Goal: Task Accomplishment & Management: Use online tool/utility

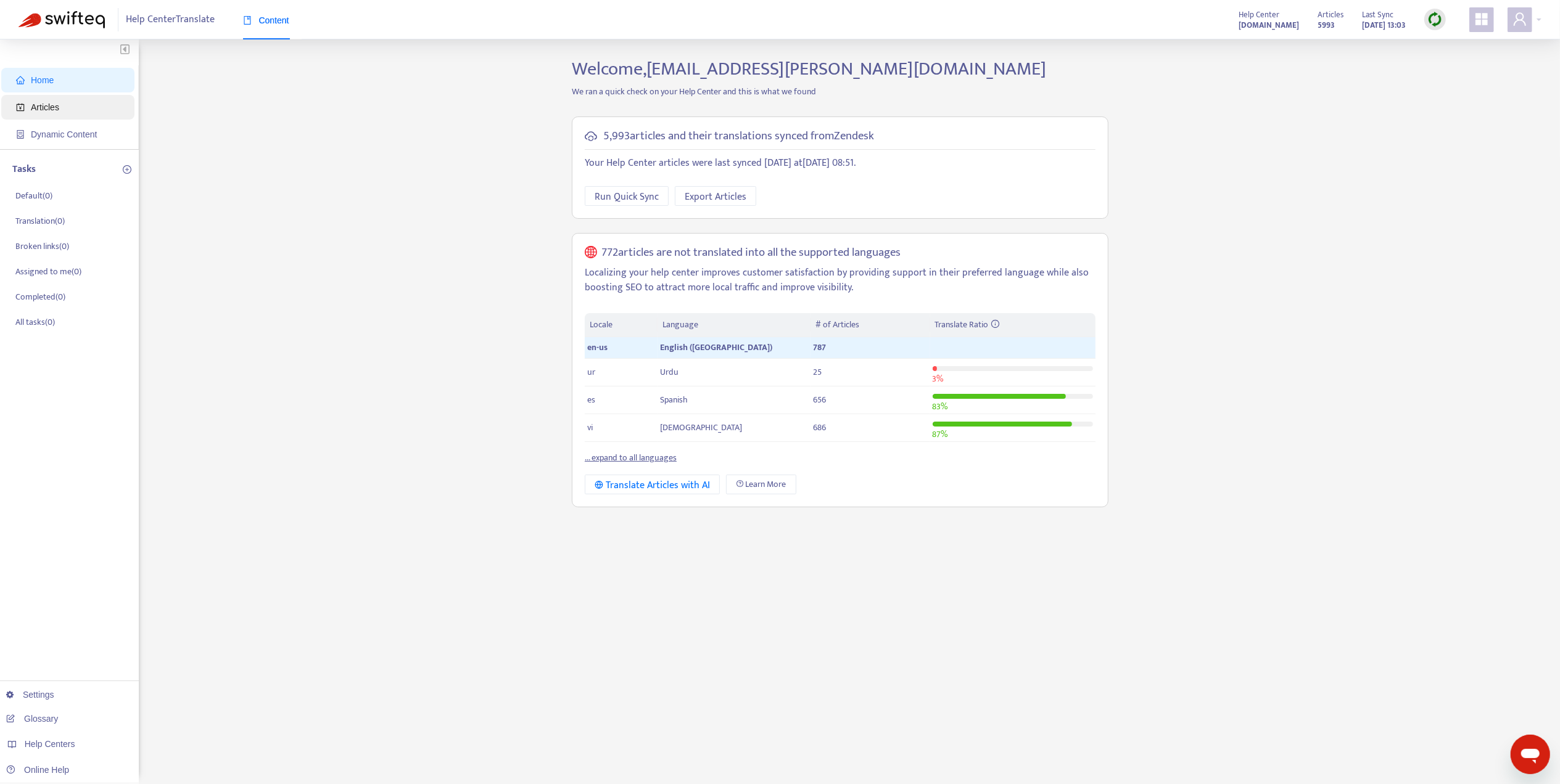
click at [77, 119] on span "Articles" at bounding box center [70, 107] width 108 height 25
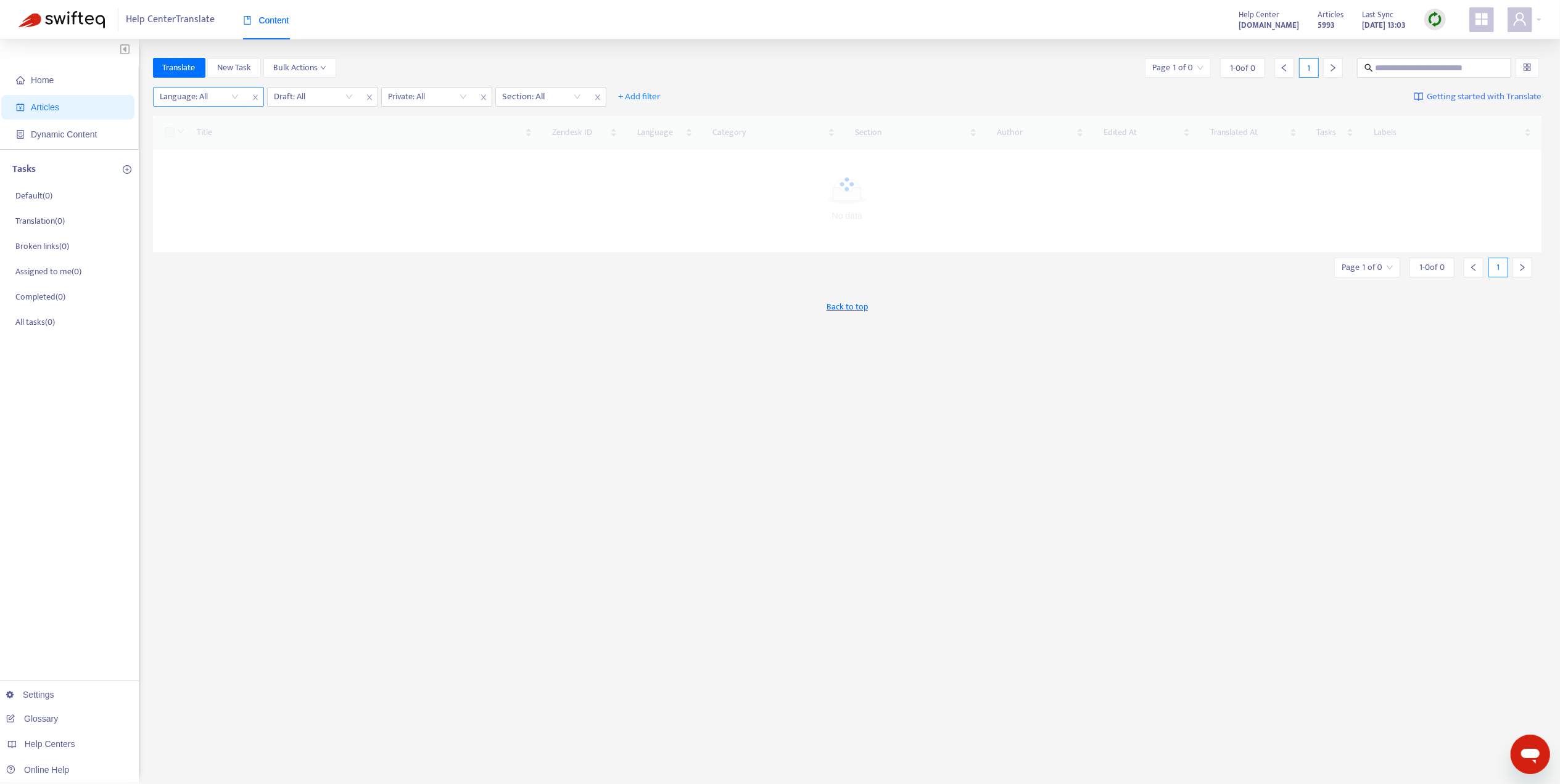
click at [183, 103] on div at bounding box center [193, 97] width 74 height 14
click at [204, 181] on div "en-us" at bounding box center [270, 181] width 215 height 14
click at [329, 99] on input "search" at bounding box center [355, 97] width 78 height 19
click at [356, 164] on div "No" at bounding box center [427, 160] width 215 height 14
click at [438, 111] on div "Language : is en-us Draft : is No No Private: All Section: All + Add filter Sav…" at bounding box center [847, 97] width 1389 height 29
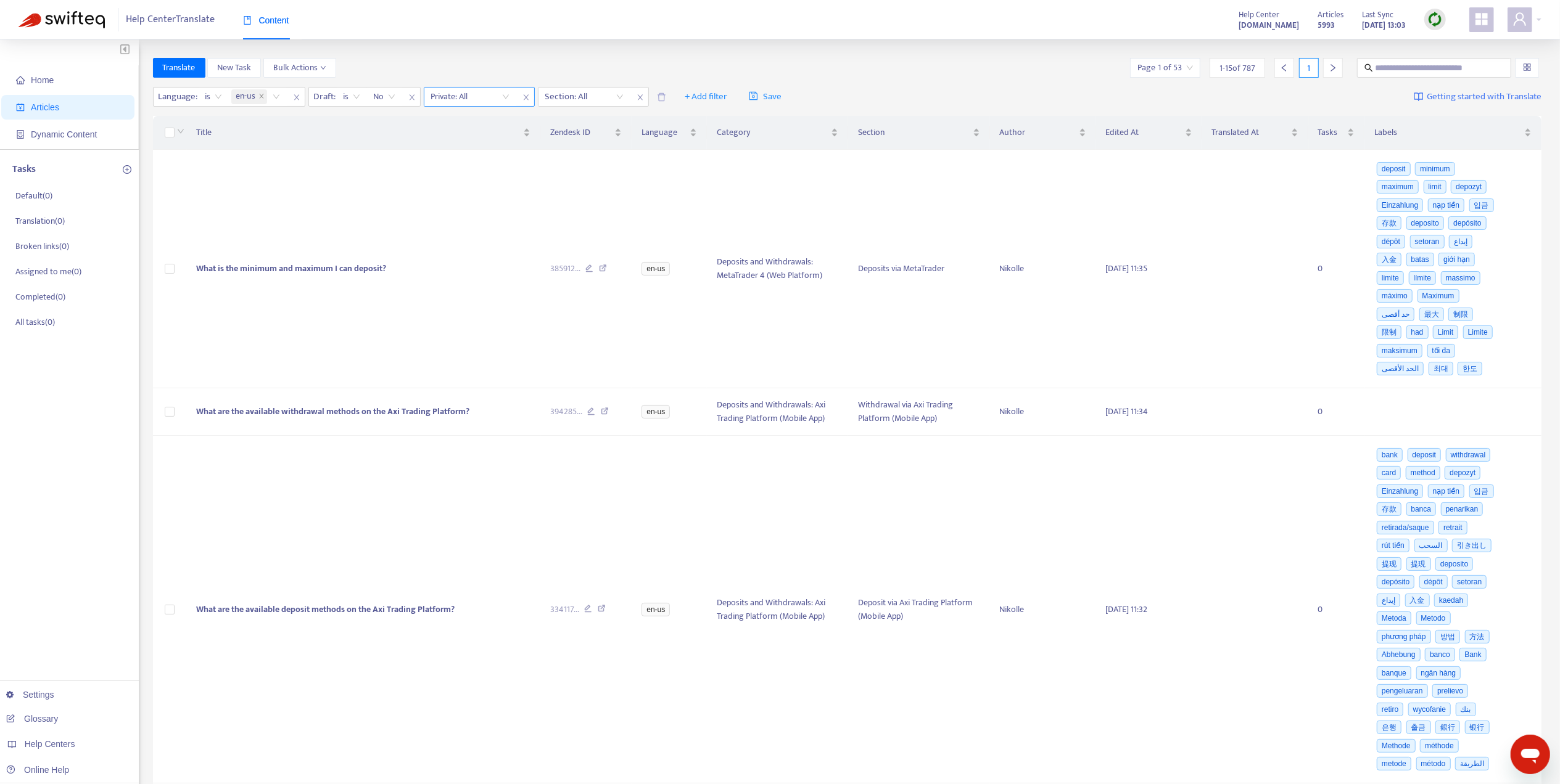
click at [453, 99] on input "search" at bounding box center [470, 97] width 78 height 19
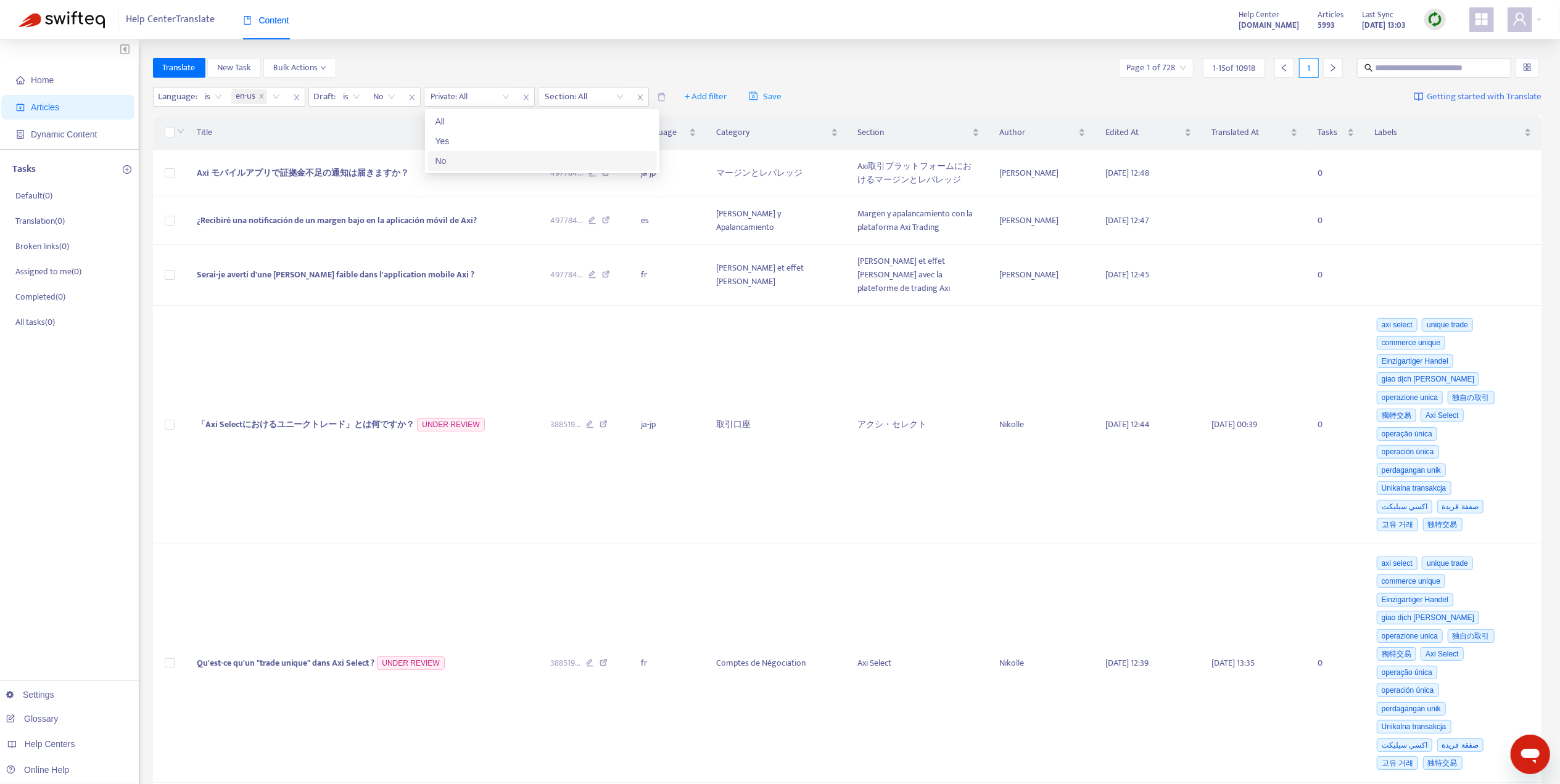
click at [476, 158] on div "No" at bounding box center [541, 160] width 215 height 14
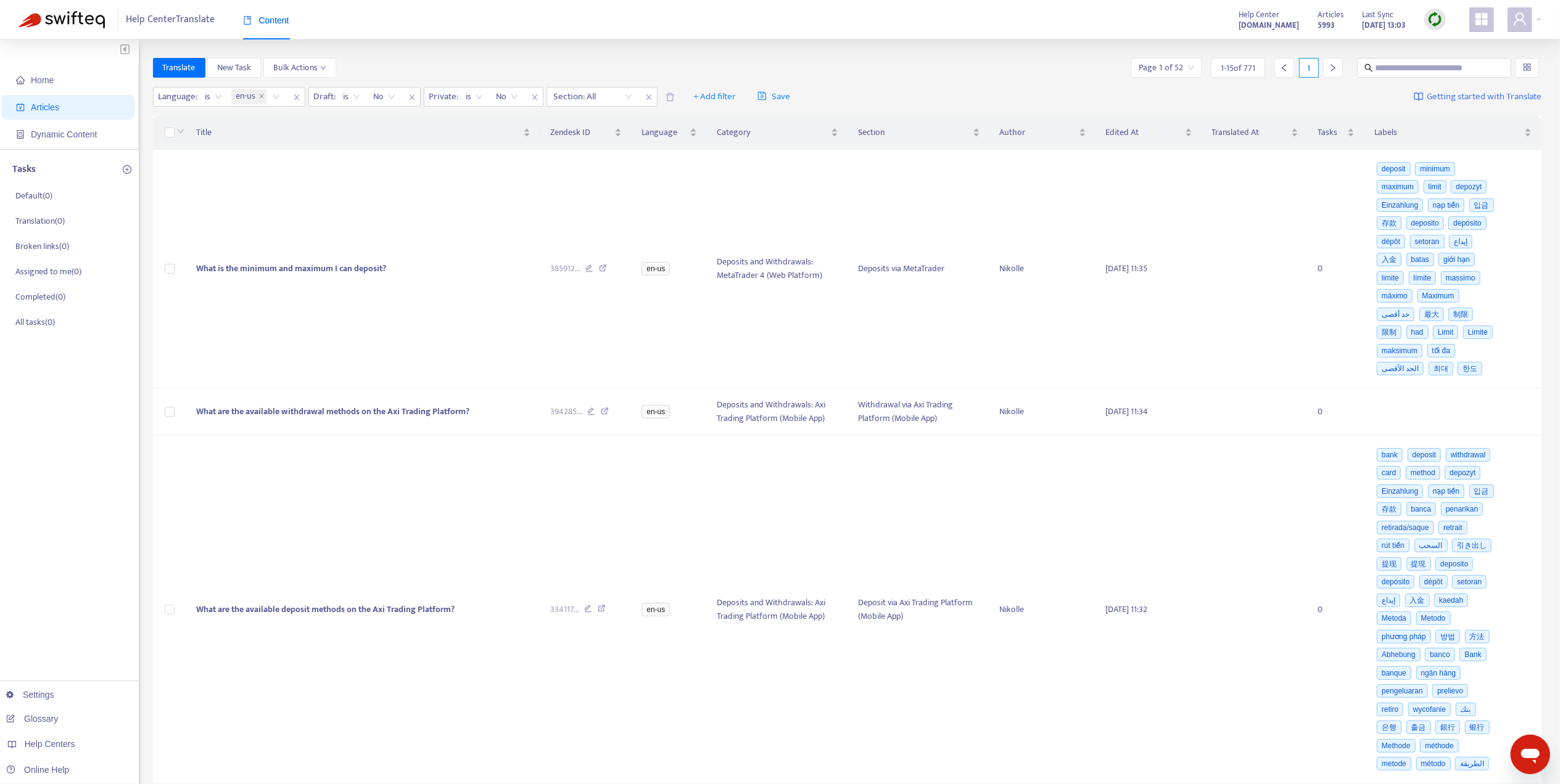
drag, startPoint x: 913, startPoint y: 70, endPoint x: 926, endPoint y: 72, distance: 13.2
click at [913, 70] on div "Translate New Task Bulk Actions Page 1 of 52 1 - 15 of 771 1" at bounding box center [847, 67] width 1389 height 20
click at [1459, 79] on div "Translate New Task Bulk Actions Page 1 of 52 1 - 15 of 771 1" at bounding box center [847, 70] width 1389 height 25
click at [1447, 61] on input "text" at bounding box center [1435, 67] width 119 height 14
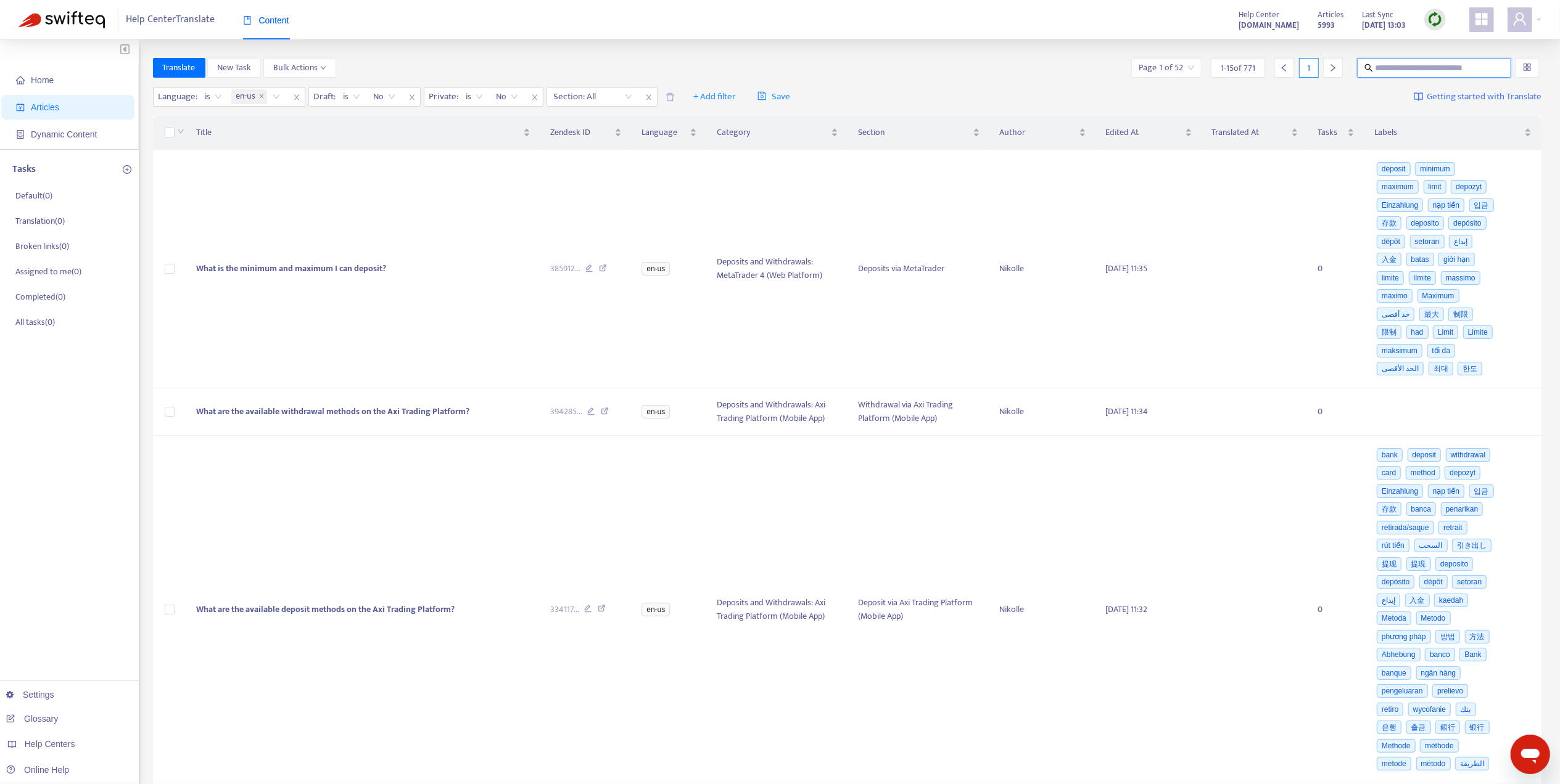
paste input "**********"
type input "**********"
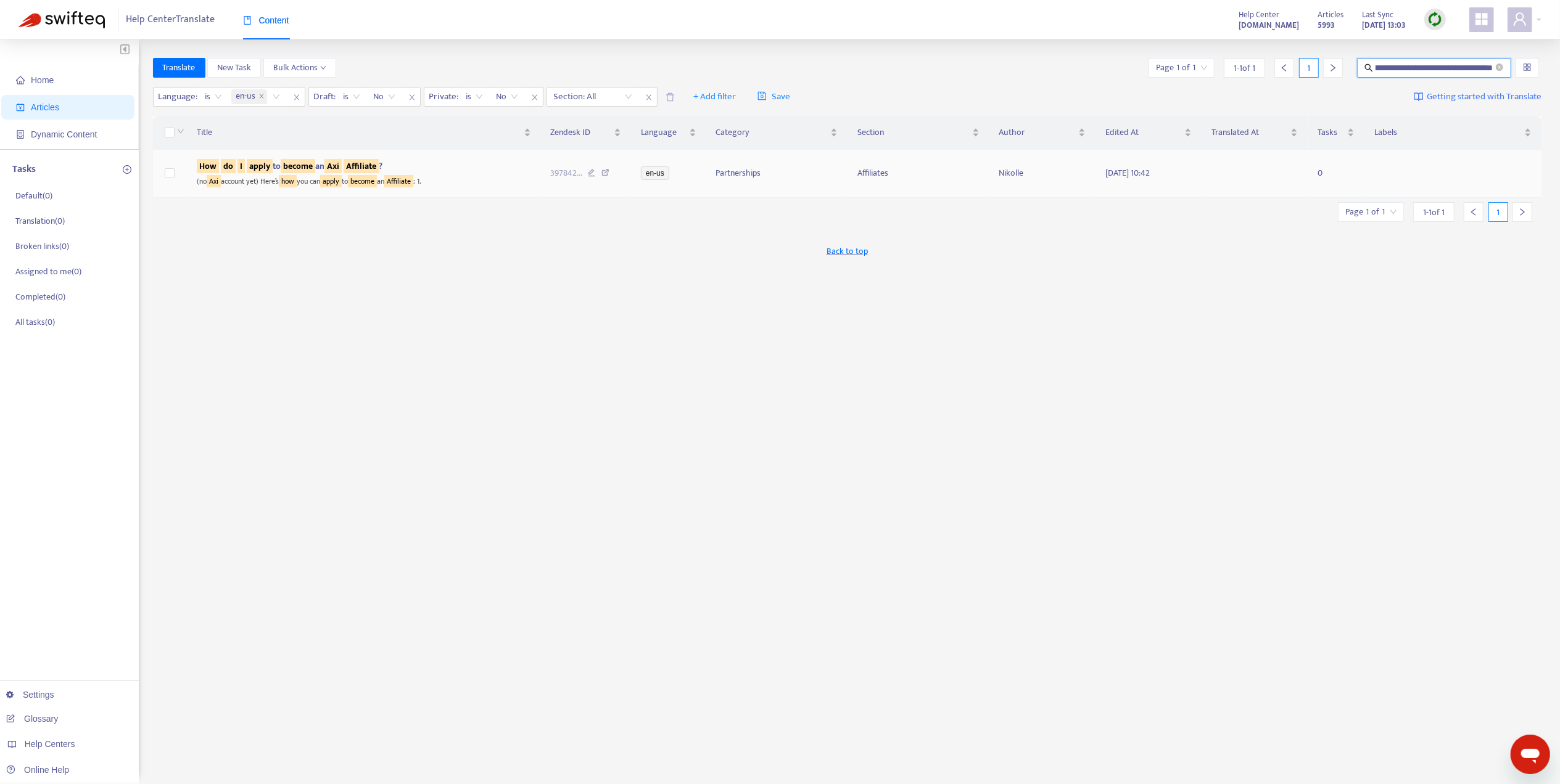
scroll to position [0, 0]
click at [414, 168] on div "How do I apply to become an Axi Affiliate ?" at bounding box center [364, 166] width 334 height 14
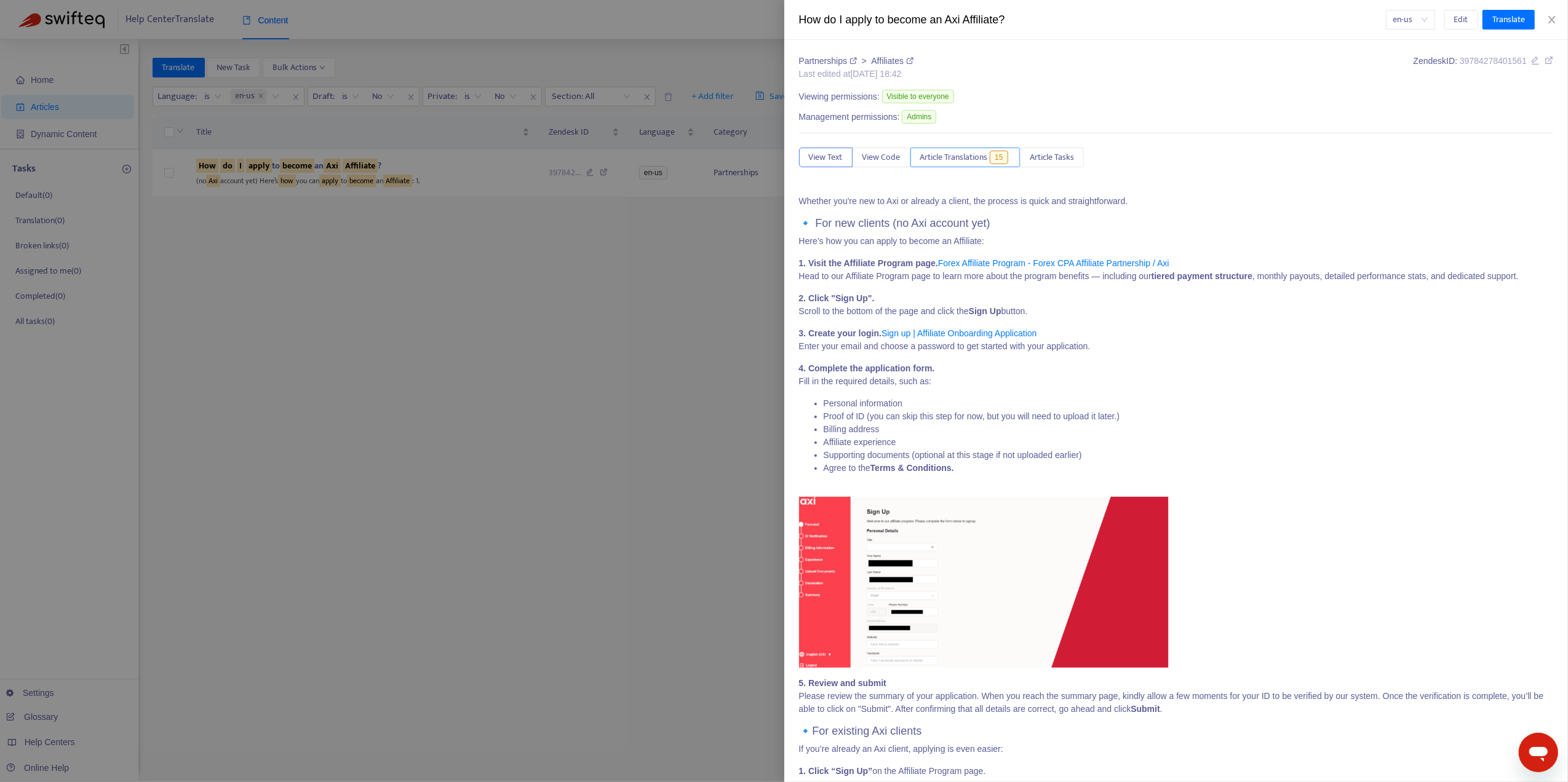
click at [988, 160] on span "Article Translations" at bounding box center [954, 157] width 68 height 14
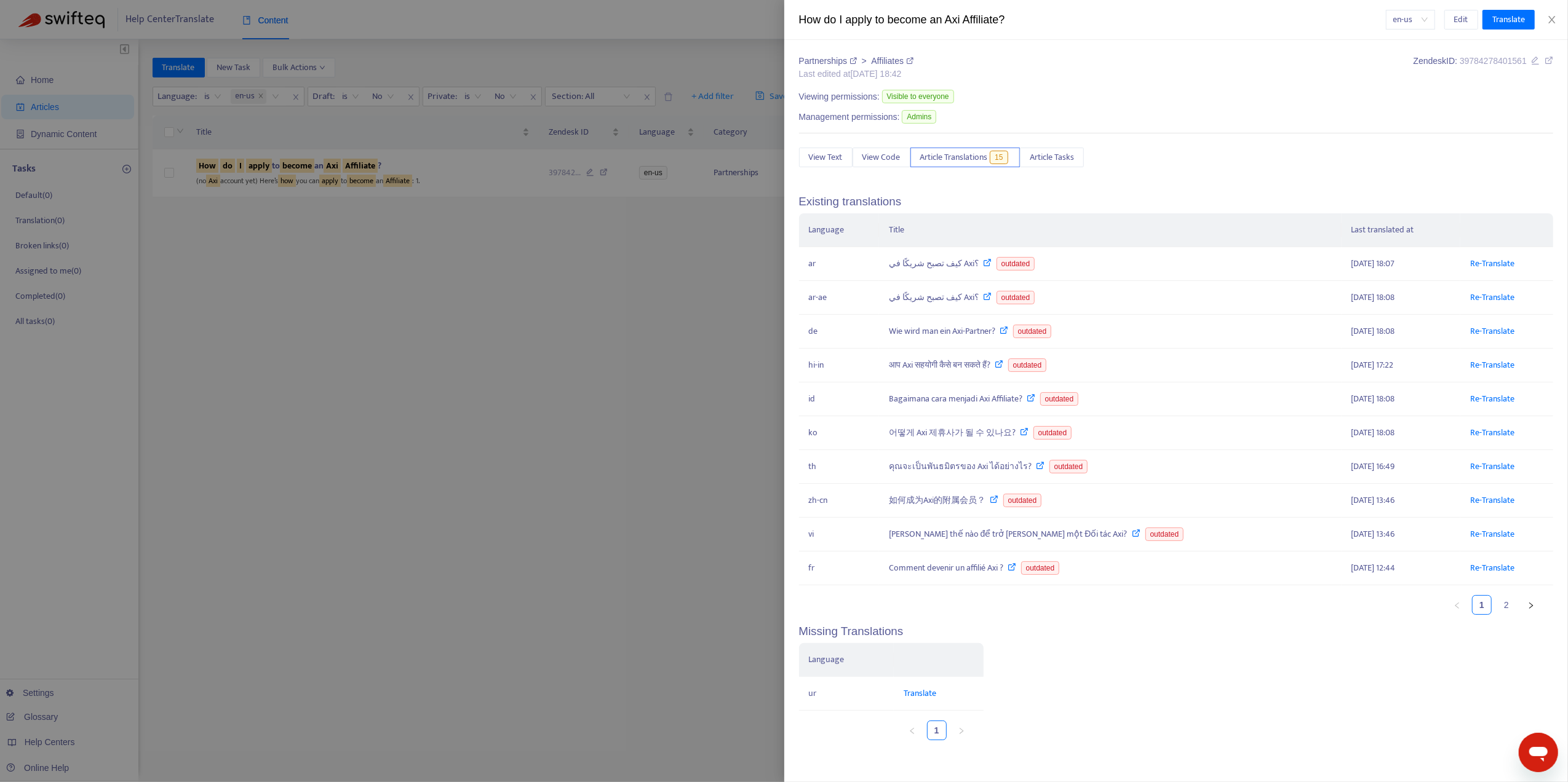
click at [481, 330] on div at bounding box center [784, 391] width 1568 height 782
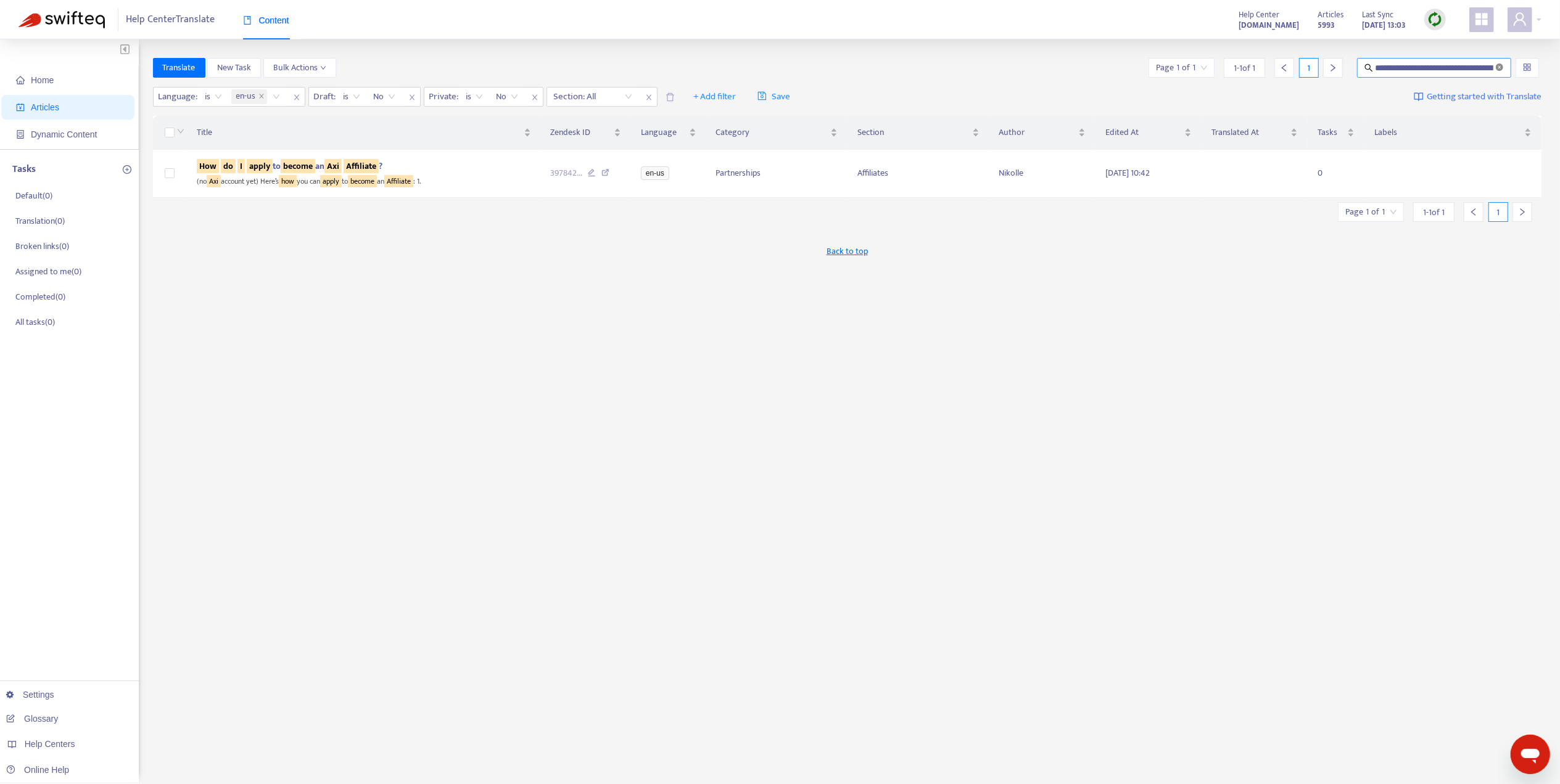
click at [1500, 65] on icon "close-circle" at bounding box center [1499, 67] width 7 height 7
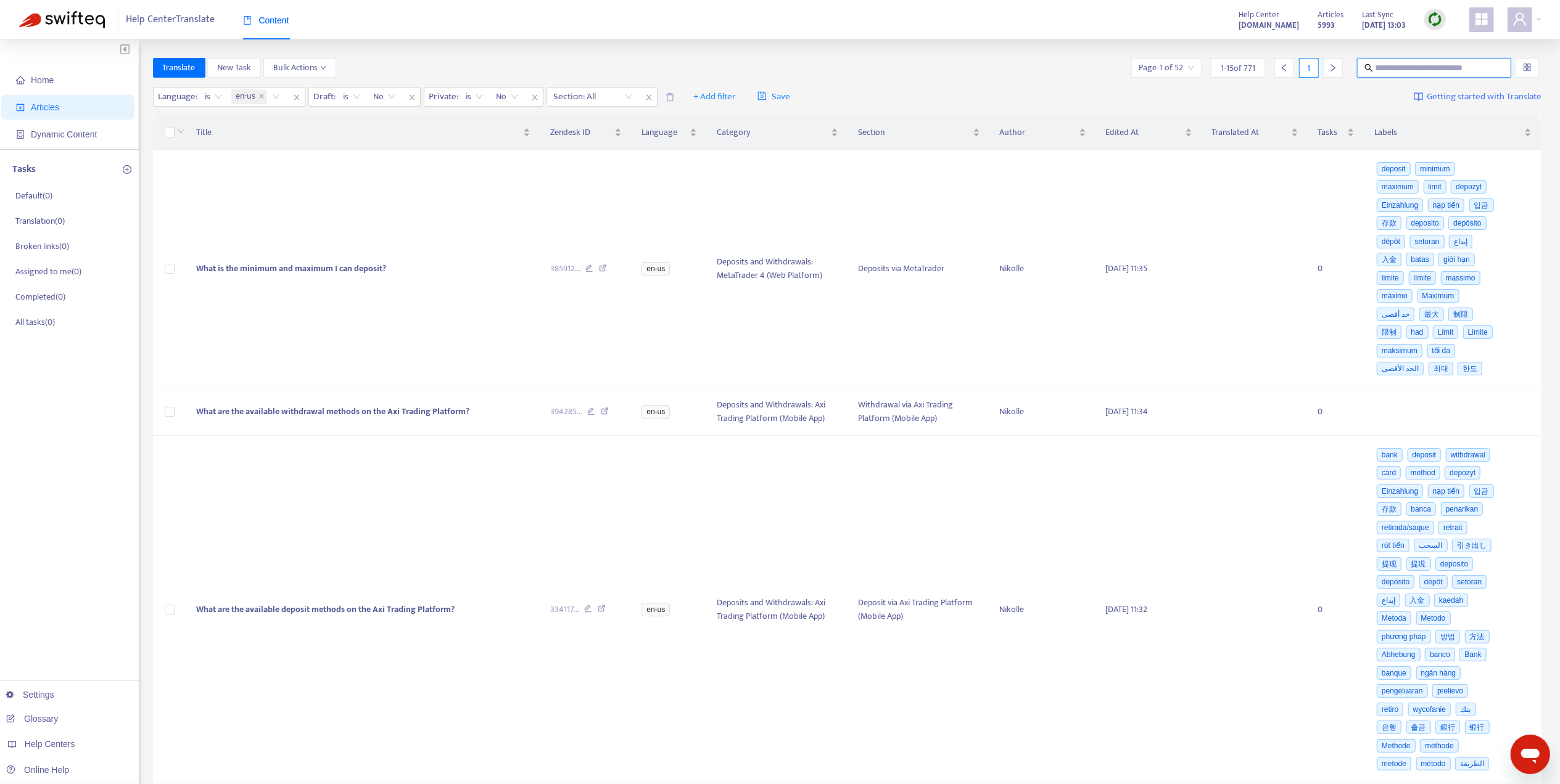
click at [1478, 64] on input "text" at bounding box center [1434, 67] width 118 height 14
paste input "**********"
type input "**********"
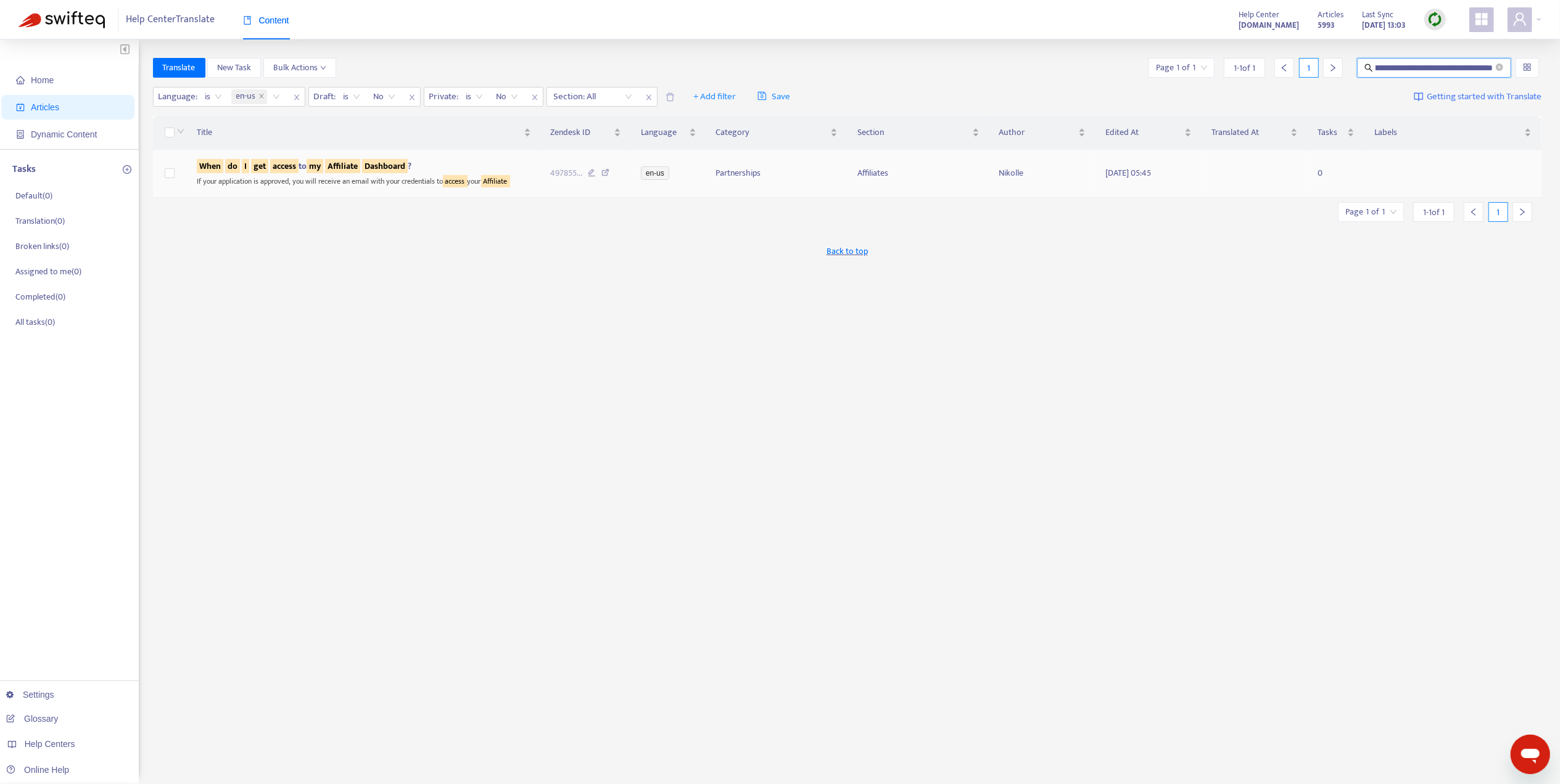
scroll to position [0, 0]
click at [361, 176] on div "If your application is approved, you will receive an email with your credential…" at bounding box center [364, 181] width 334 height 14
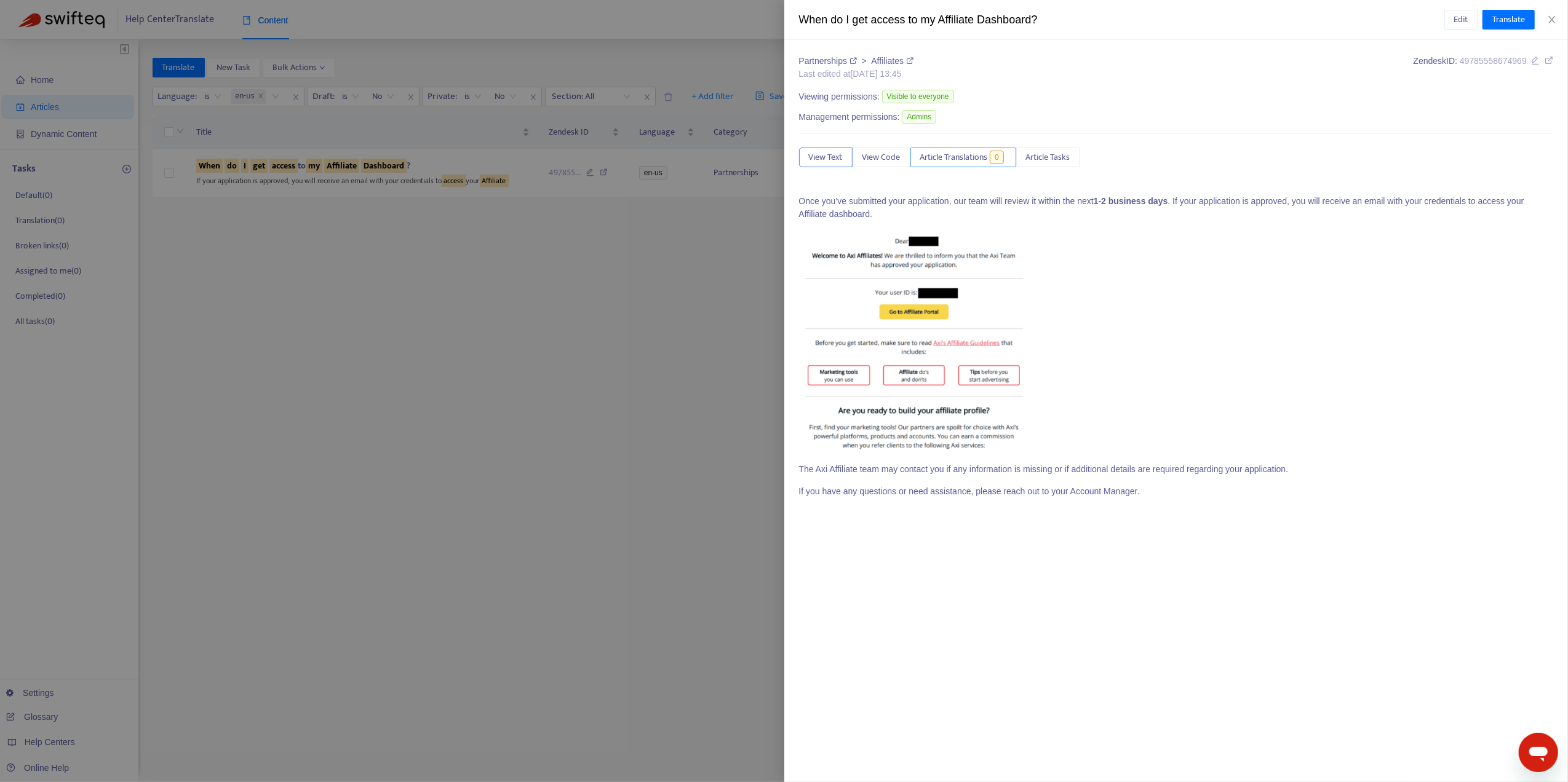
click at [983, 161] on span "Article Translations" at bounding box center [954, 157] width 68 height 14
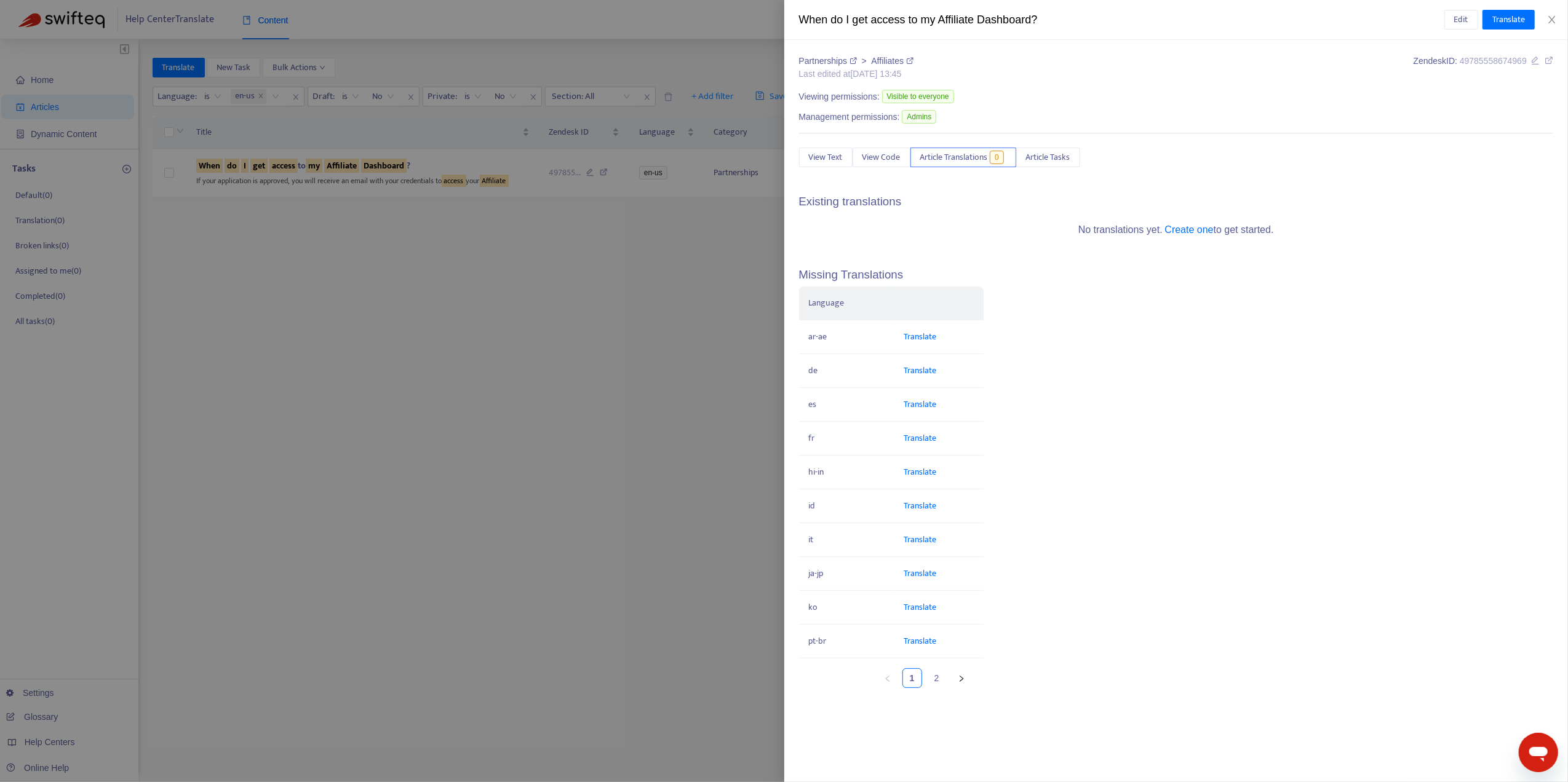
click at [574, 391] on div at bounding box center [784, 391] width 1568 height 782
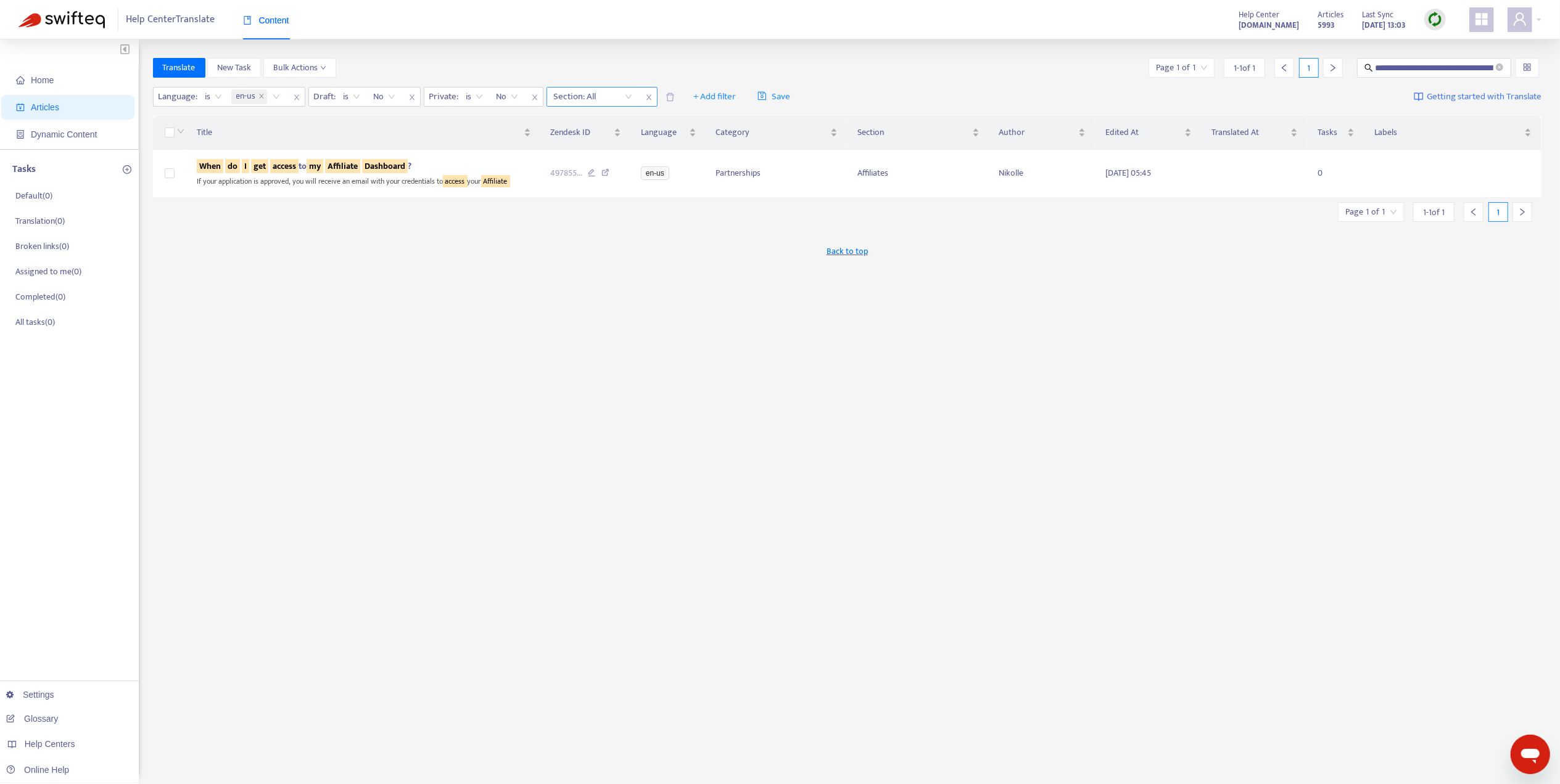
click at [586, 104] on div at bounding box center [586, 97] width 74 height 14
type input "******"
click at [635, 127] on div "Affiliates" at bounding box center [665, 121] width 215 height 14
click at [649, 363] on div "**********" at bounding box center [847, 418] width 1389 height 721
click at [1503, 69] on span "**********" at bounding box center [1433, 67] width 154 height 20
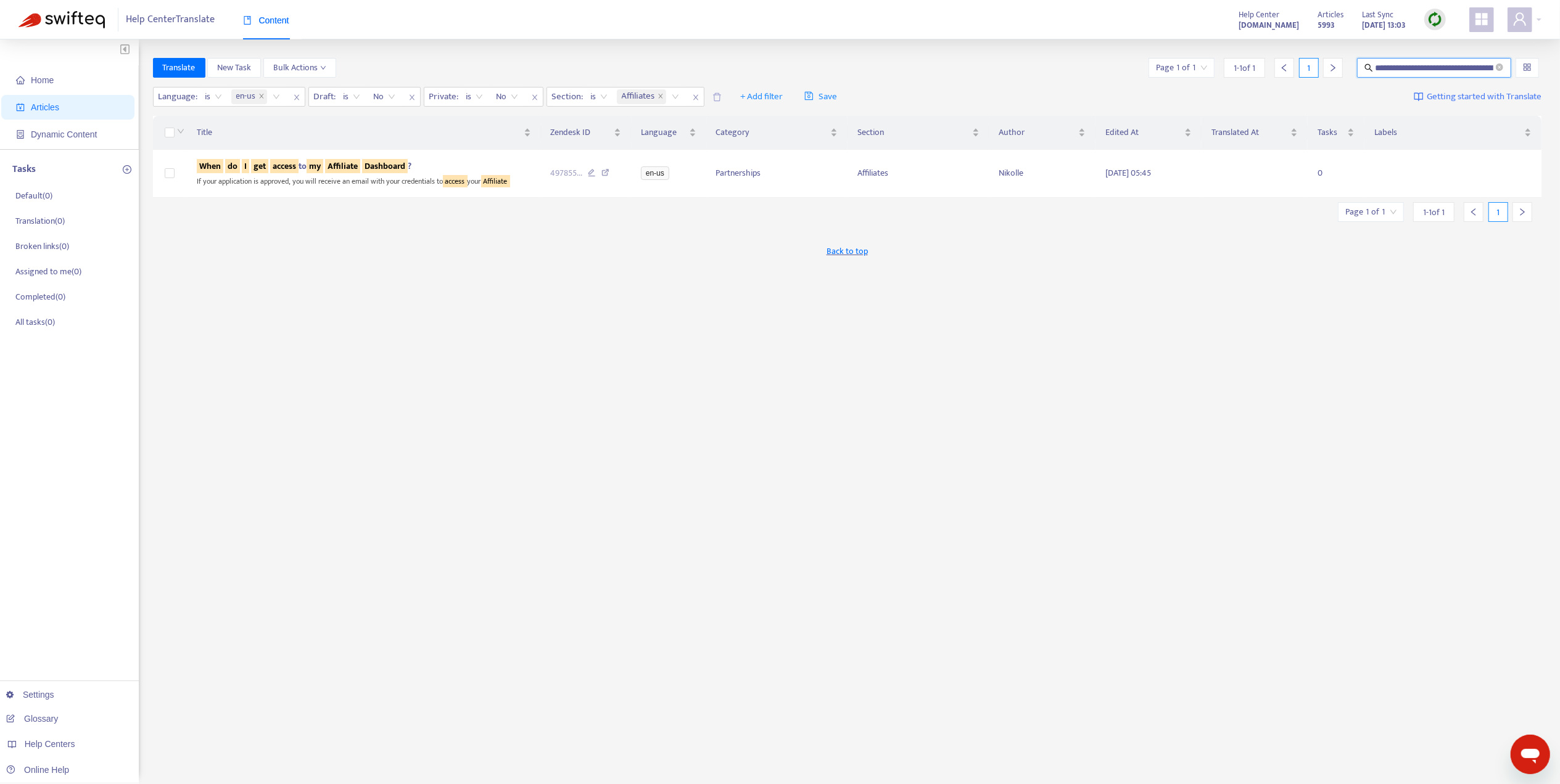
scroll to position [0, 67]
click at [1501, 69] on icon "close-circle" at bounding box center [1499, 67] width 7 height 7
click at [773, 79] on div "Translate New Task Bulk Actions Page 1 of 1 1 - 1 of 1 1" at bounding box center [847, 70] width 1389 height 25
click at [1414, 66] on input "text" at bounding box center [1434, 67] width 118 height 14
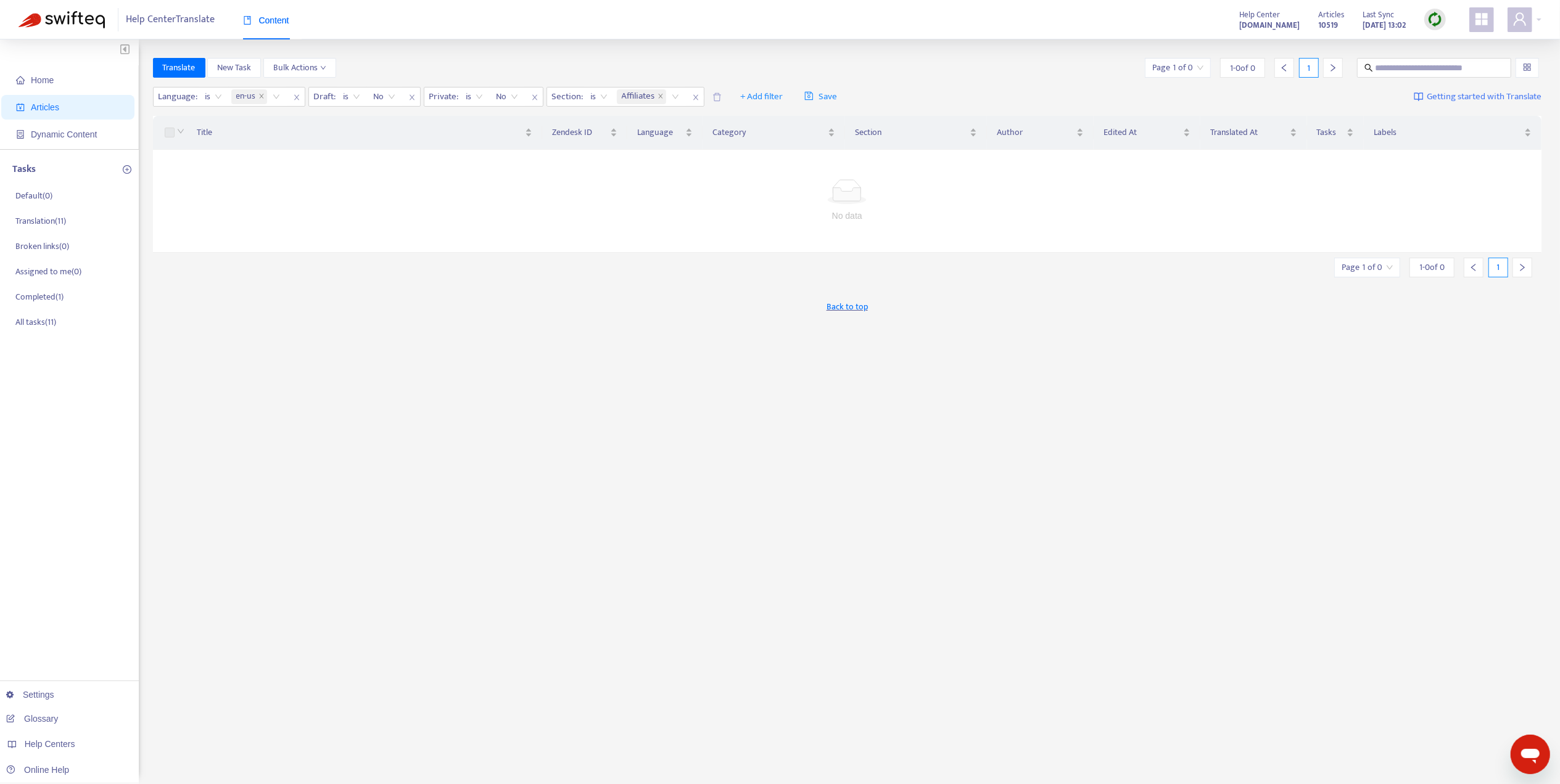
click at [775, 47] on div "Home Articles Dynamic Content Tasks Default ( 0 ) Translation ( 11 ) Broken lin…" at bounding box center [780, 410] width 1560 height 740
click at [659, 97] on icon "close" at bounding box center [660, 96] width 7 height 7
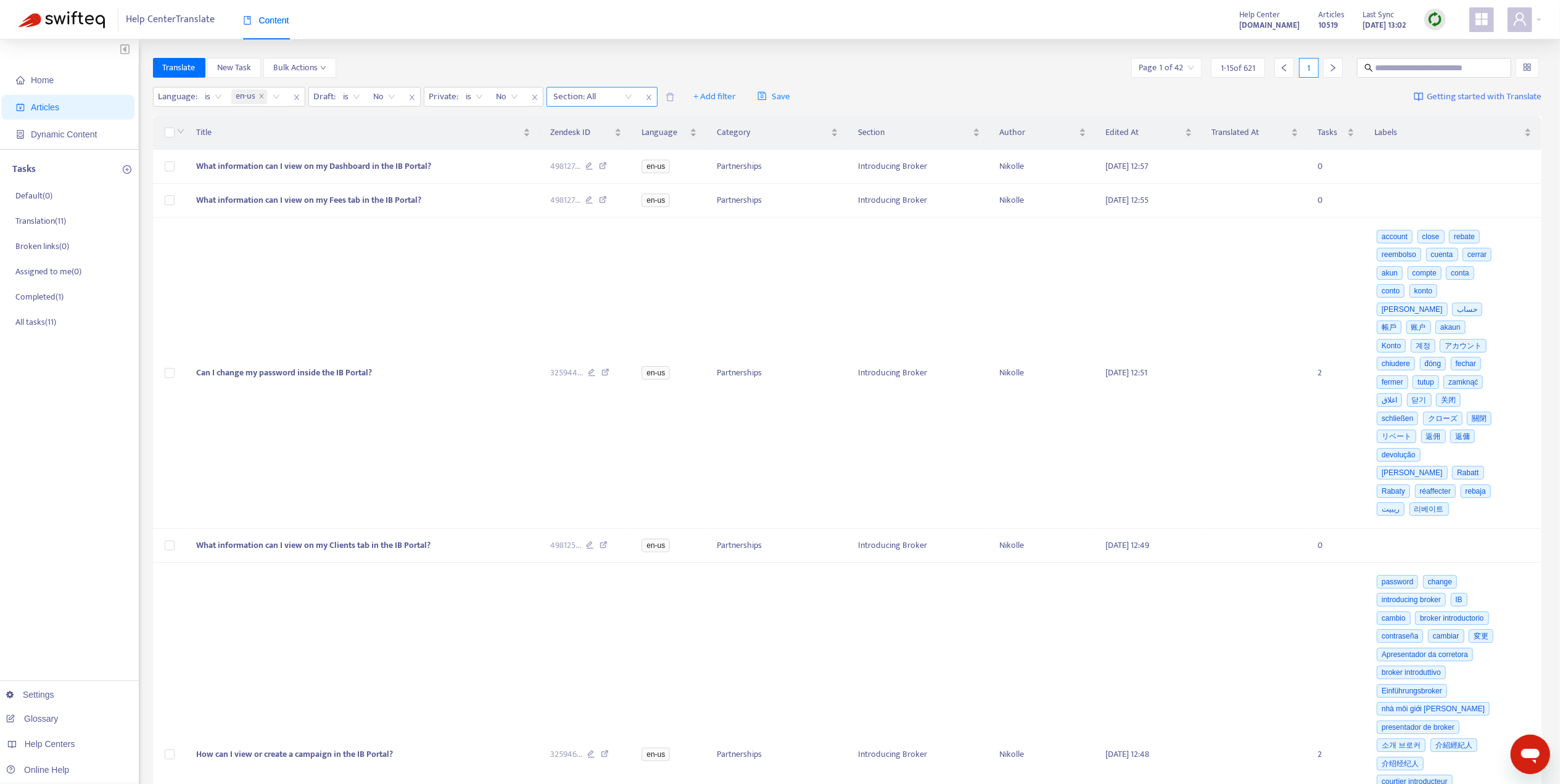
click at [615, 91] on div at bounding box center [586, 97] width 74 height 14
click at [650, 153] on div "Affiliates" at bounding box center [665, 155] width 215 height 14
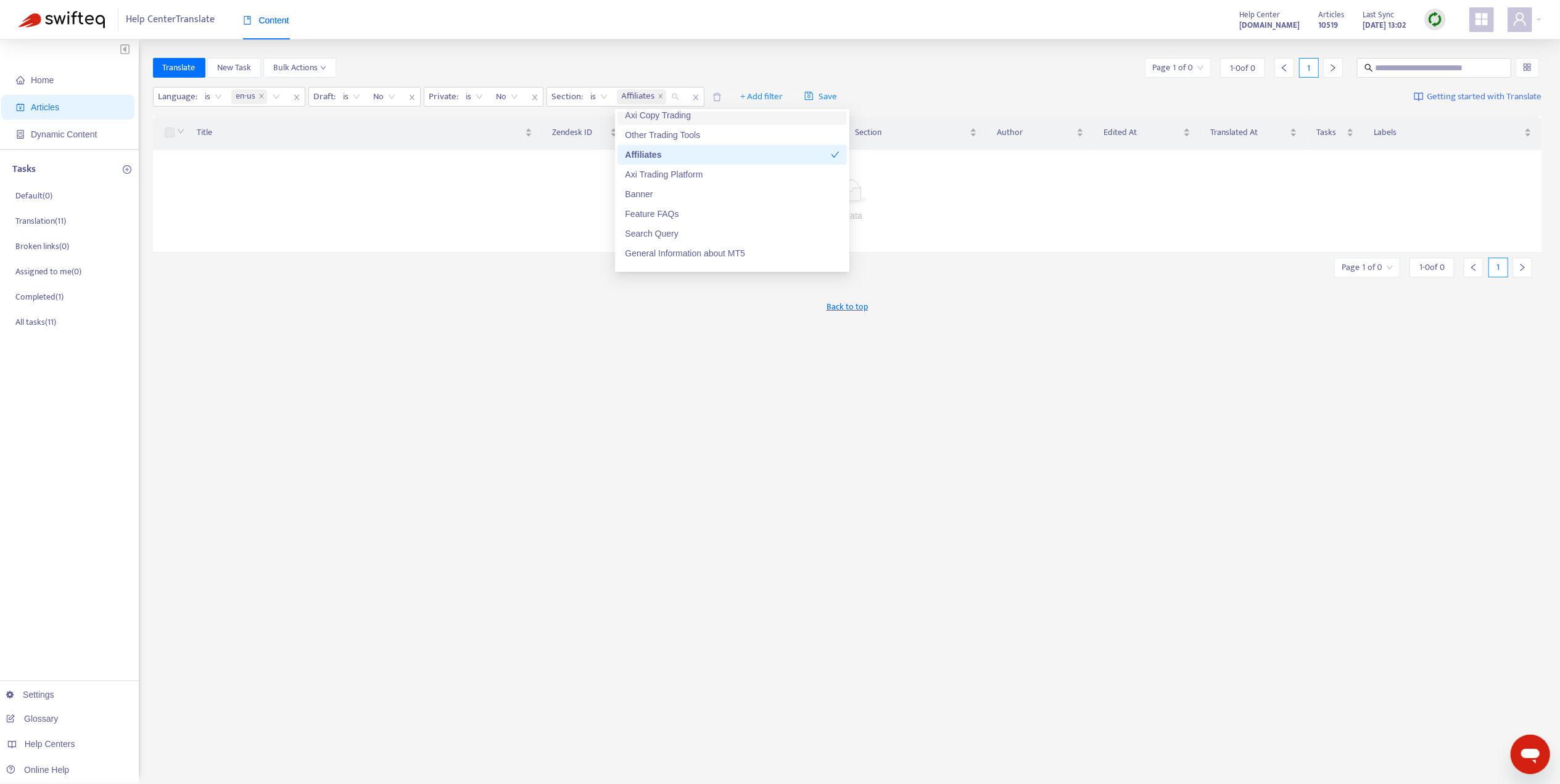
click at [698, 48] on div "Home Articles Dynamic Content Tasks Default ( 0 ) Translation ( 11 ) Broken lin…" at bounding box center [780, 410] width 1560 height 740
click at [863, 311] on span "Back to top" at bounding box center [847, 306] width 41 height 13
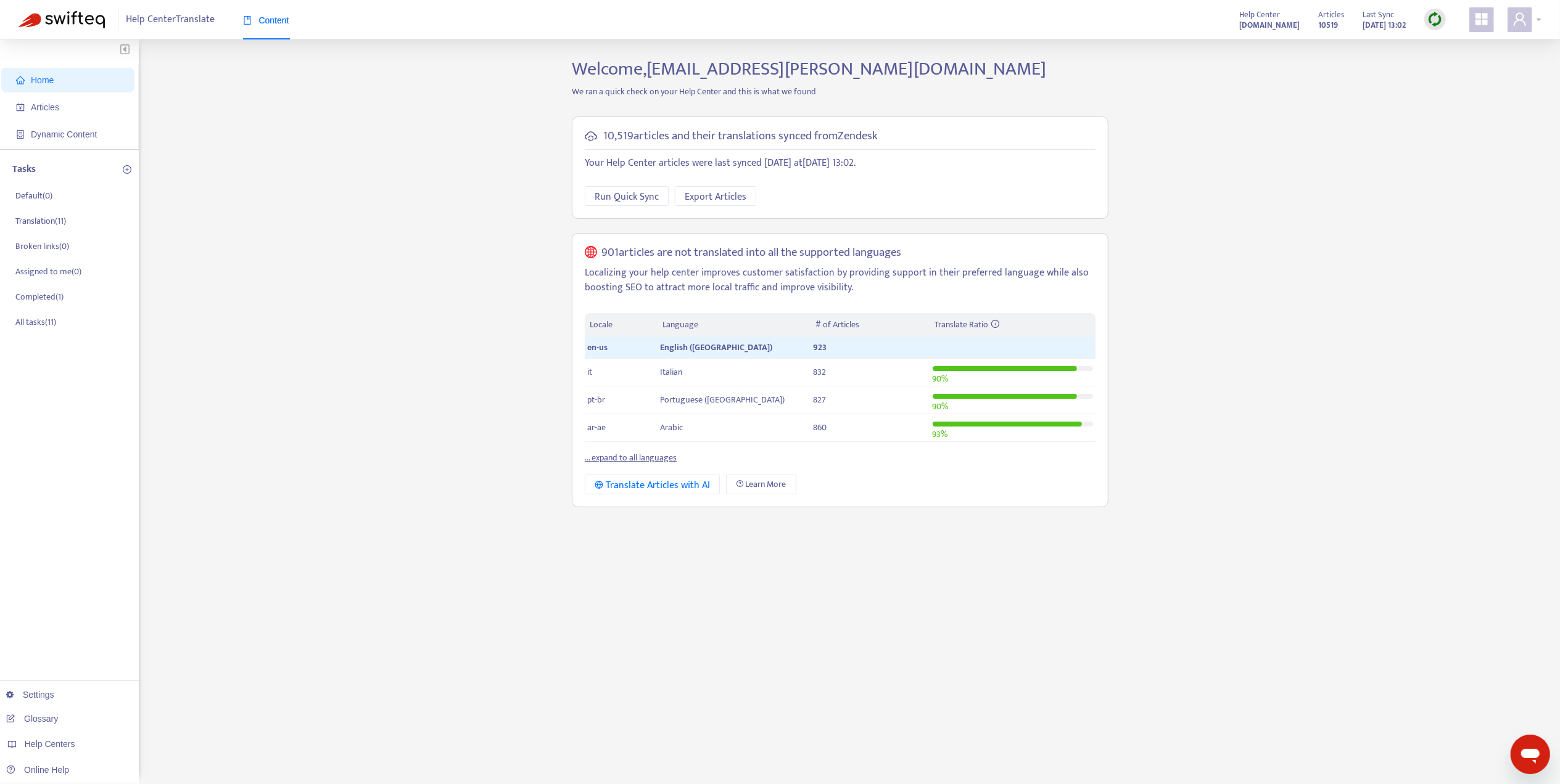
click at [1528, 9] on span at bounding box center [1520, 20] width 25 height 25
click at [1473, 114] on div "Help Centers" at bounding box center [1463, 124] width 187 height 20
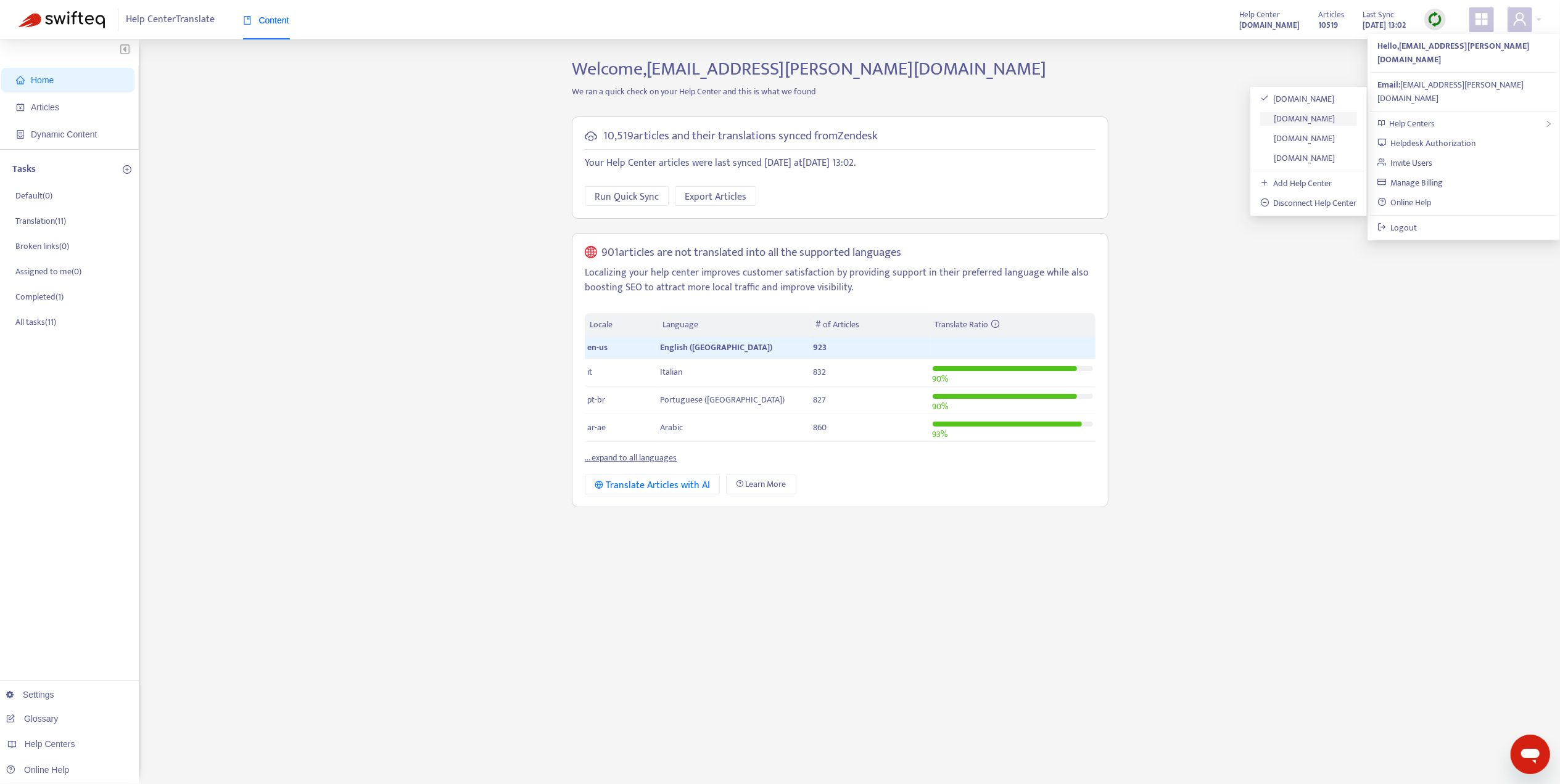
click at [1290, 114] on link "[DOMAIN_NAME]" at bounding box center [1298, 119] width 75 height 14
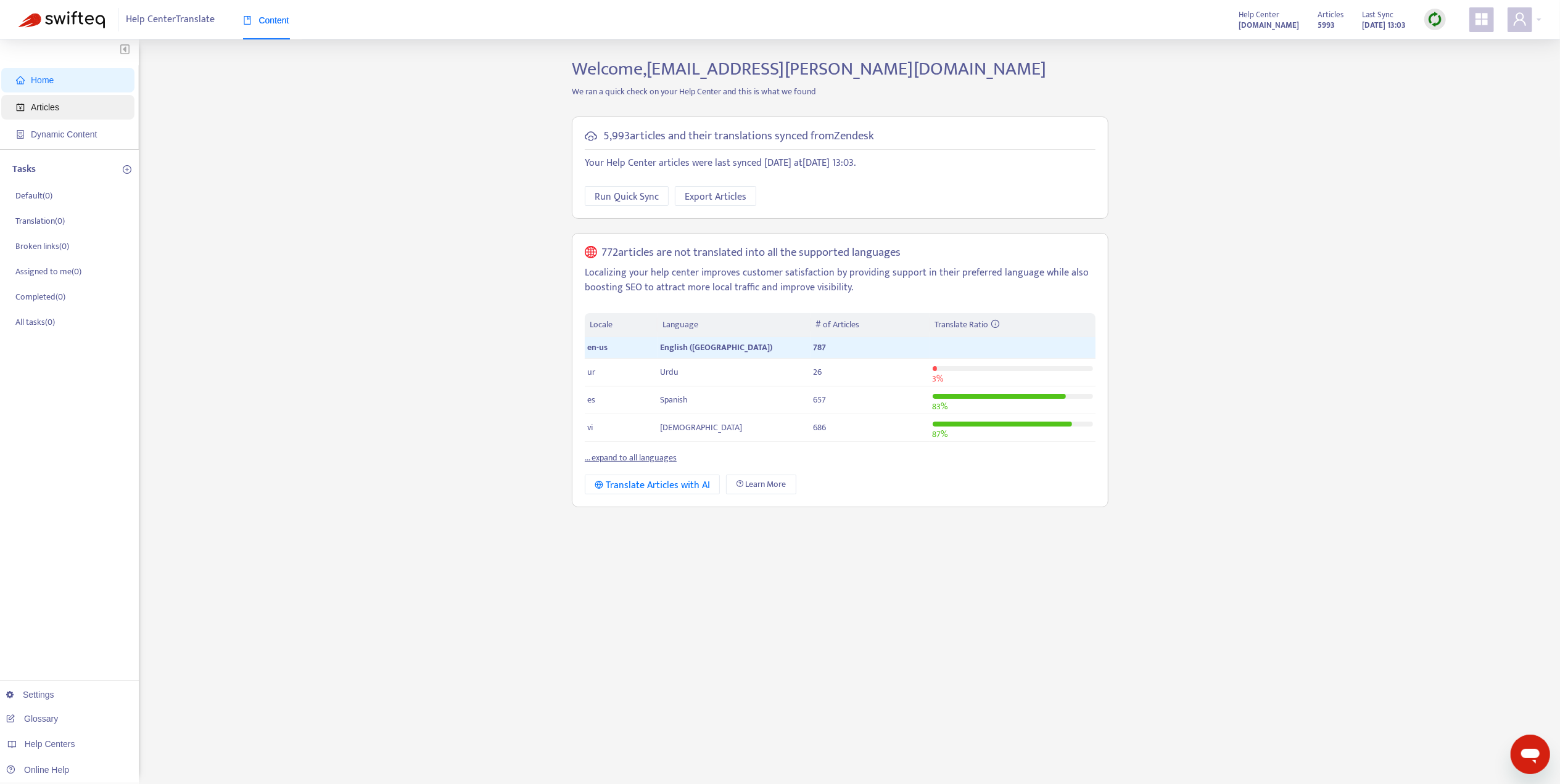
click at [53, 115] on span "Articles" at bounding box center [70, 107] width 108 height 25
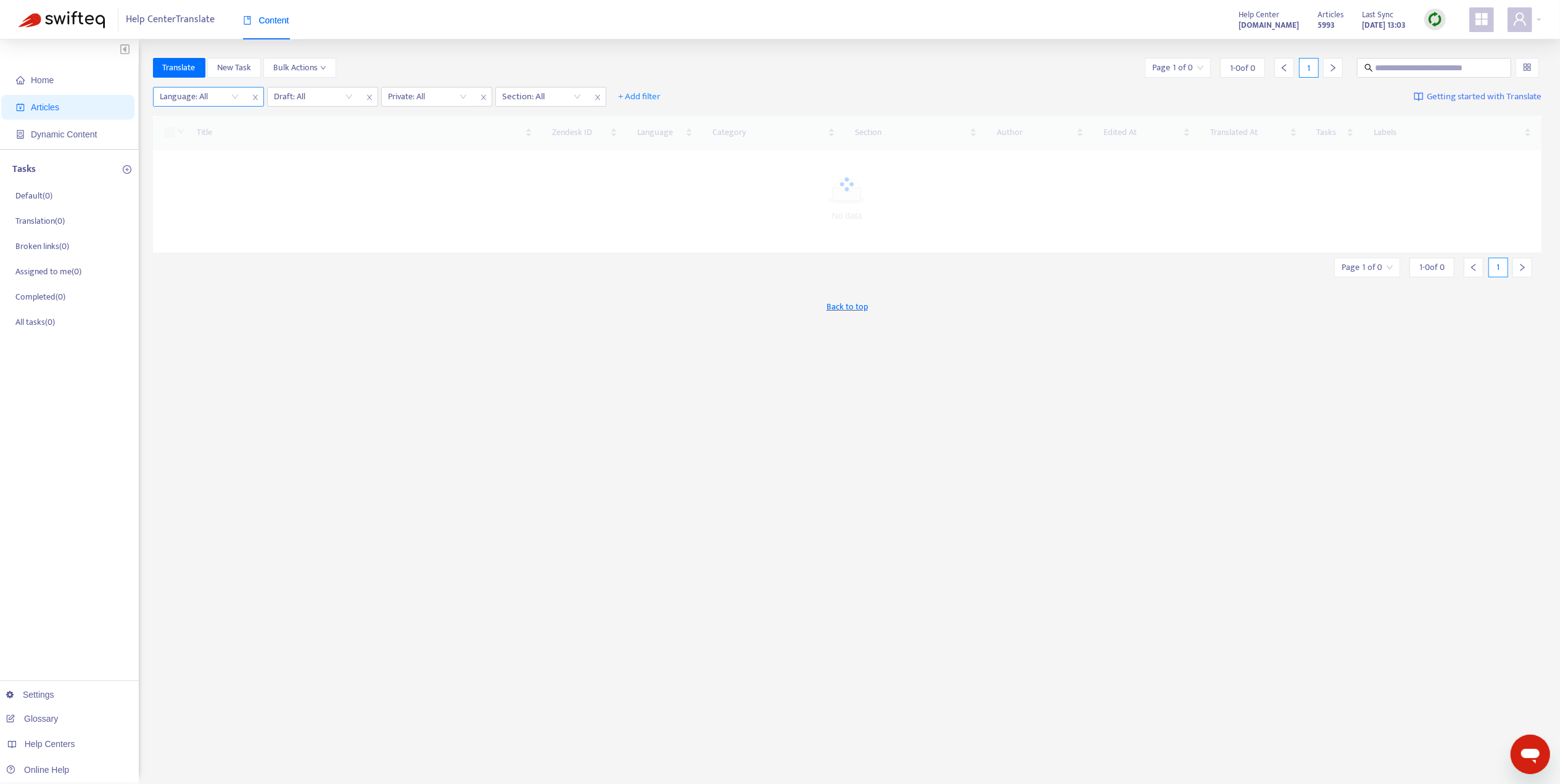
click at [216, 96] on div at bounding box center [193, 97] width 74 height 14
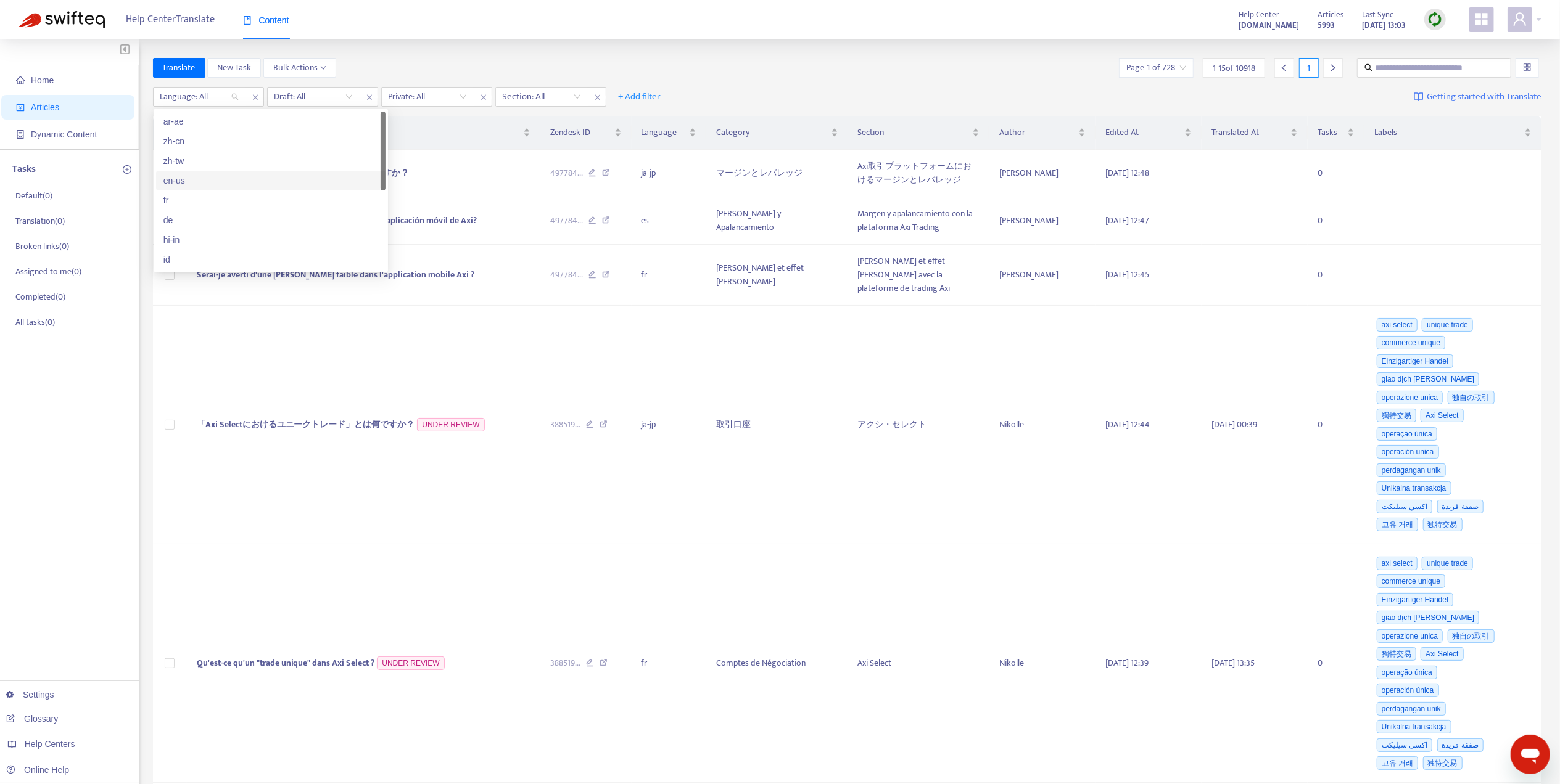
click at [227, 188] on div "en-us" at bounding box center [270, 180] width 229 height 20
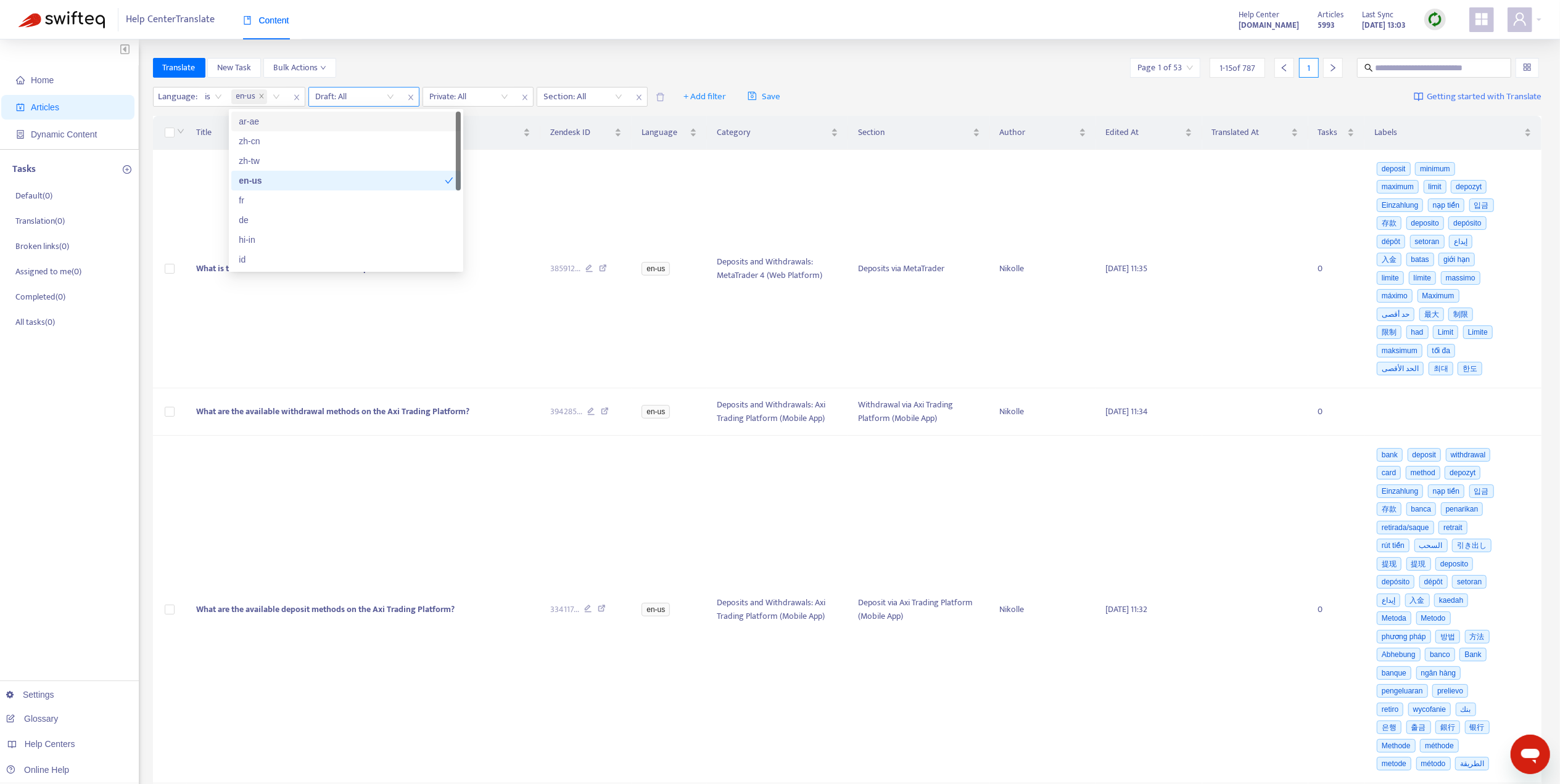
click at [346, 87] on div "Draft: All" at bounding box center [364, 96] width 111 height 20
click at [348, 97] on input "search" at bounding box center [355, 97] width 78 height 19
click at [369, 156] on div "No" at bounding box center [427, 160] width 215 height 14
click at [479, 97] on input "search" at bounding box center [470, 97] width 78 height 19
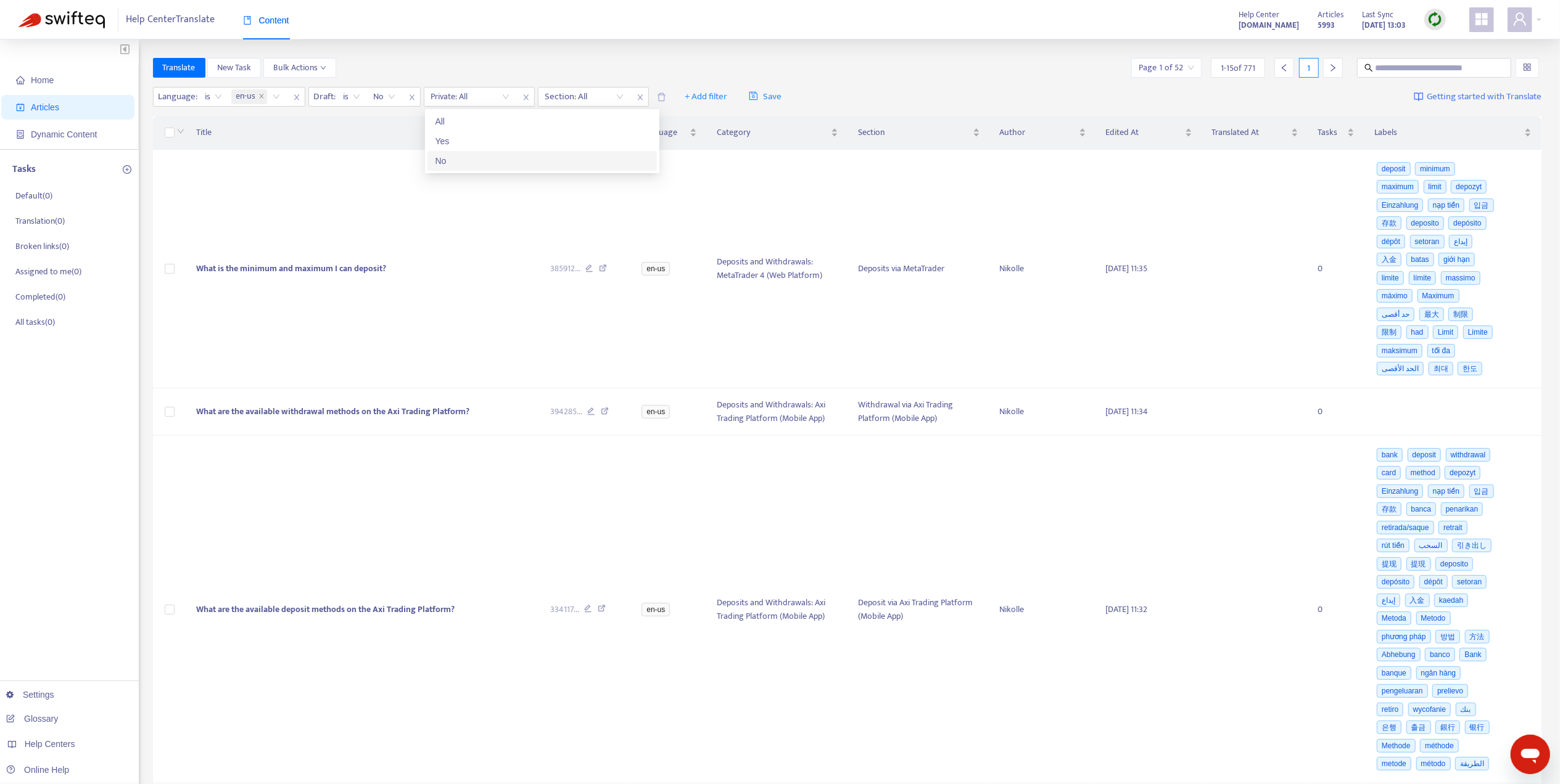
click at [494, 164] on div "No" at bounding box center [541, 160] width 215 height 14
click at [580, 105] on div "Section: All" at bounding box center [593, 97] width 92 height 19
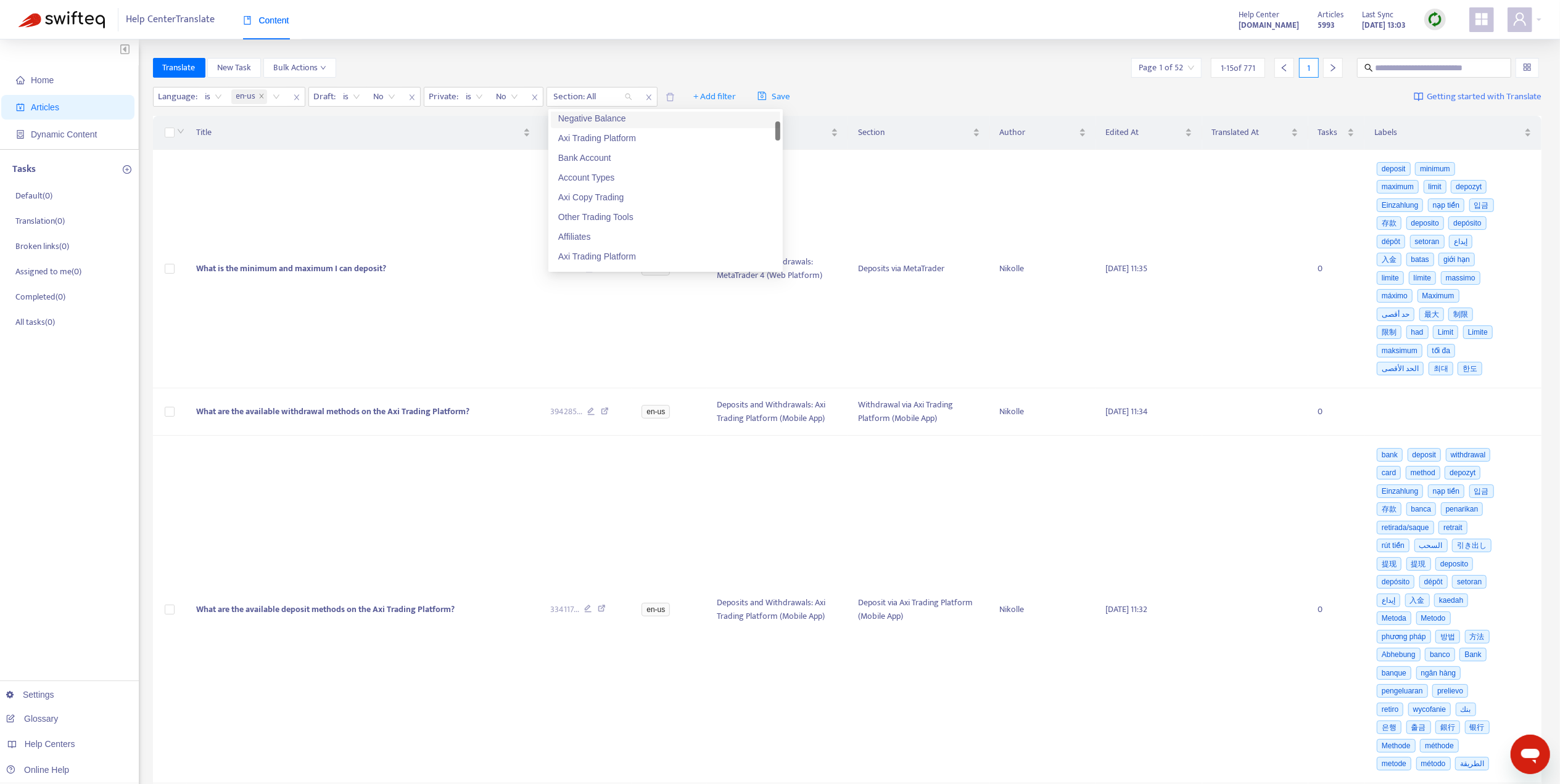
scroll to position [164, 0]
click at [606, 153] on div "Affiliates" at bounding box center [665, 155] width 215 height 14
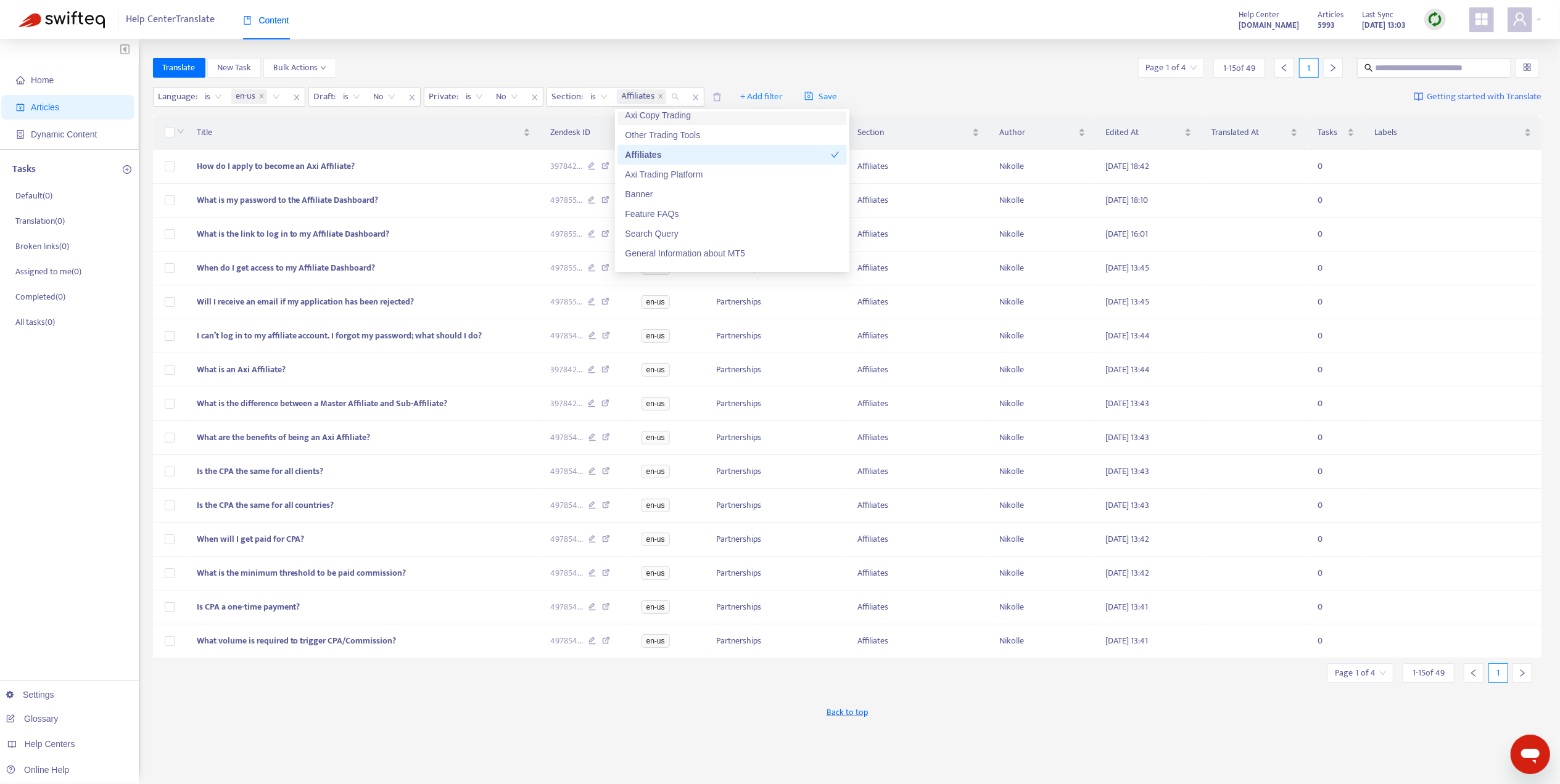
click at [898, 60] on div "Translate New Task Bulk Actions Page 1 of 4 1 - 15 of 49 1" at bounding box center [847, 67] width 1389 height 20
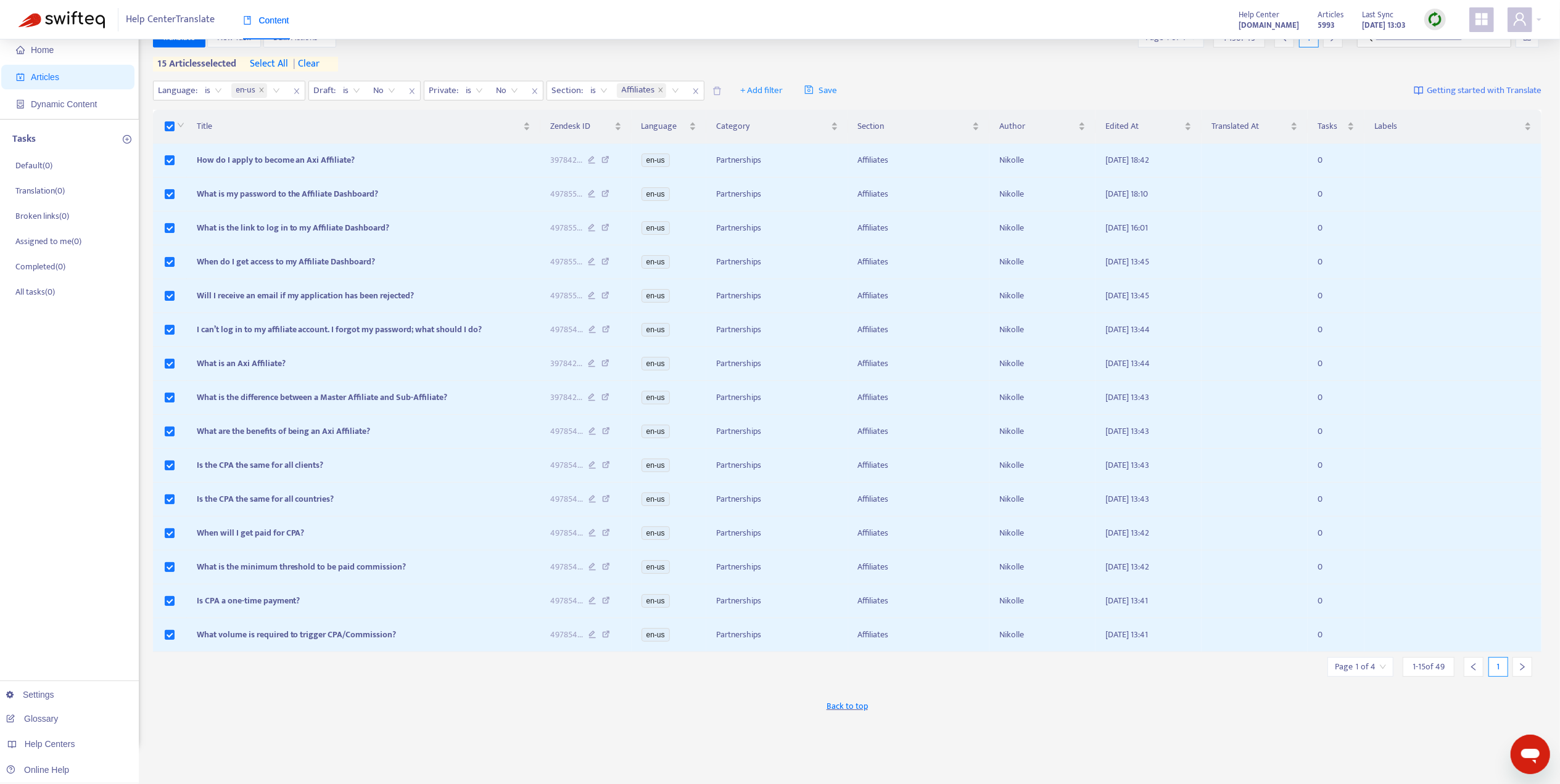
scroll to position [40, 0]
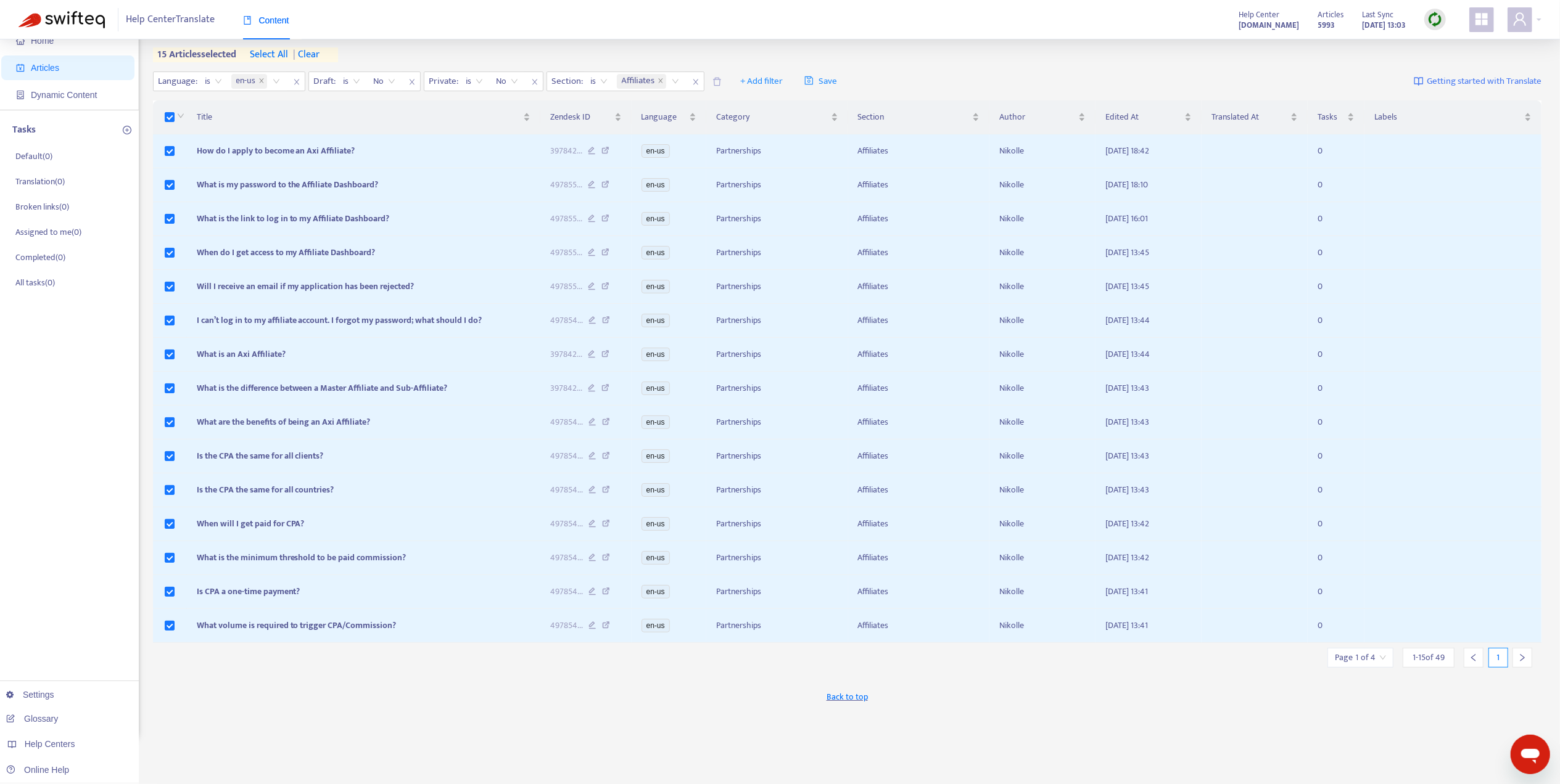
click at [1436, 664] on span "1 - 15 of 49" at bounding box center [1428, 658] width 32 height 13
click at [1371, 667] on input "search" at bounding box center [1360, 658] width 51 height 19
click at [1329, 736] on span "15" at bounding box center [1329, 738] width 77 height 19
click at [1329, 713] on div "50" at bounding box center [1401, 713] width 215 height 14
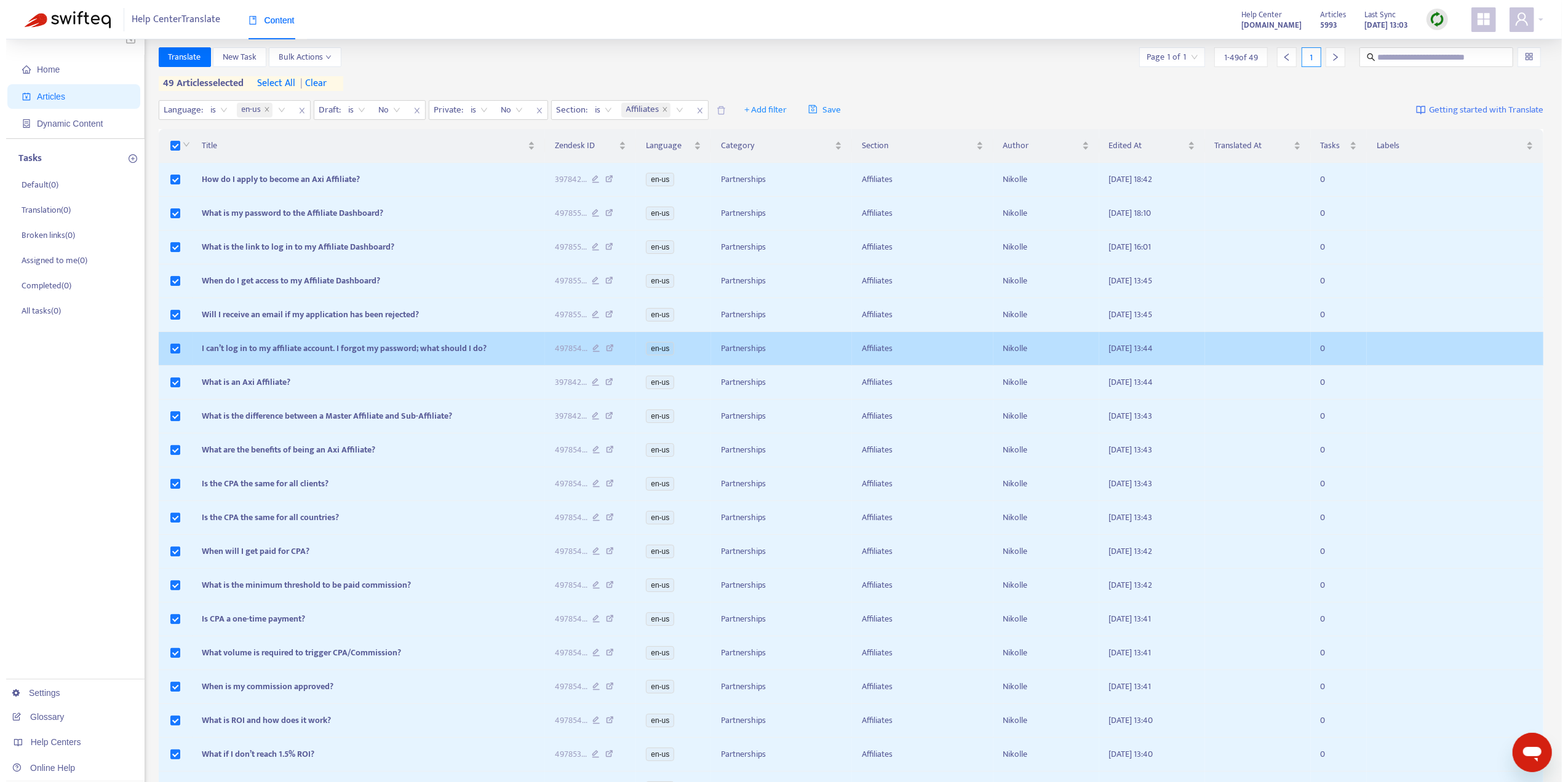
scroll to position [0, 0]
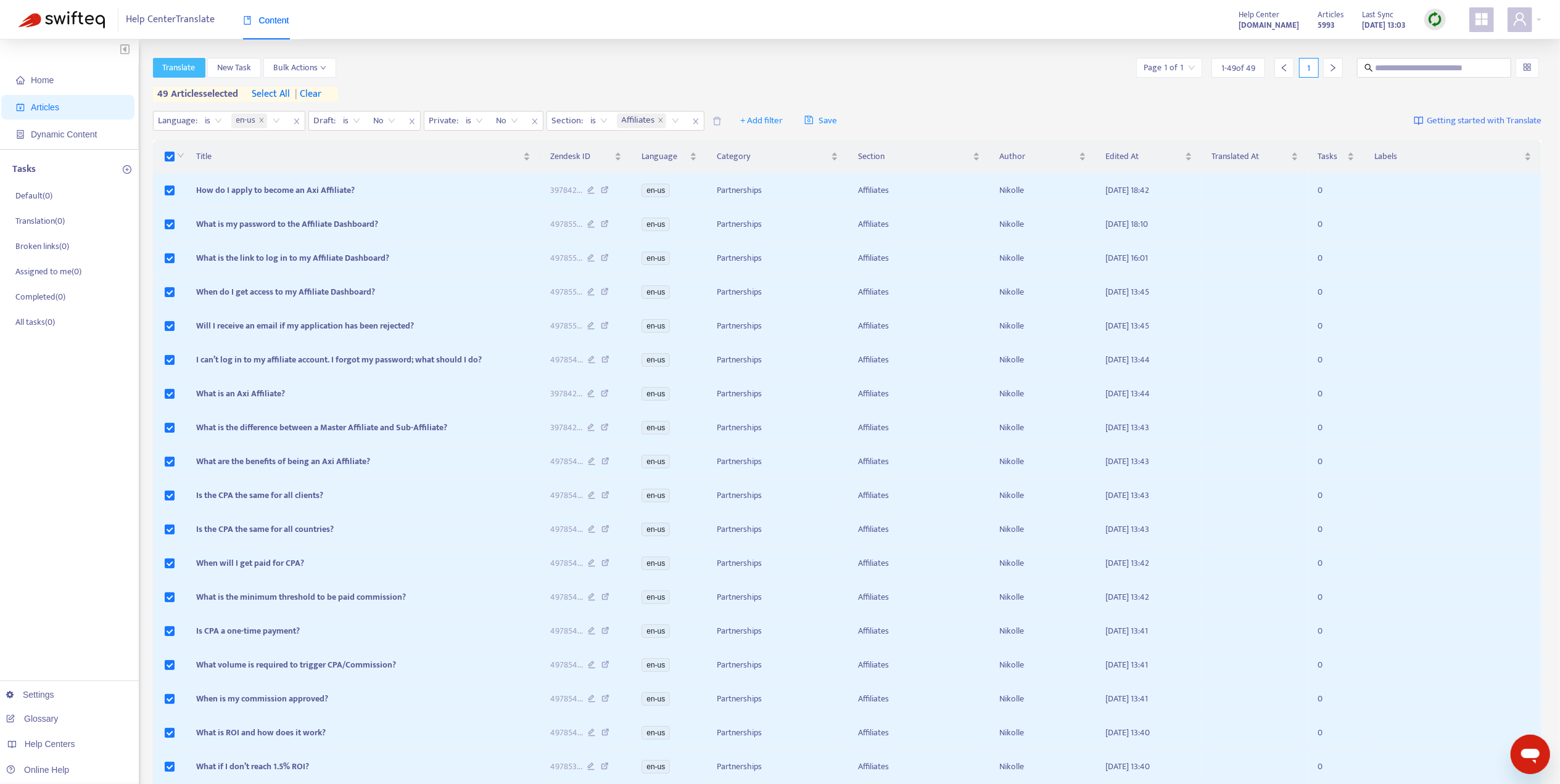
click at [175, 73] on span "Translate" at bounding box center [179, 67] width 33 height 14
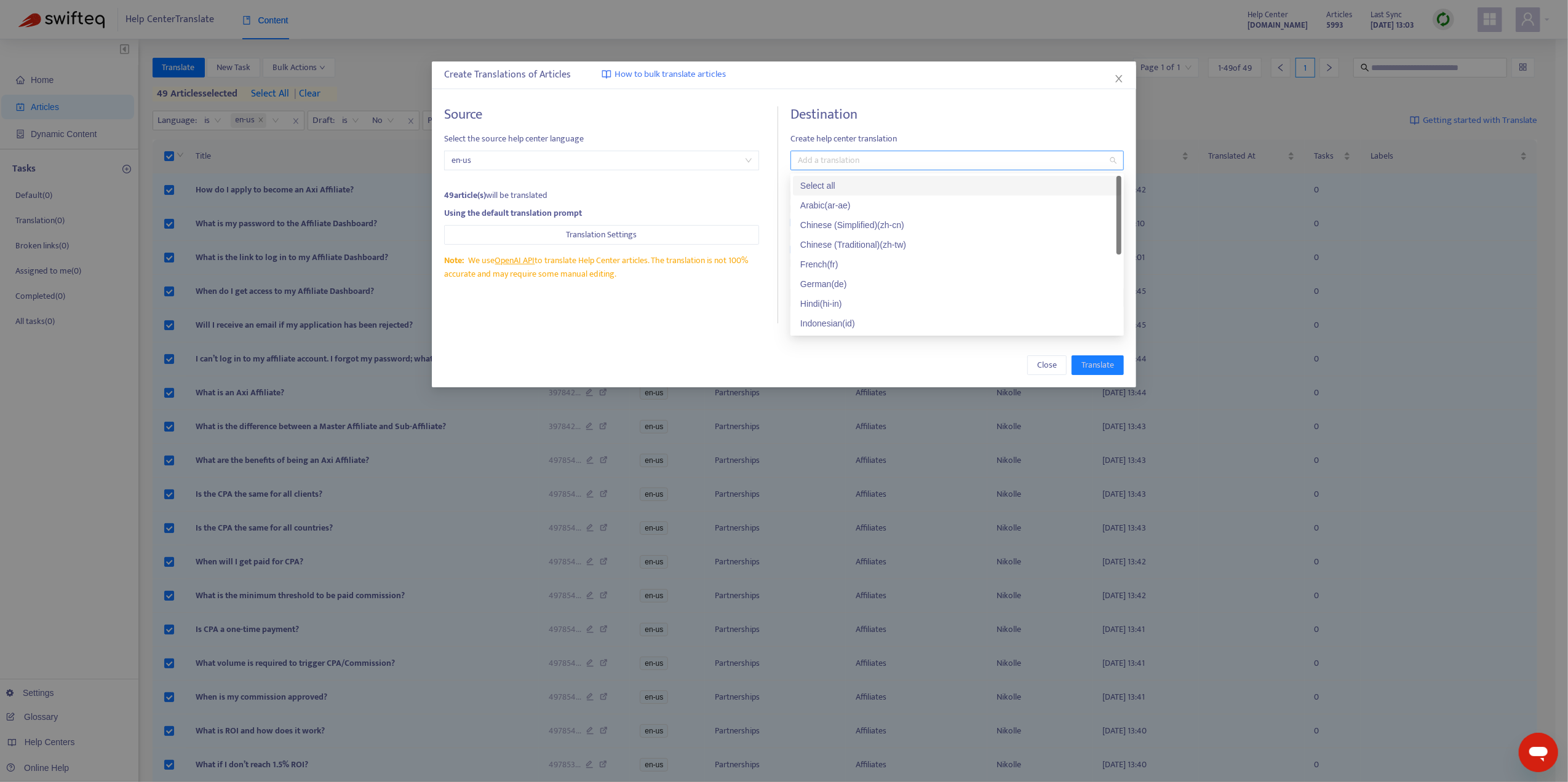
click at [877, 160] on div at bounding box center [951, 160] width 315 height 14
click at [869, 203] on div "Arabic ( ar-ae )" at bounding box center [957, 205] width 314 height 14
click at [873, 224] on div "Chinese (Simplified) ( zh-cn )" at bounding box center [957, 225] width 314 height 14
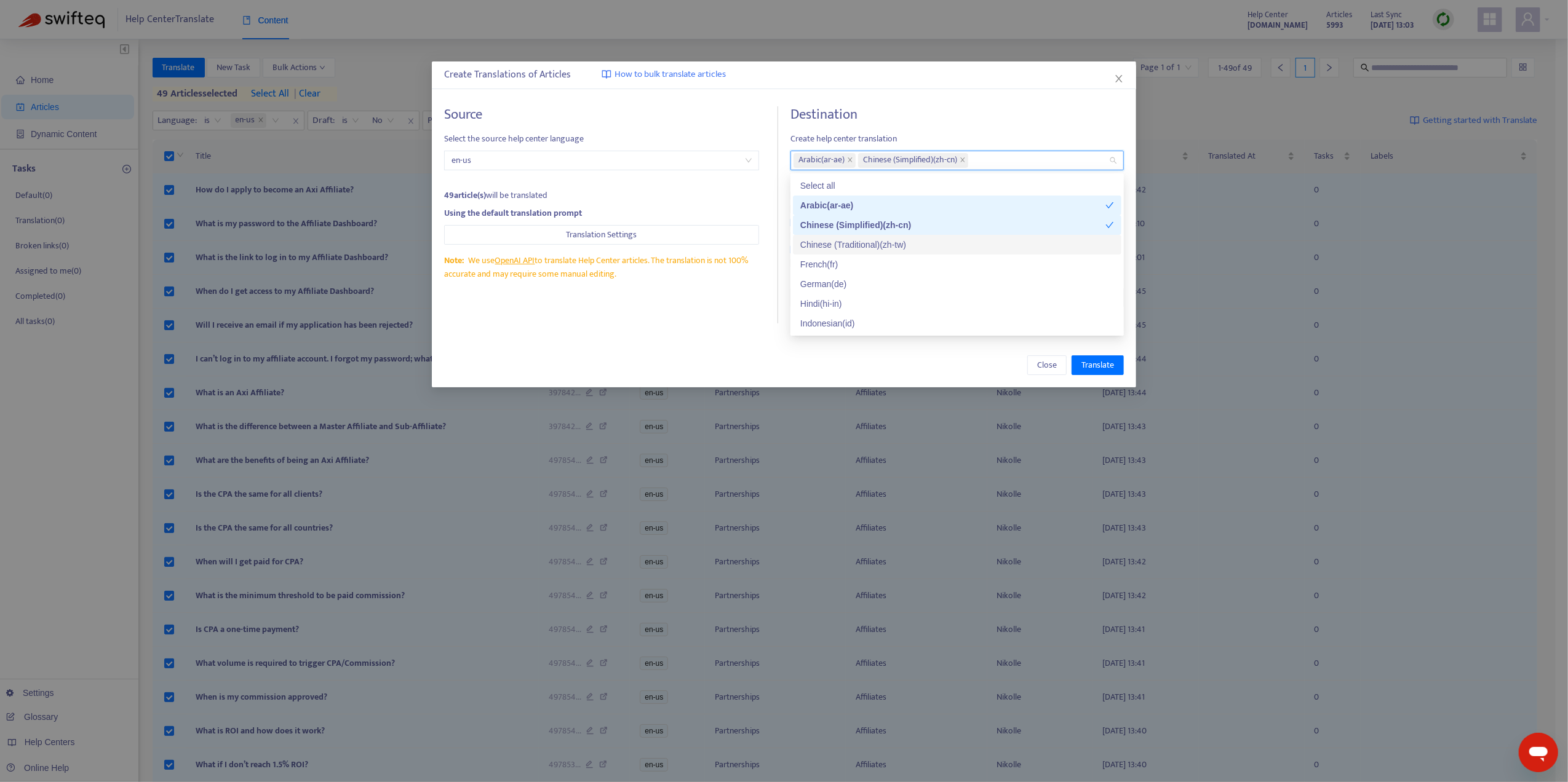
click at [871, 244] on div "Chinese (Traditional) ( zh-tw )" at bounding box center [957, 244] width 314 height 14
click at [859, 265] on div "French ( fr )" at bounding box center [957, 264] width 314 height 14
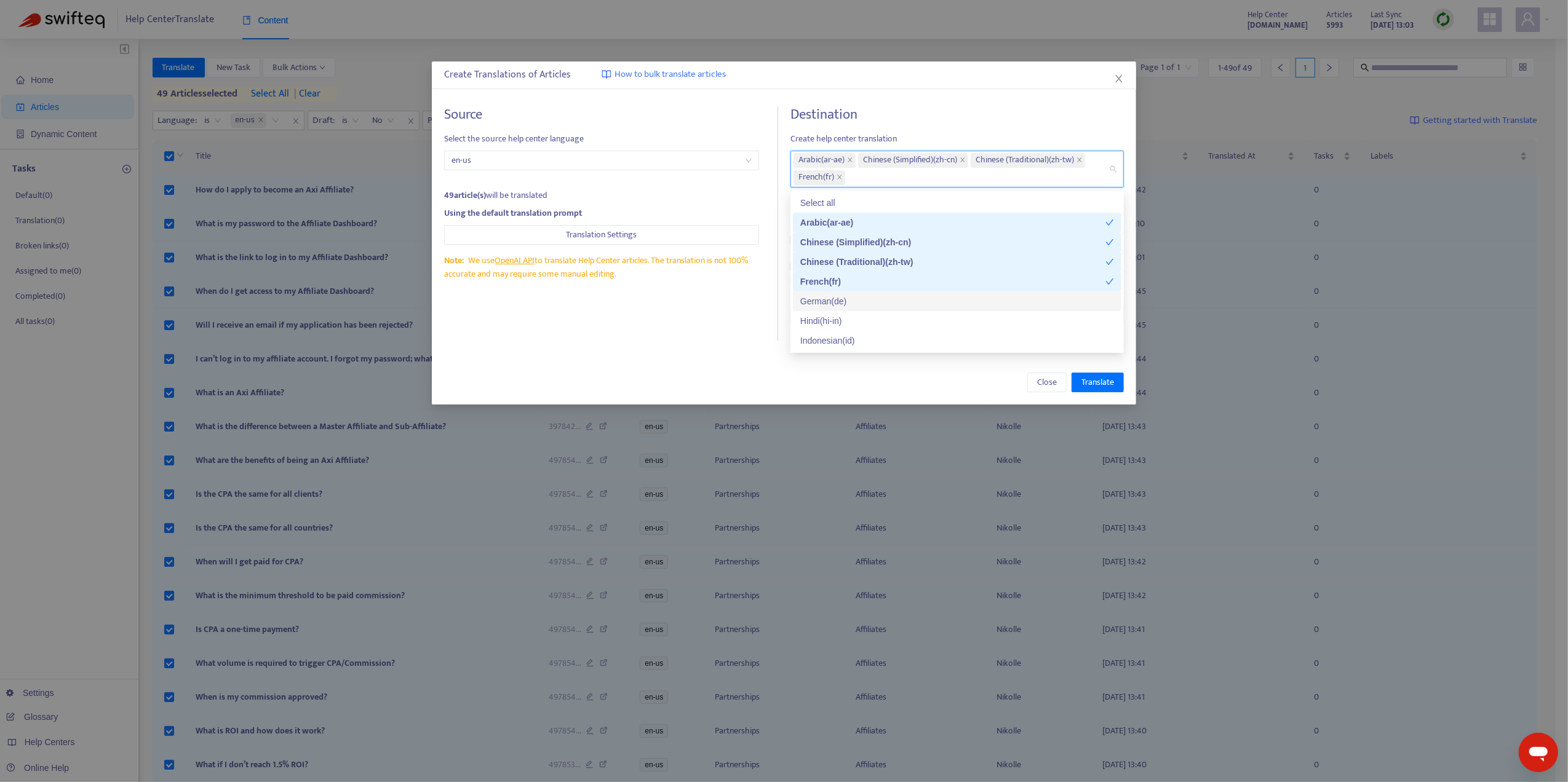
click at [854, 296] on div "German ( de )" at bounding box center [957, 301] width 314 height 14
click at [852, 314] on div "Hindi ( hi-in )" at bounding box center [957, 321] width 314 height 14
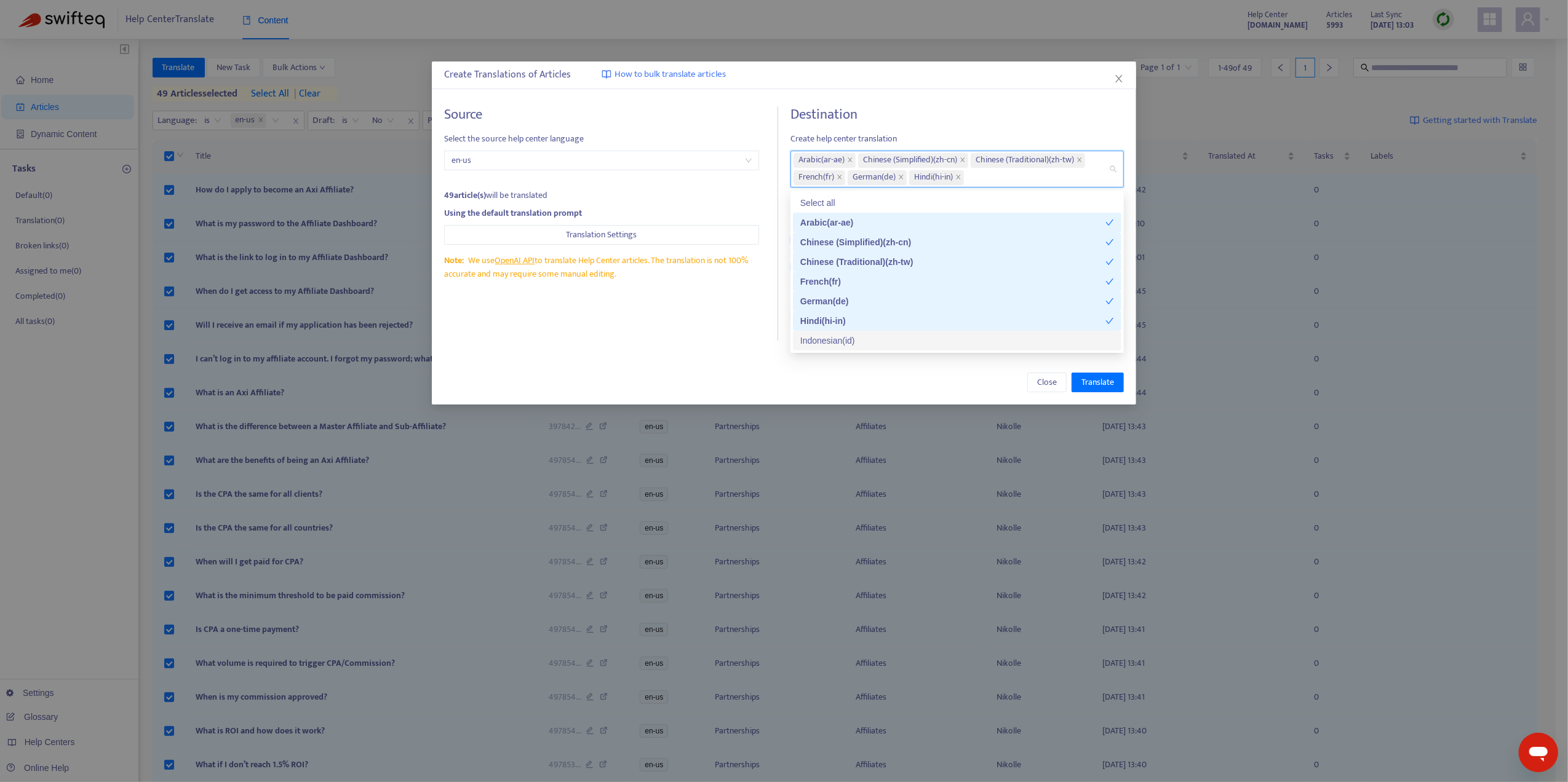
click at [852, 342] on div "Indonesian ( id )" at bounding box center [957, 340] width 314 height 14
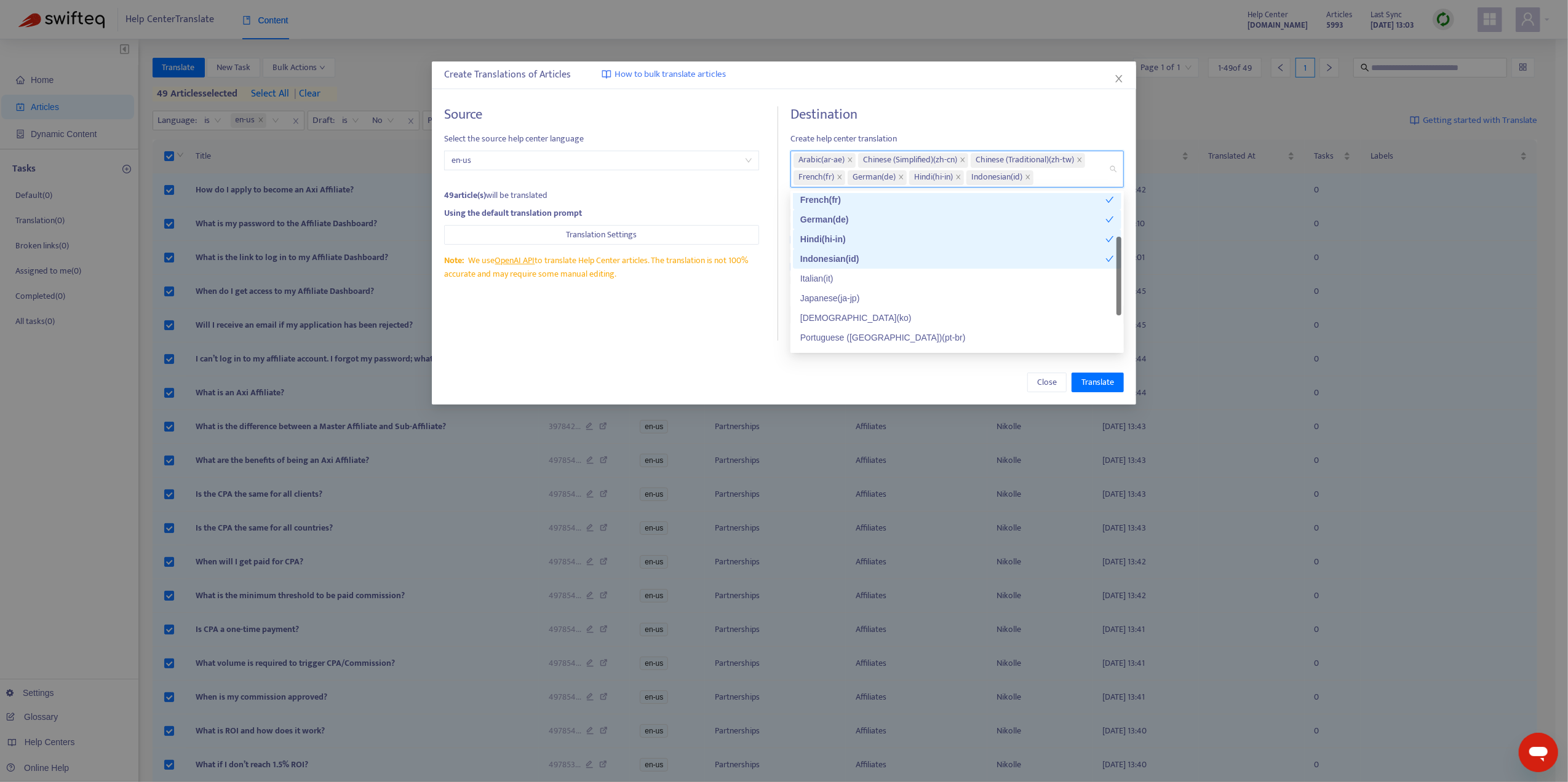
scroll to position [148, 0]
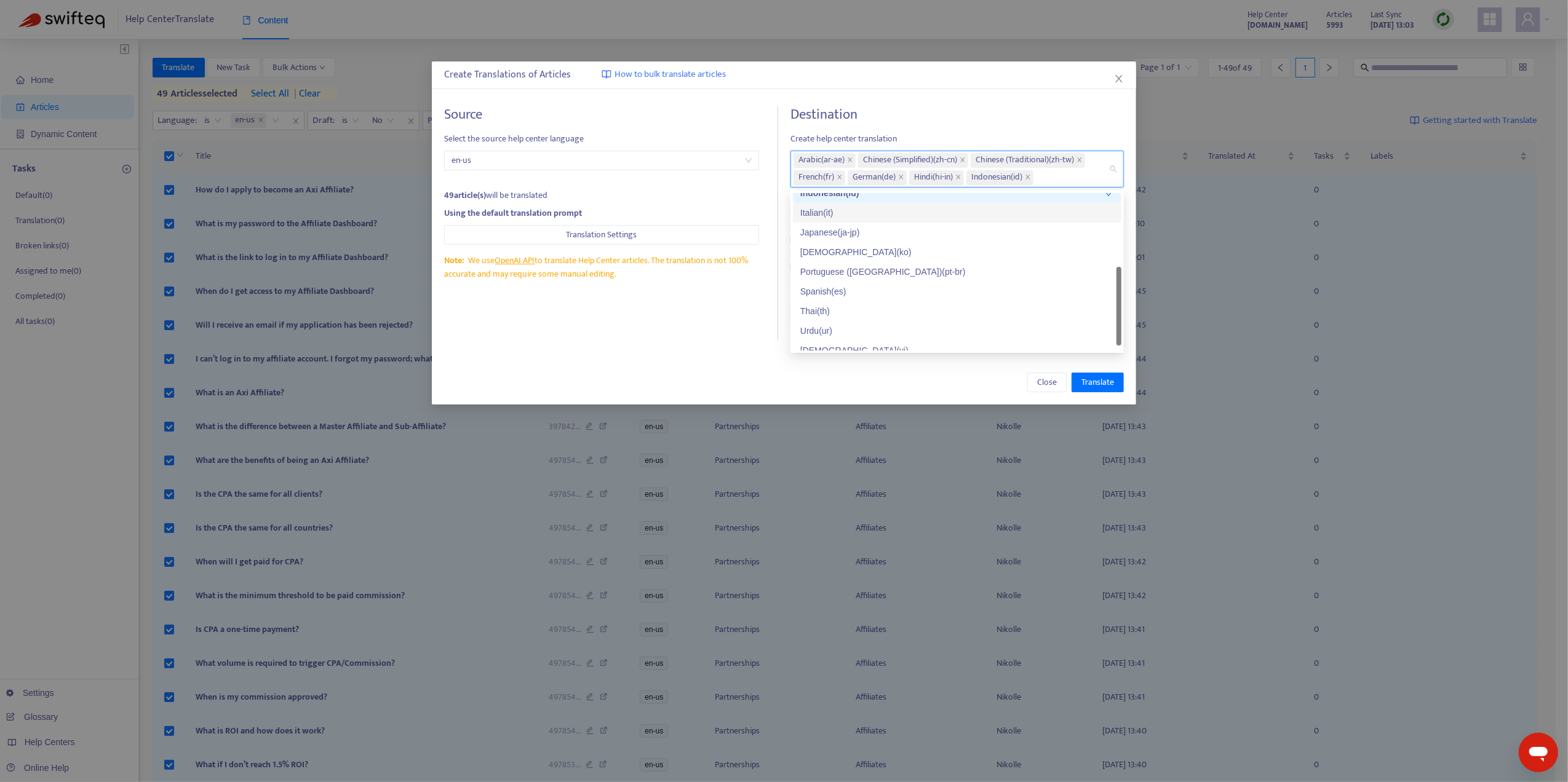
click at [848, 210] on div "Italian ( it )" at bounding box center [957, 213] width 314 height 14
click at [849, 227] on div "Japanese ( ja-jp )" at bounding box center [957, 232] width 314 height 14
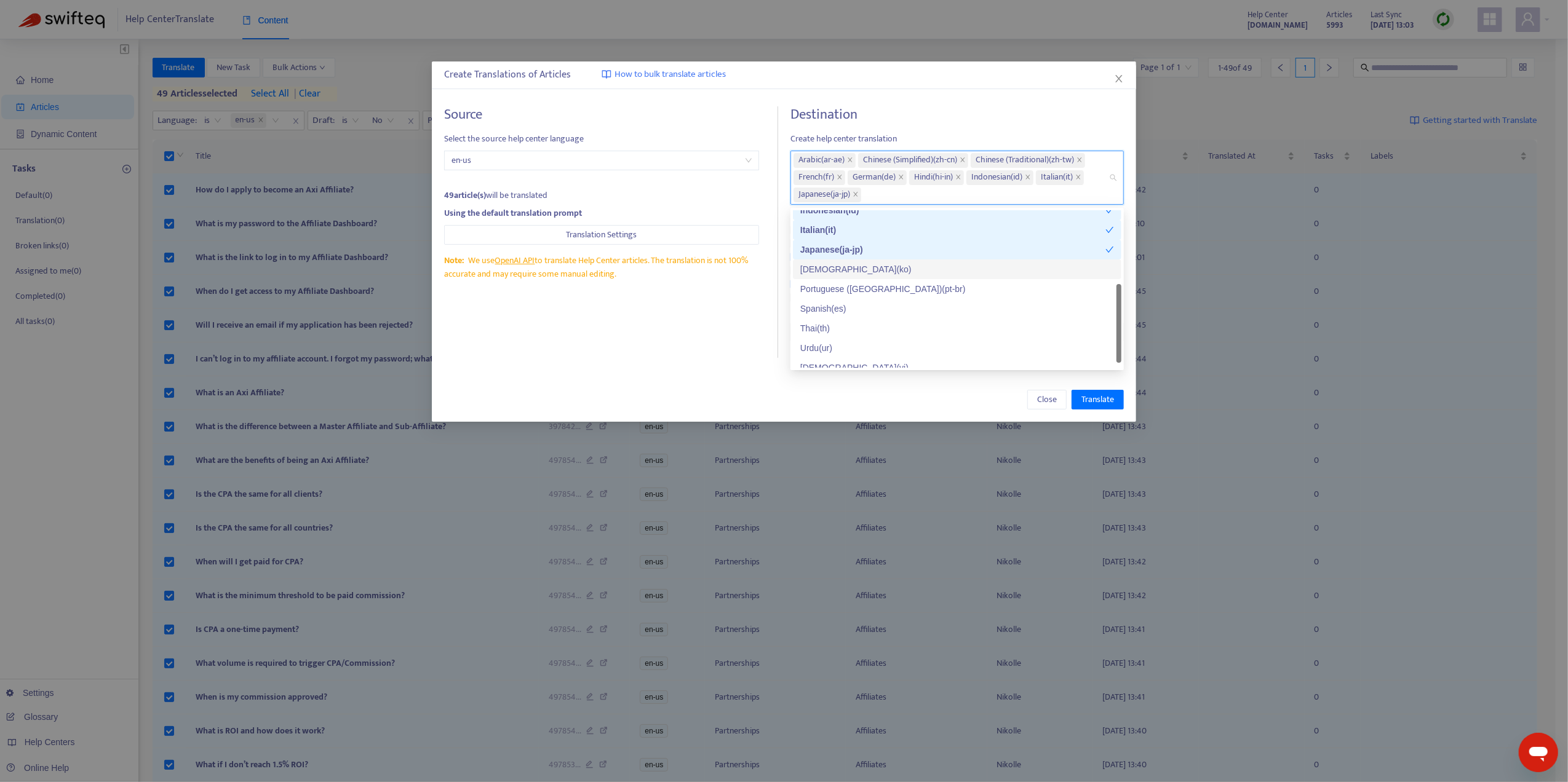
click at [851, 259] on div "[DEMOGRAPHIC_DATA] ( ko )" at bounding box center [957, 269] width 329 height 19
click at [852, 283] on div "Portuguese ([GEOGRAPHIC_DATA]) ( pt-br )" at bounding box center [957, 289] width 314 height 14
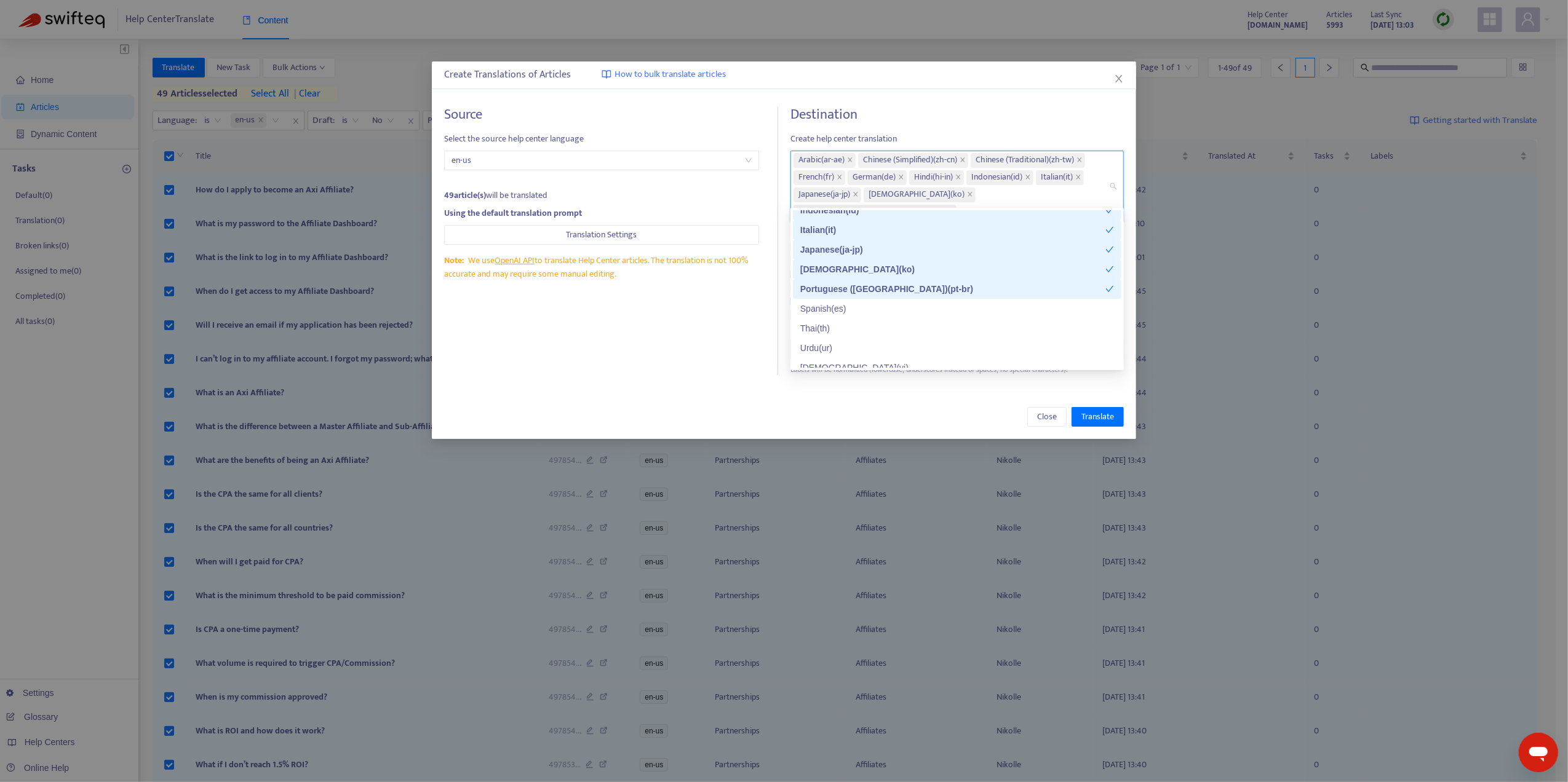
click at [851, 303] on div "Spanish ( es )" at bounding box center [957, 308] width 314 height 14
click at [842, 326] on div "Thai ( th )" at bounding box center [957, 328] width 314 height 14
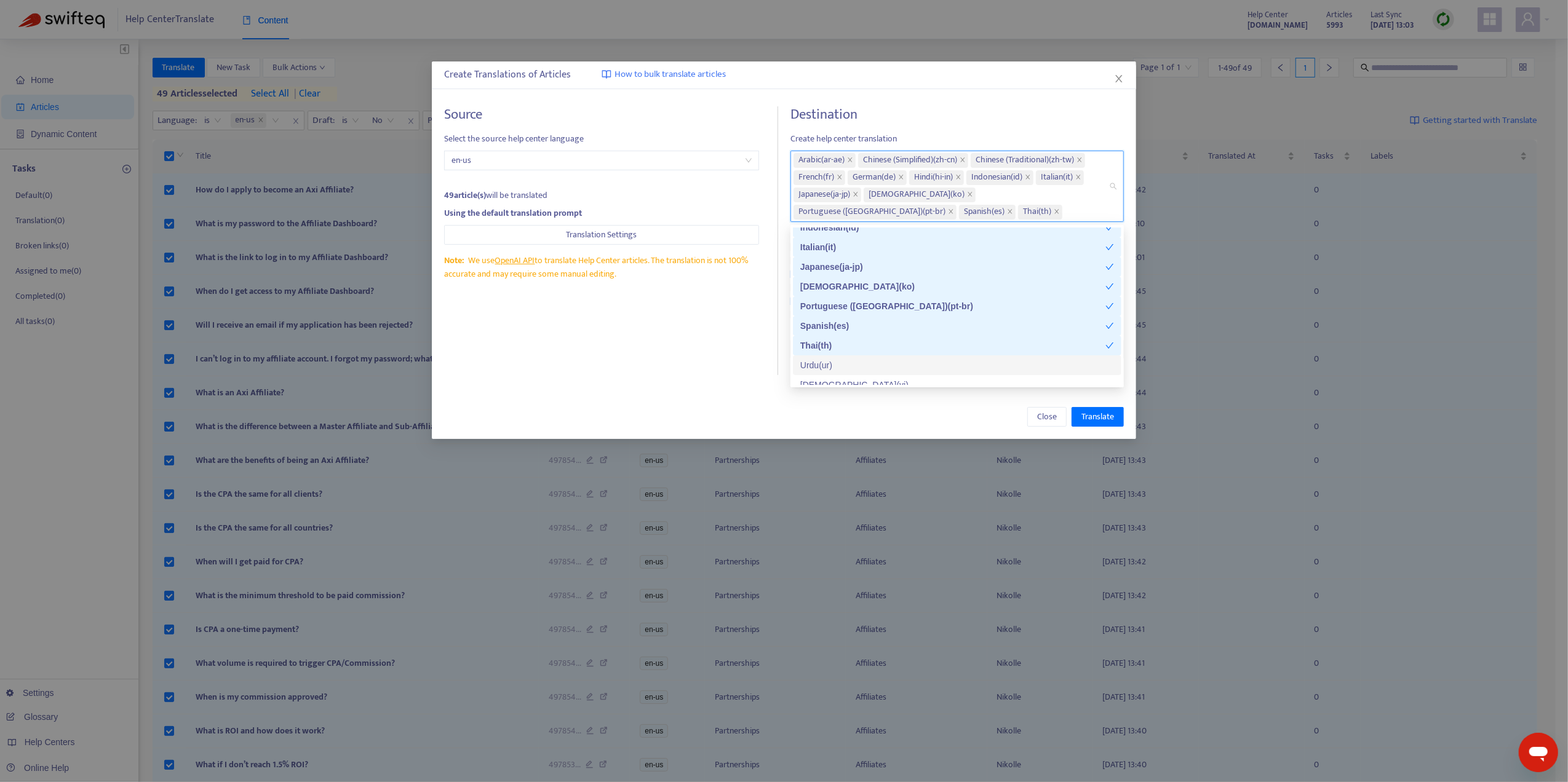
click at [840, 355] on div "Urdu ( ur )" at bounding box center [957, 365] width 329 height 19
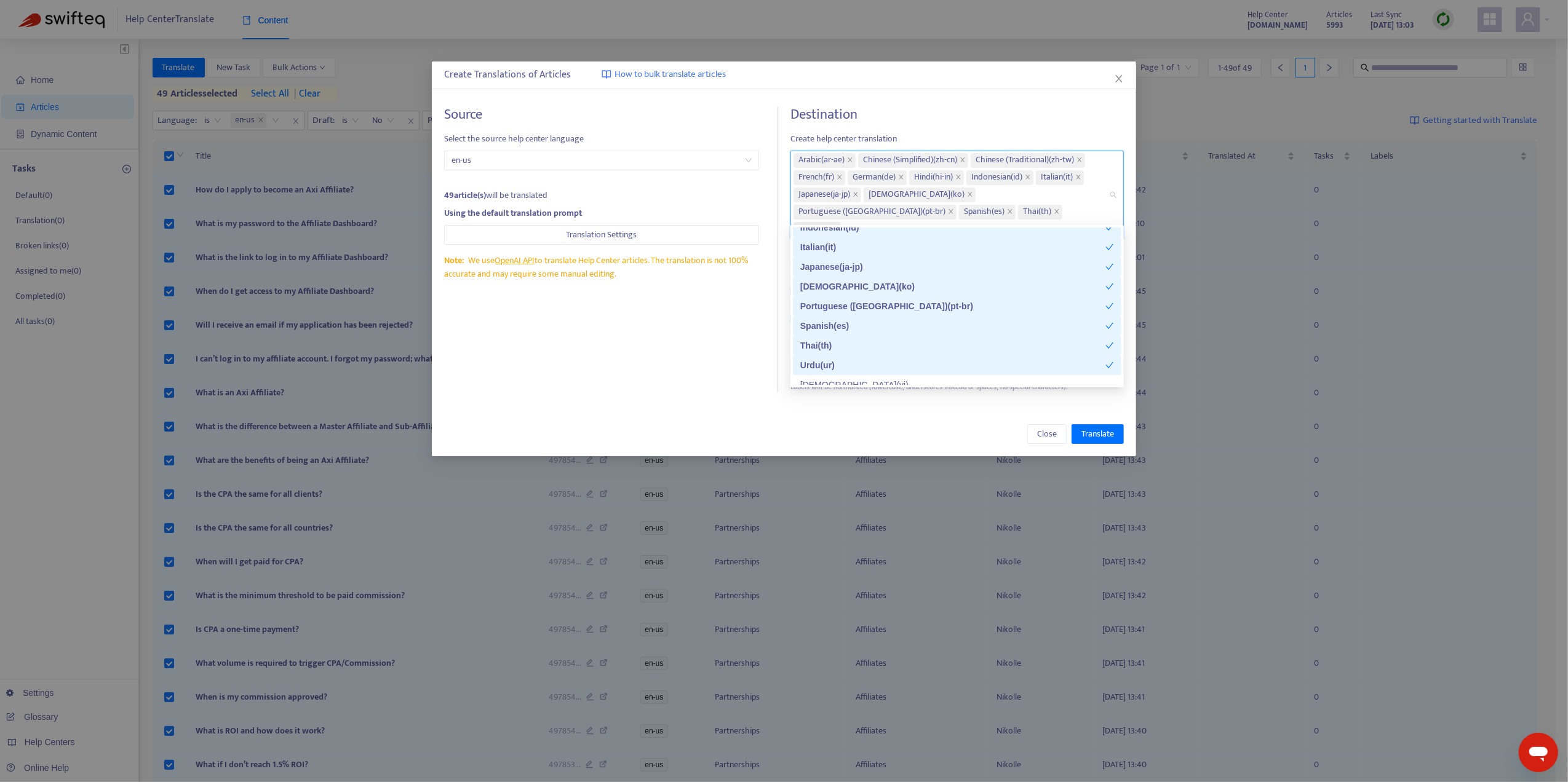
scroll to position [157, 0]
click at [859, 375] on div "[DEMOGRAPHIC_DATA] ( vi )" at bounding box center [957, 375] width 314 height 14
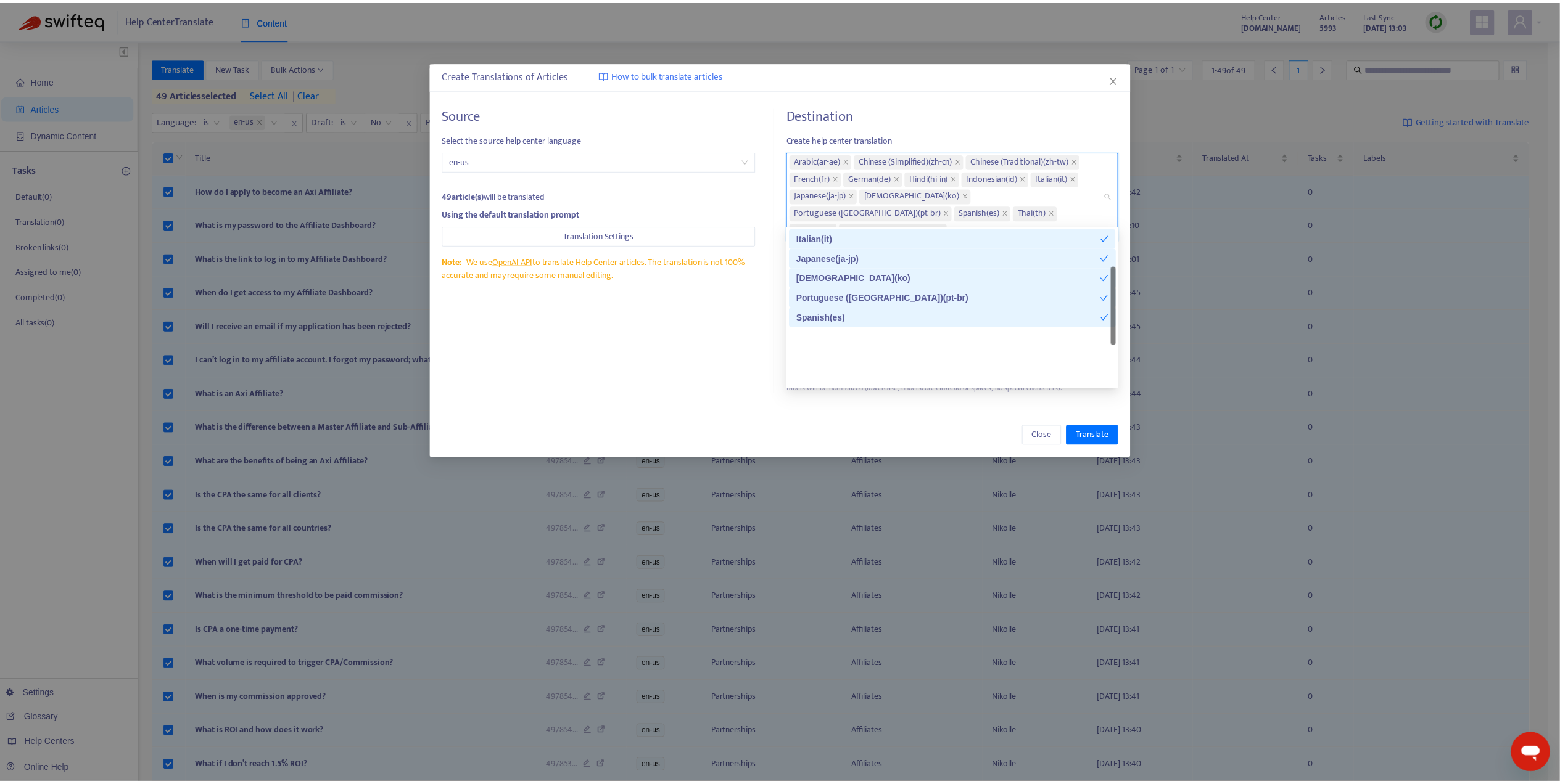
scroll to position [0, 0]
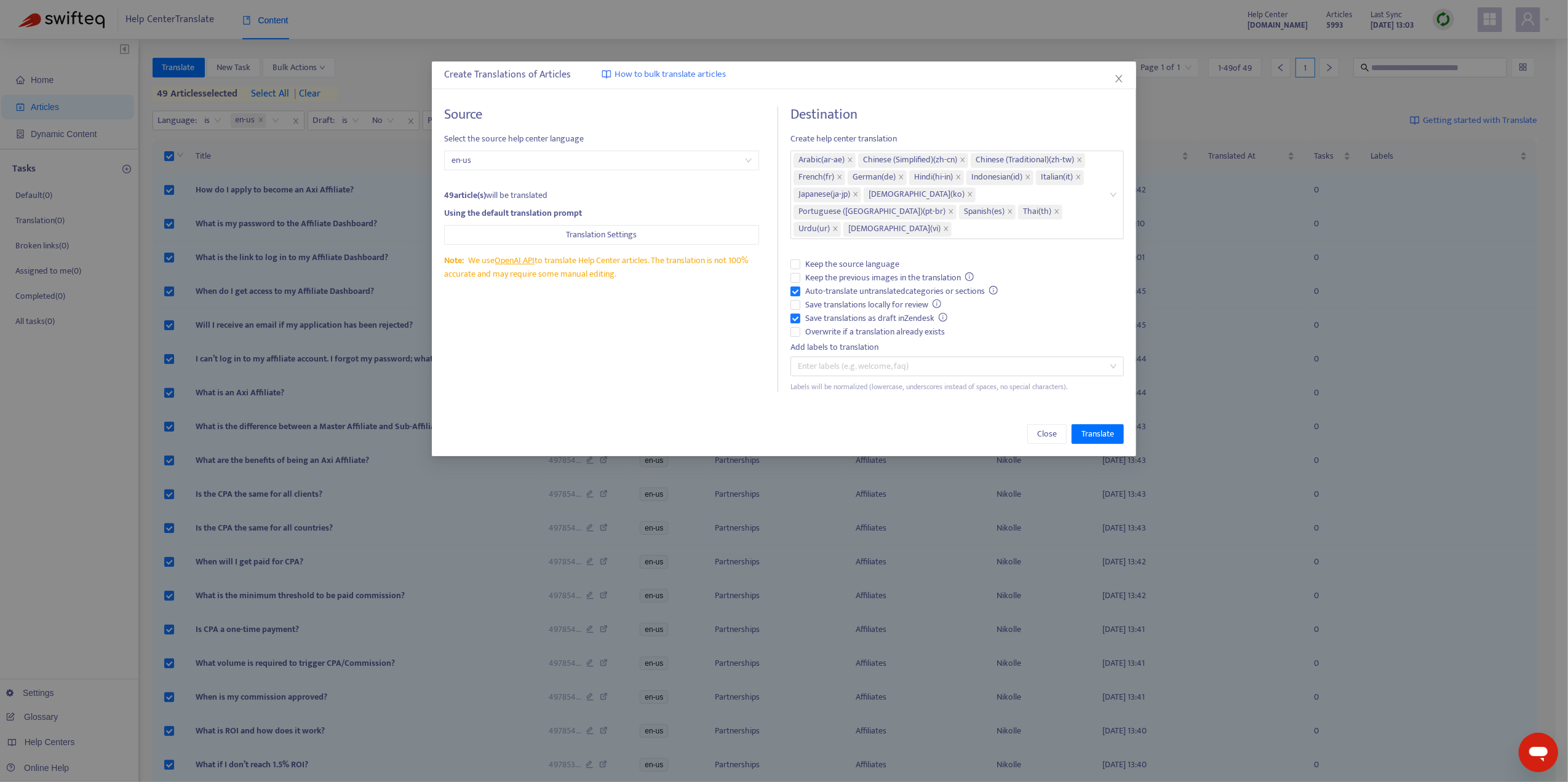
click at [900, 412] on div "Close Translate" at bounding box center [784, 434] width 704 height 44
click at [1086, 427] on span "Translate" at bounding box center [1097, 434] width 32 height 14
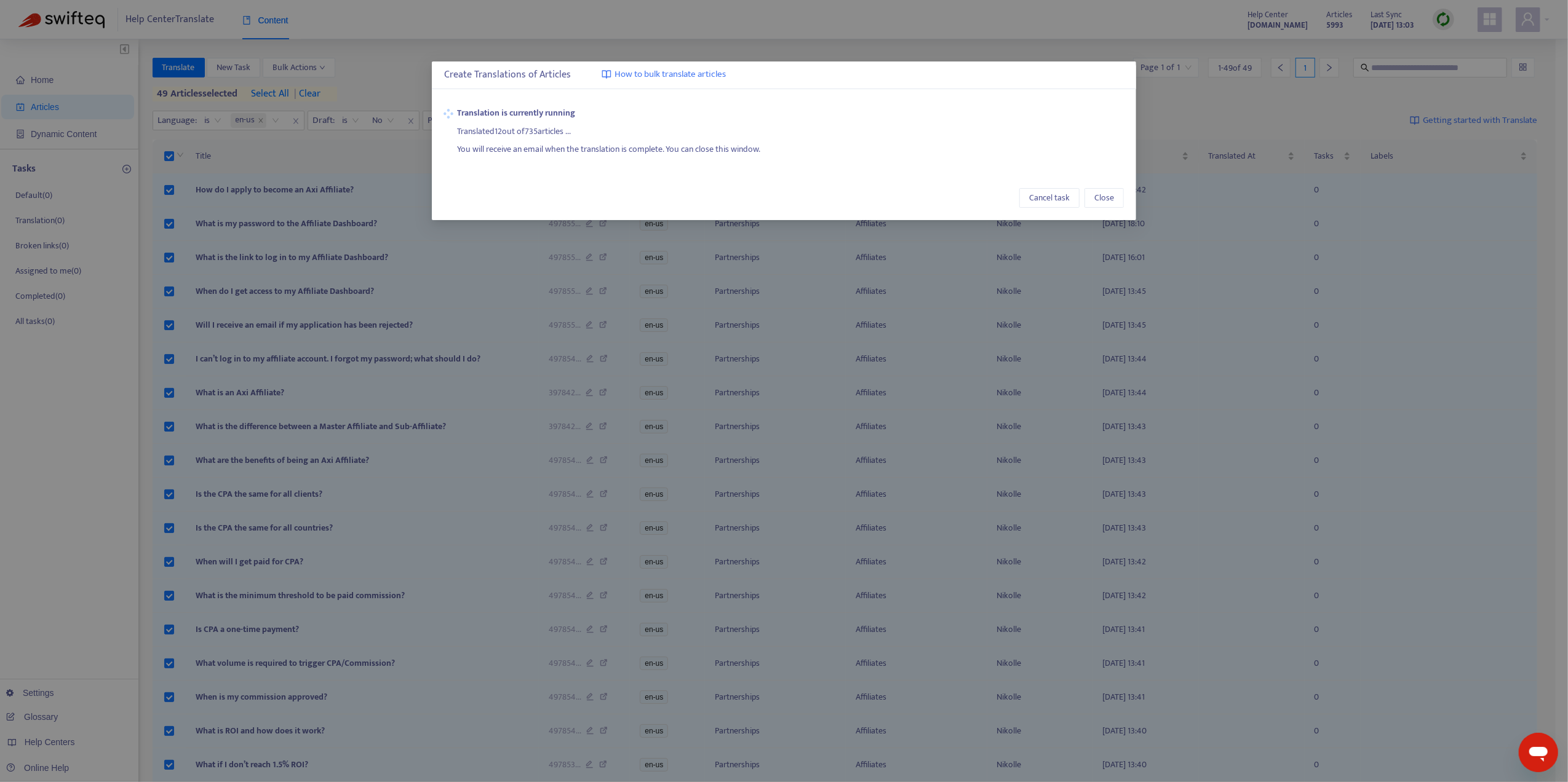
click at [658, 141] on div "You will receive an email when the translation is complete. You can close this …" at bounding box center [791, 148] width 666 height 19
click at [1104, 200] on span "Close" at bounding box center [1104, 197] width 19 height 14
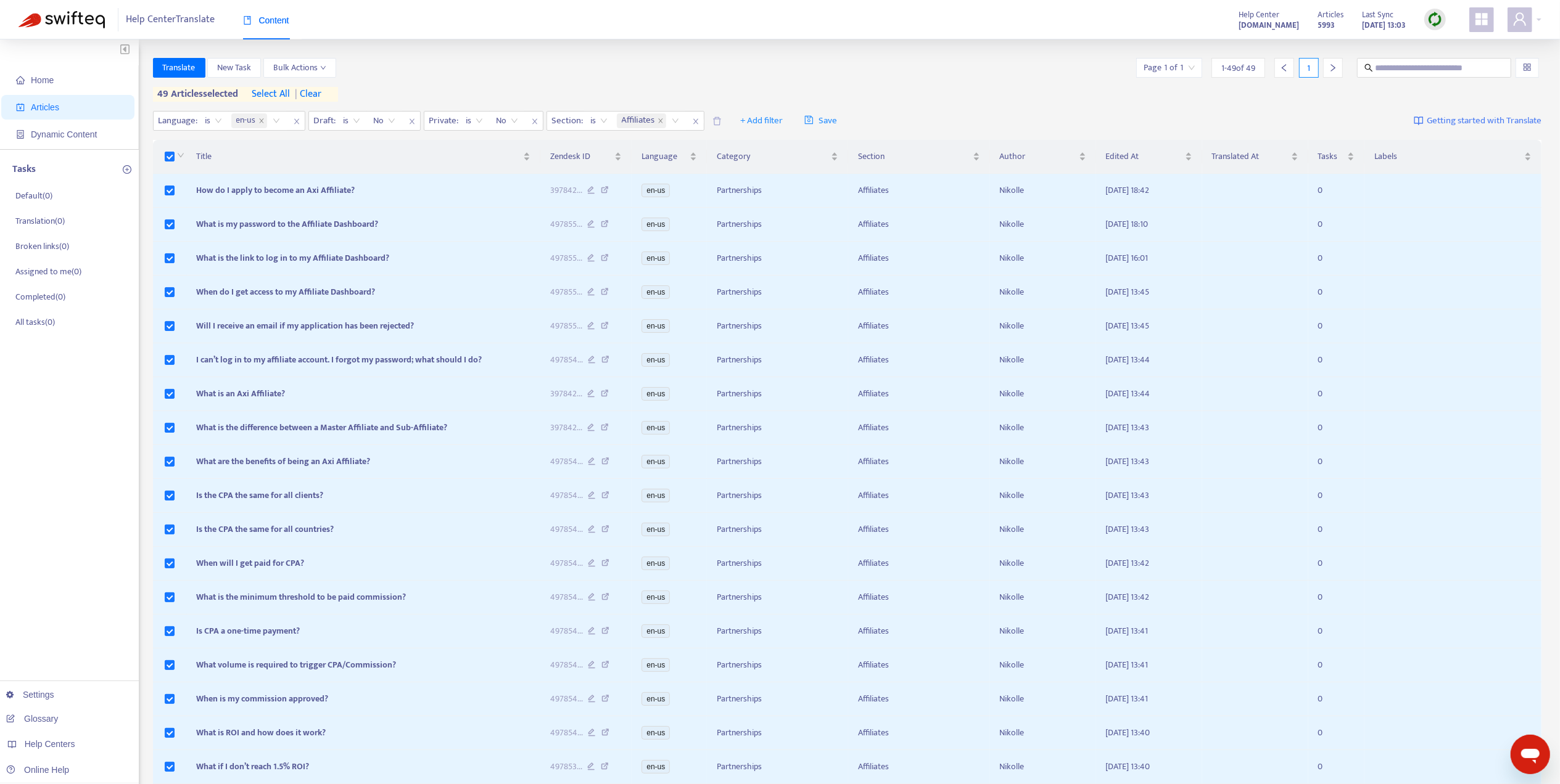
click at [560, 58] on div "Translate New Task Bulk Actions Page 1 of 1 1 - 49 of 49 1" at bounding box center [847, 67] width 1389 height 20
click at [181, 67] on span "Translate" at bounding box center [179, 67] width 33 height 14
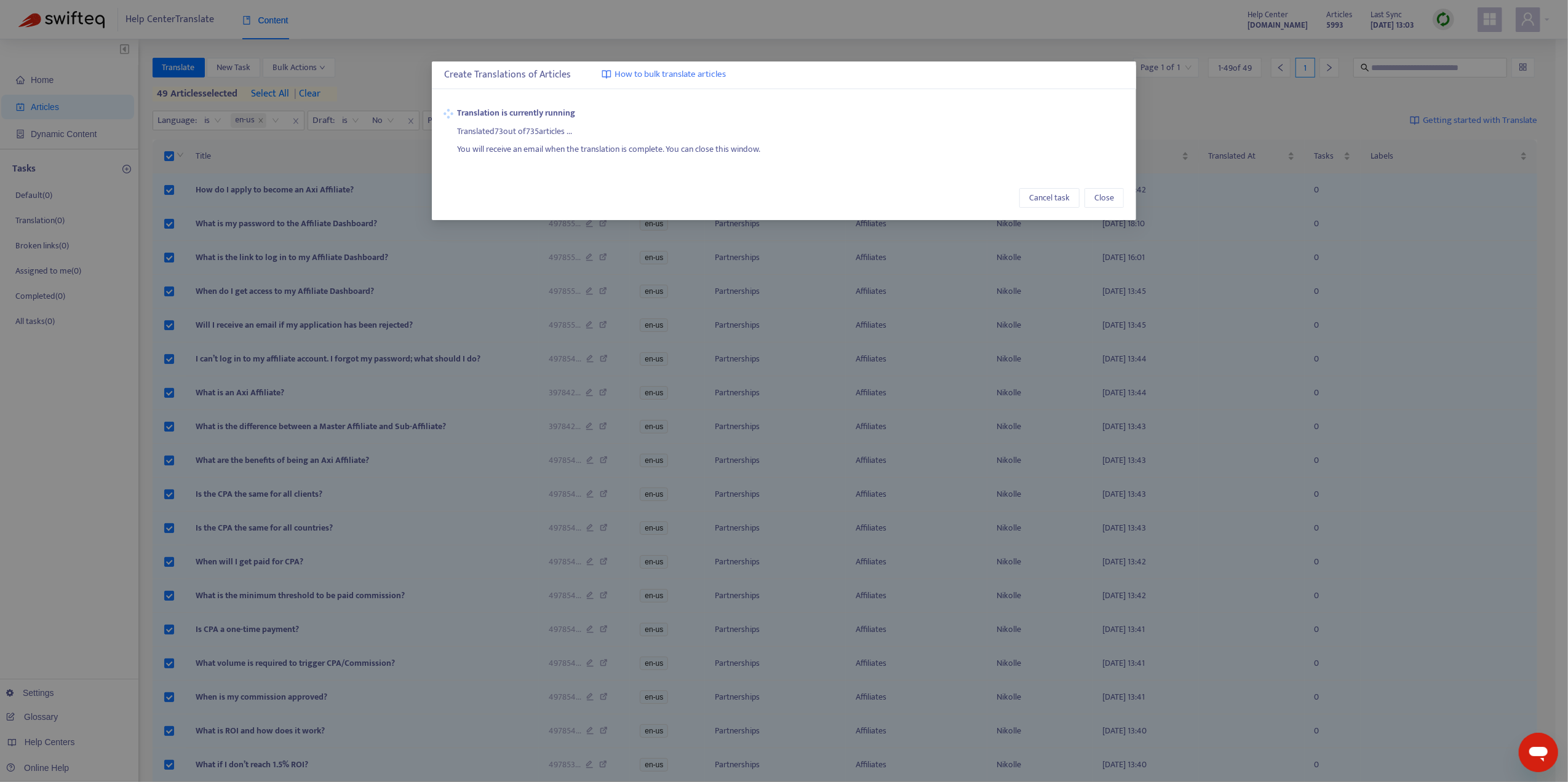
click at [776, 148] on div "You will receive an email when the translation is complete. You can close this …" at bounding box center [791, 148] width 666 height 19
click at [567, 166] on div "Translation is currently running Translated 87 out of 735 articles ... You will…" at bounding box center [784, 131] width 704 height 74
click at [1094, 193] on span "Close" at bounding box center [1104, 197] width 19 height 14
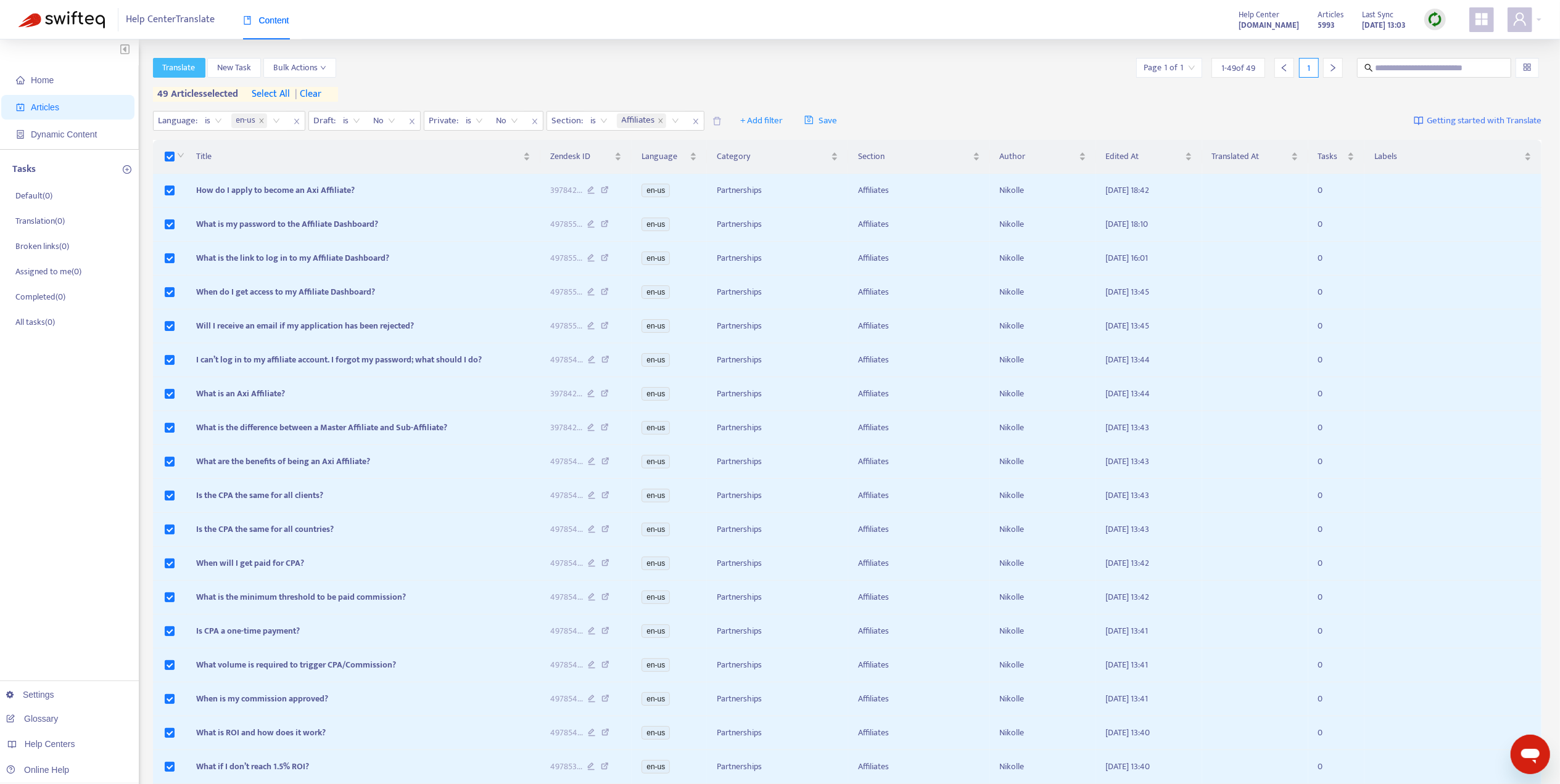
click at [204, 64] on button "Translate" at bounding box center [179, 67] width 53 height 20
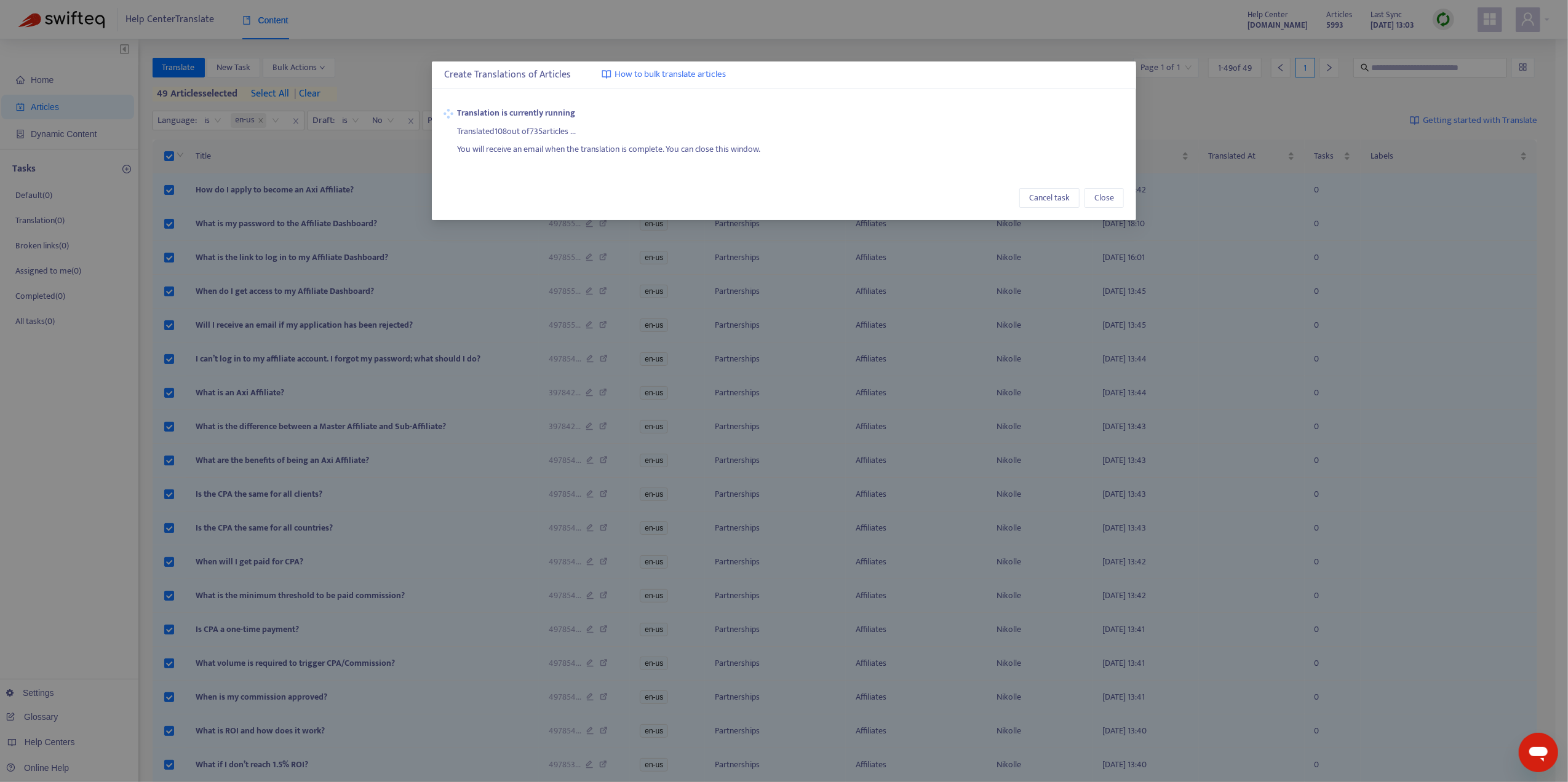
click at [880, 166] on div "Translation is currently running Translated 108 out of 735 articles ... You wil…" at bounding box center [784, 131] width 704 height 74
click at [679, 169] on div "Create Translations of Articles How to bulk translate articles Translation is c…" at bounding box center [784, 141] width 704 height 159
click at [712, 139] on div "You will receive an email when the translation is complete. You can close this …" at bounding box center [791, 148] width 666 height 19
click at [594, 162] on div "Translation is currently running Translated 602 out of 735 articles ... You wil…" at bounding box center [784, 131] width 704 height 74
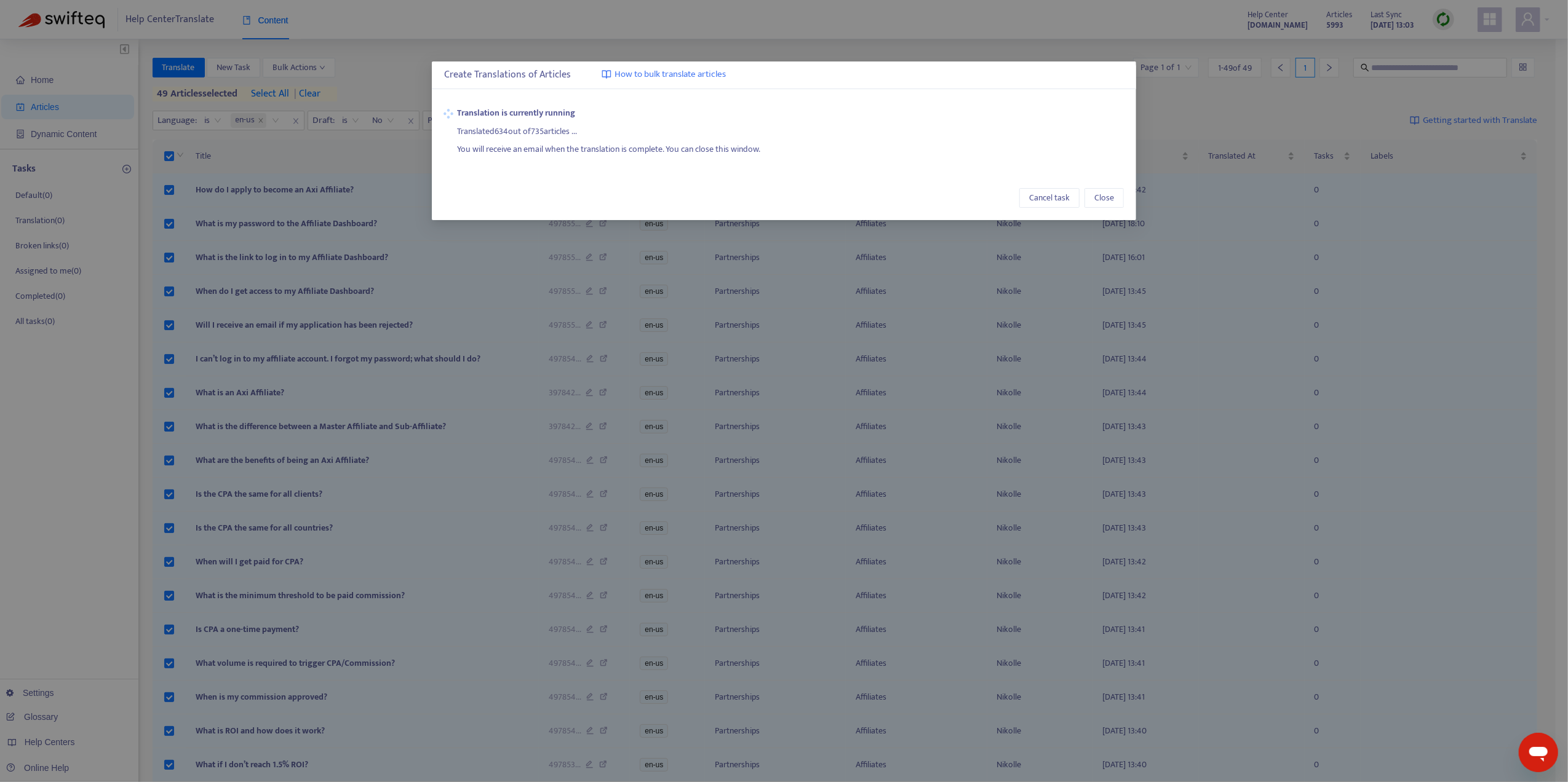
click at [697, 174] on div "Create Translations of Articles How to bulk translate articles Translation is c…" at bounding box center [784, 141] width 704 height 159
click at [692, 155] on div "You will receive an email when the translation is complete. You can close this …" at bounding box center [791, 148] width 666 height 19
click at [650, 134] on div "Translated 722 out of 735 articles ..." at bounding box center [791, 129] width 666 height 19
click at [744, 165] on div "Translation is currently running Translated 723 out of 735 articles ... You wil…" at bounding box center [784, 131] width 704 height 74
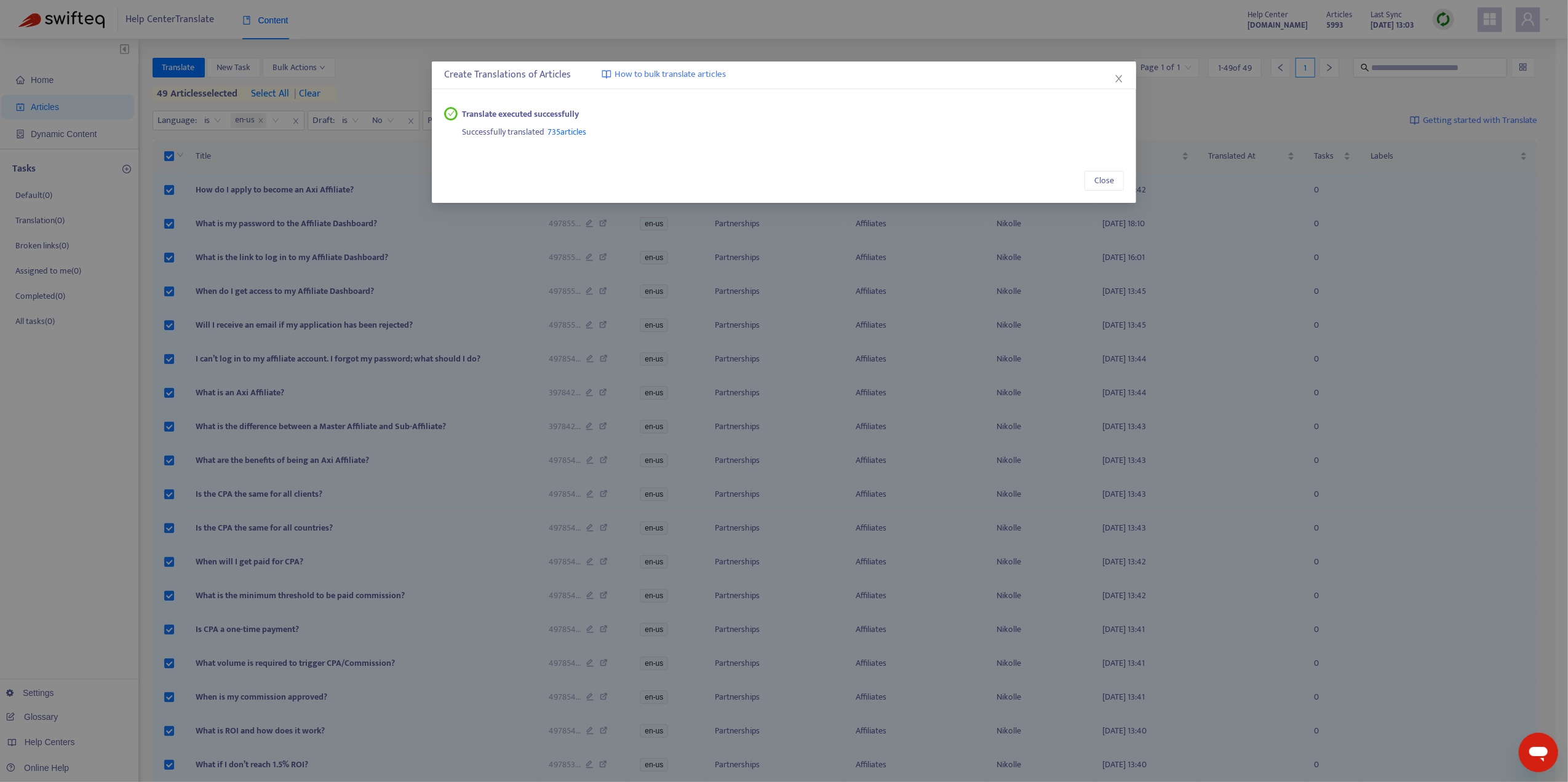
click at [807, 143] on div "Translate executed successfully Successfully translated 735 articles" at bounding box center [784, 123] width 704 height 57
click at [1099, 185] on span "Close" at bounding box center [1104, 180] width 19 height 14
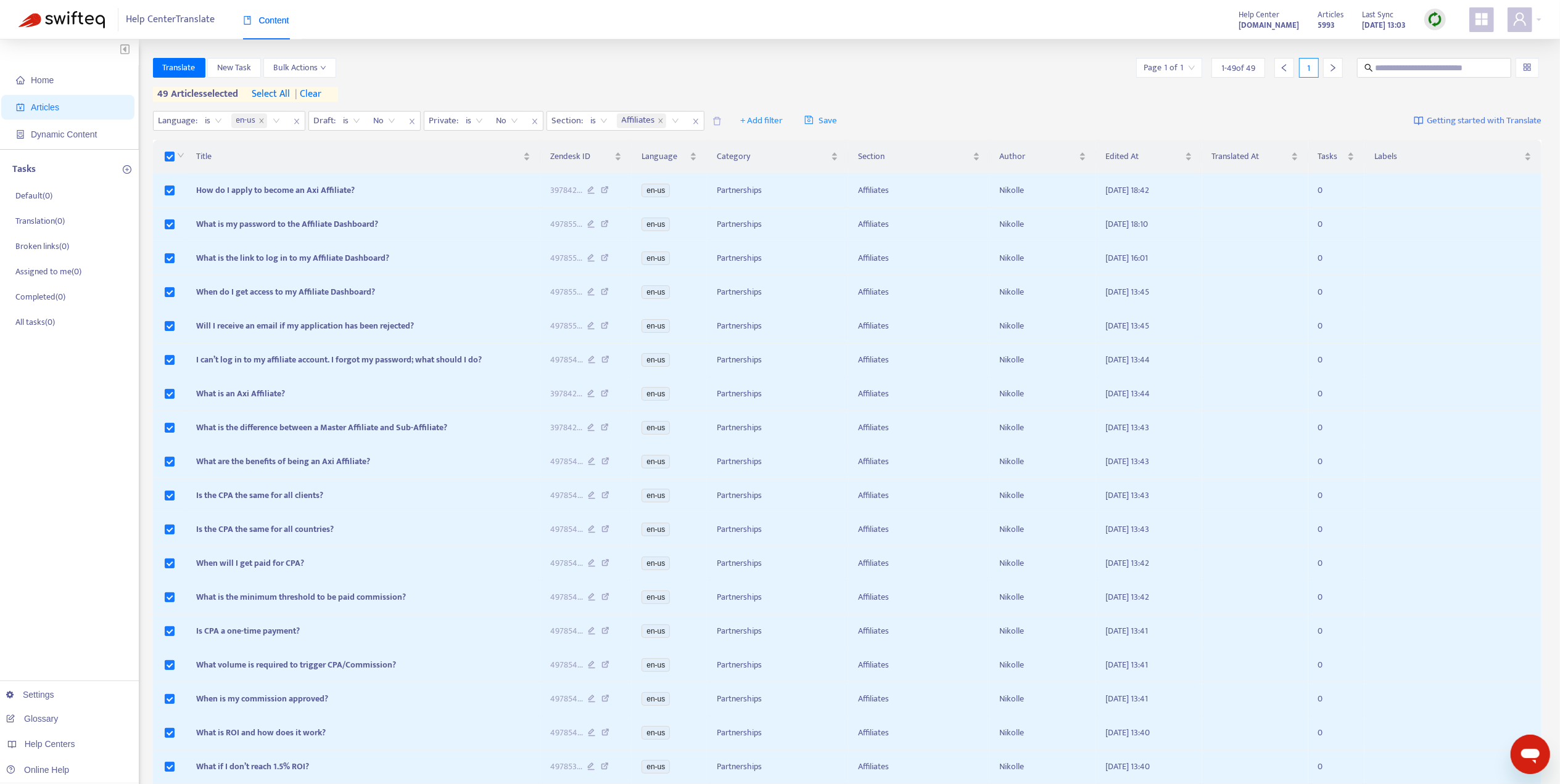
click at [64, 106] on span "Articles" at bounding box center [70, 107] width 108 height 25
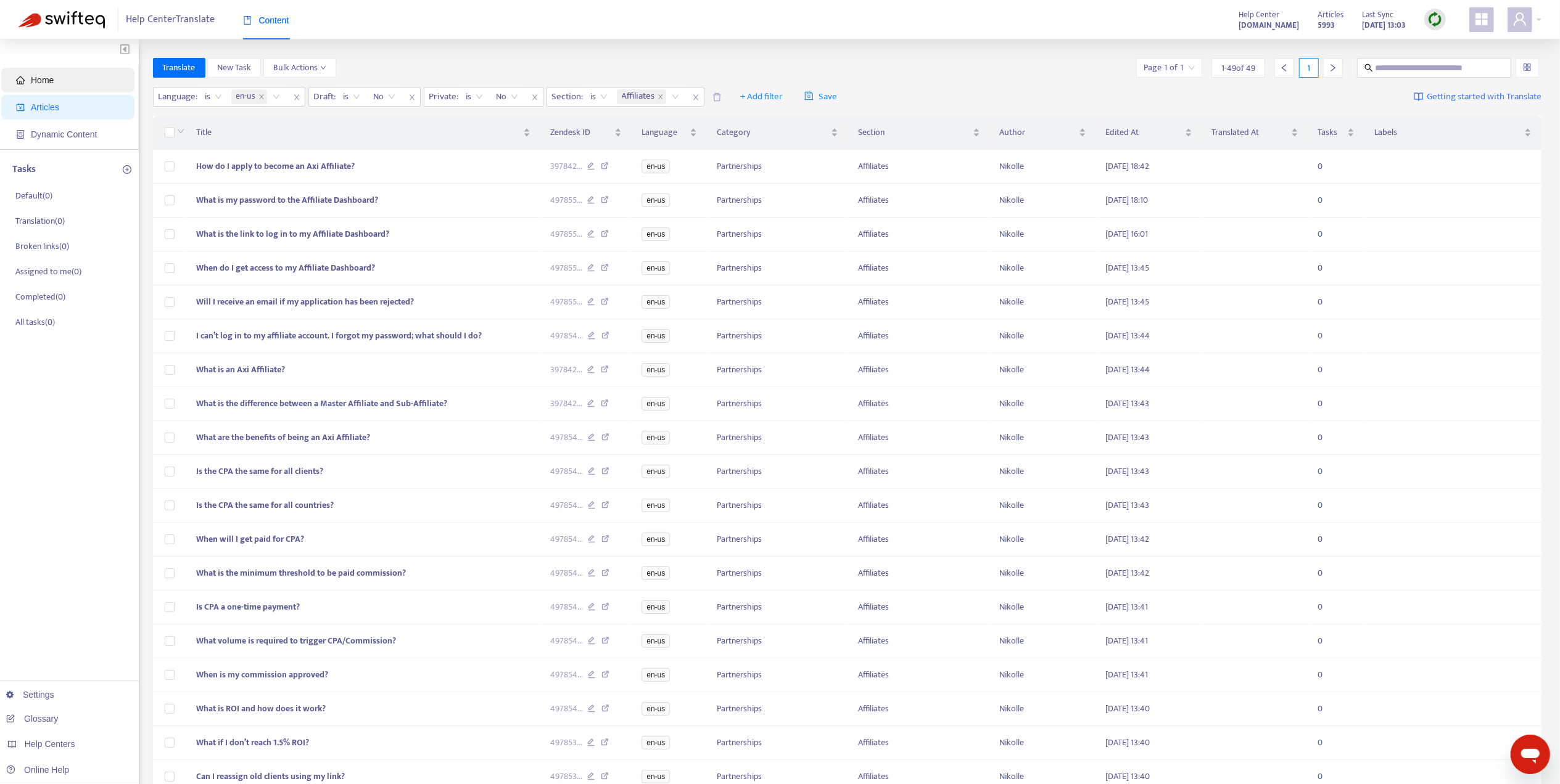
click at [67, 89] on span "Home" at bounding box center [70, 80] width 108 height 25
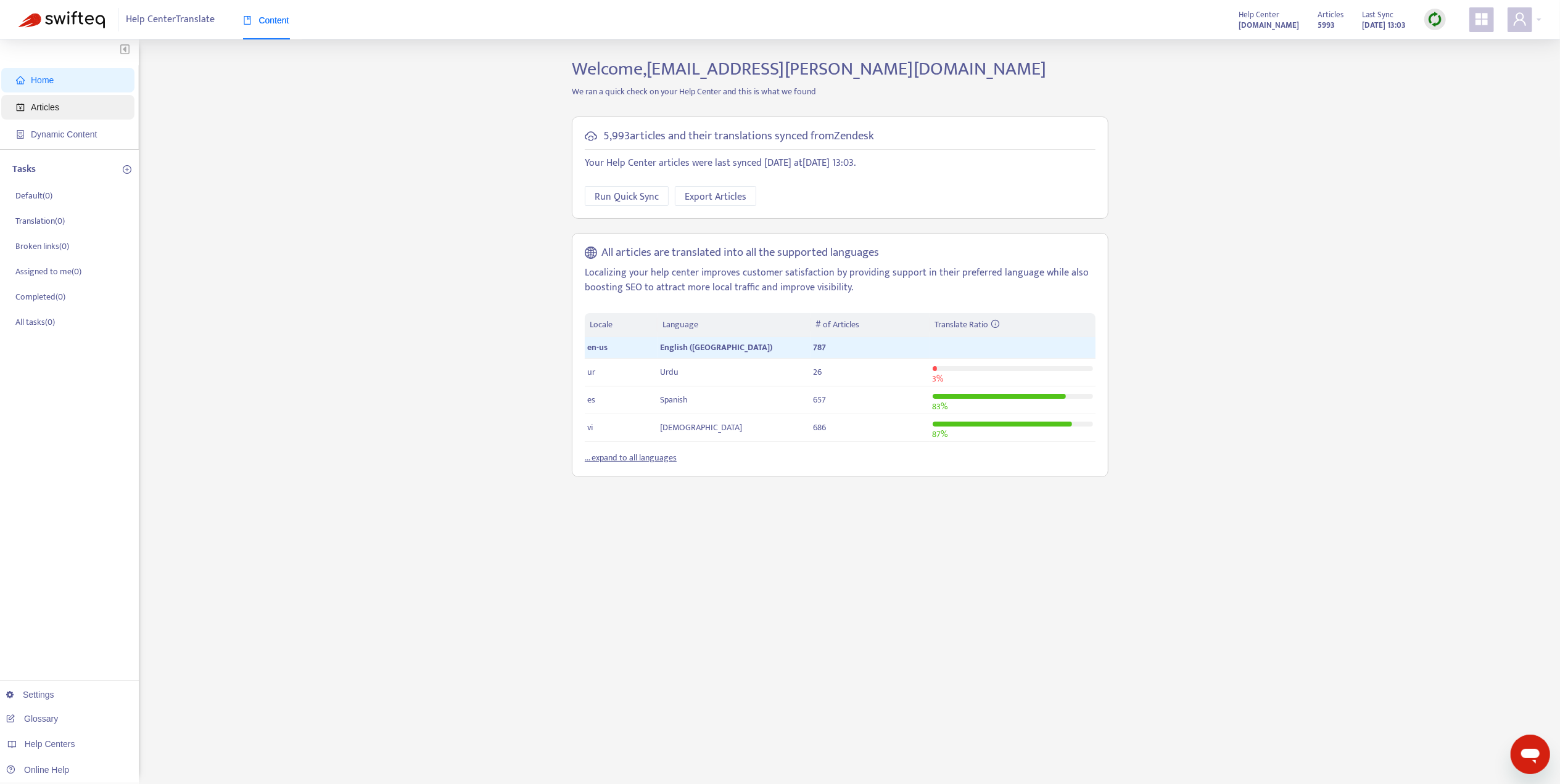
click at [56, 111] on span "Articles" at bounding box center [45, 108] width 28 height 10
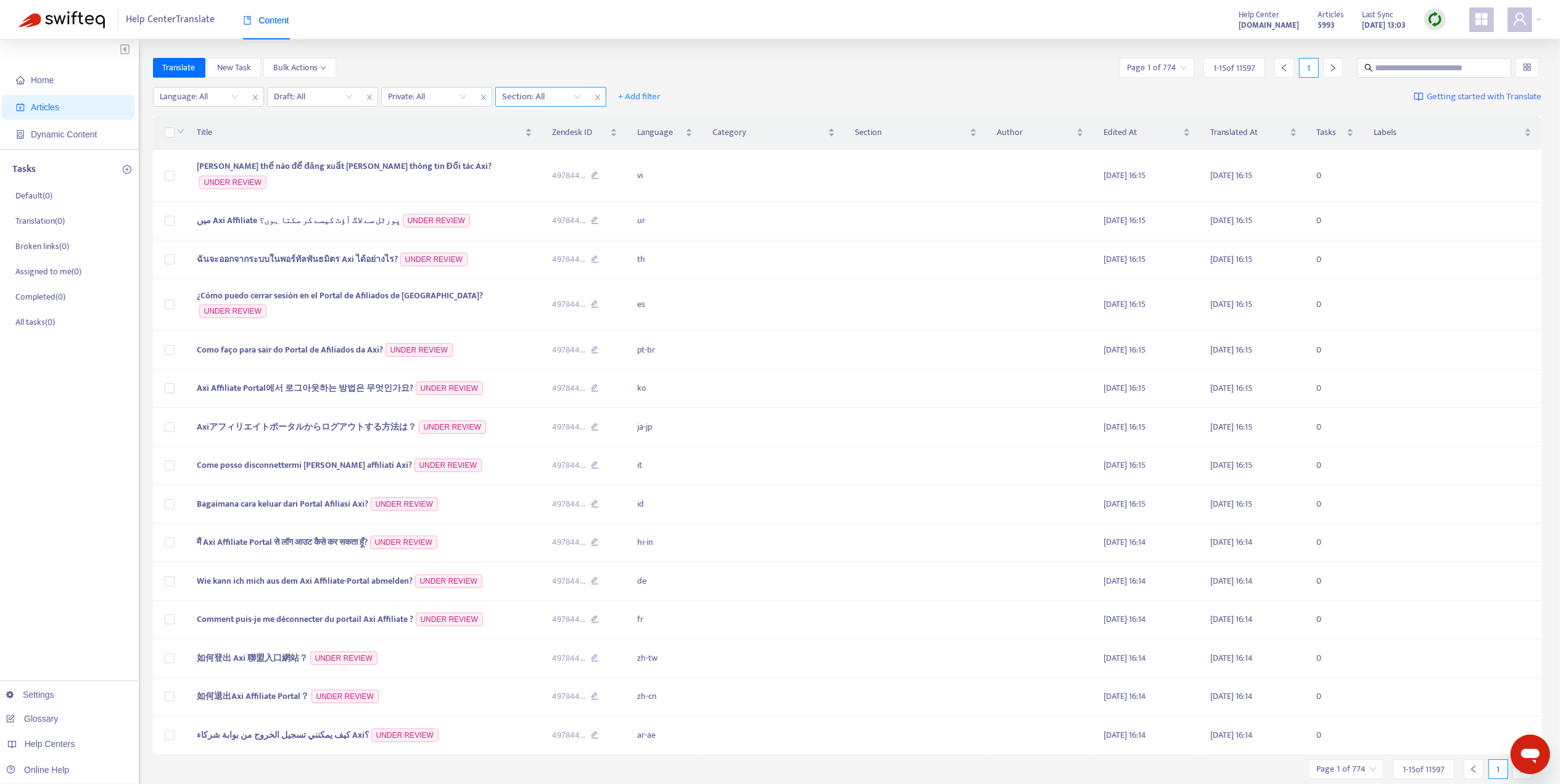
click at [547, 92] on div at bounding box center [535, 97] width 74 height 14
type input "****"
click at [693, 116] on div "Introducing Broker (IB)" at bounding box center [613, 121] width 215 height 14
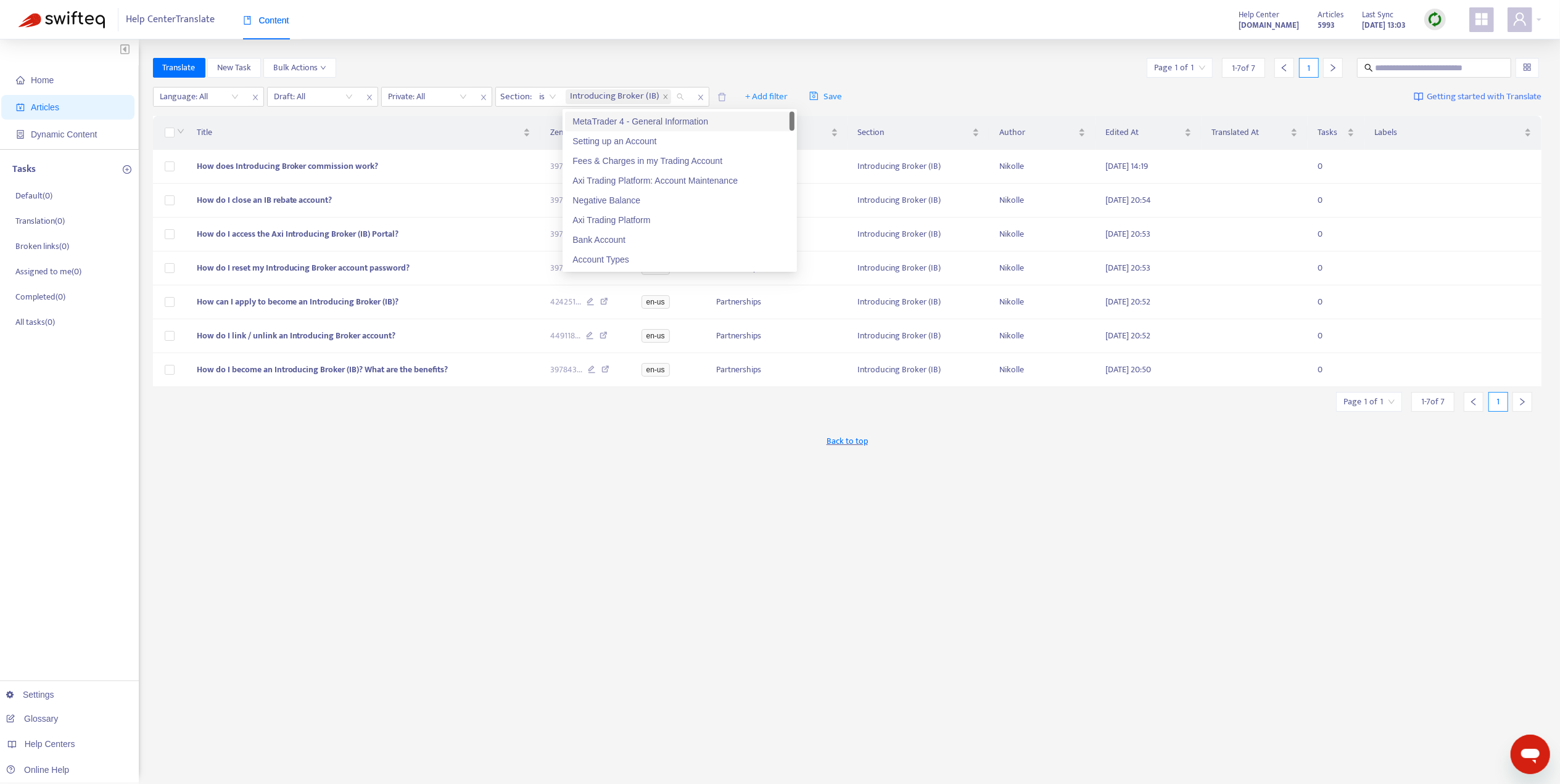
click at [402, 543] on div "Translate New Task Bulk Actions Page 1 of 1 1 - 7 of 7 1 Language: All Draft: A…" at bounding box center [847, 418] width 1389 height 721
click at [1429, 23] on img at bounding box center [1434, 19] width 15 height 15
click at [1441, 64] on link "Full Sync" at bounding box center [1456, 64] width 44 height 14
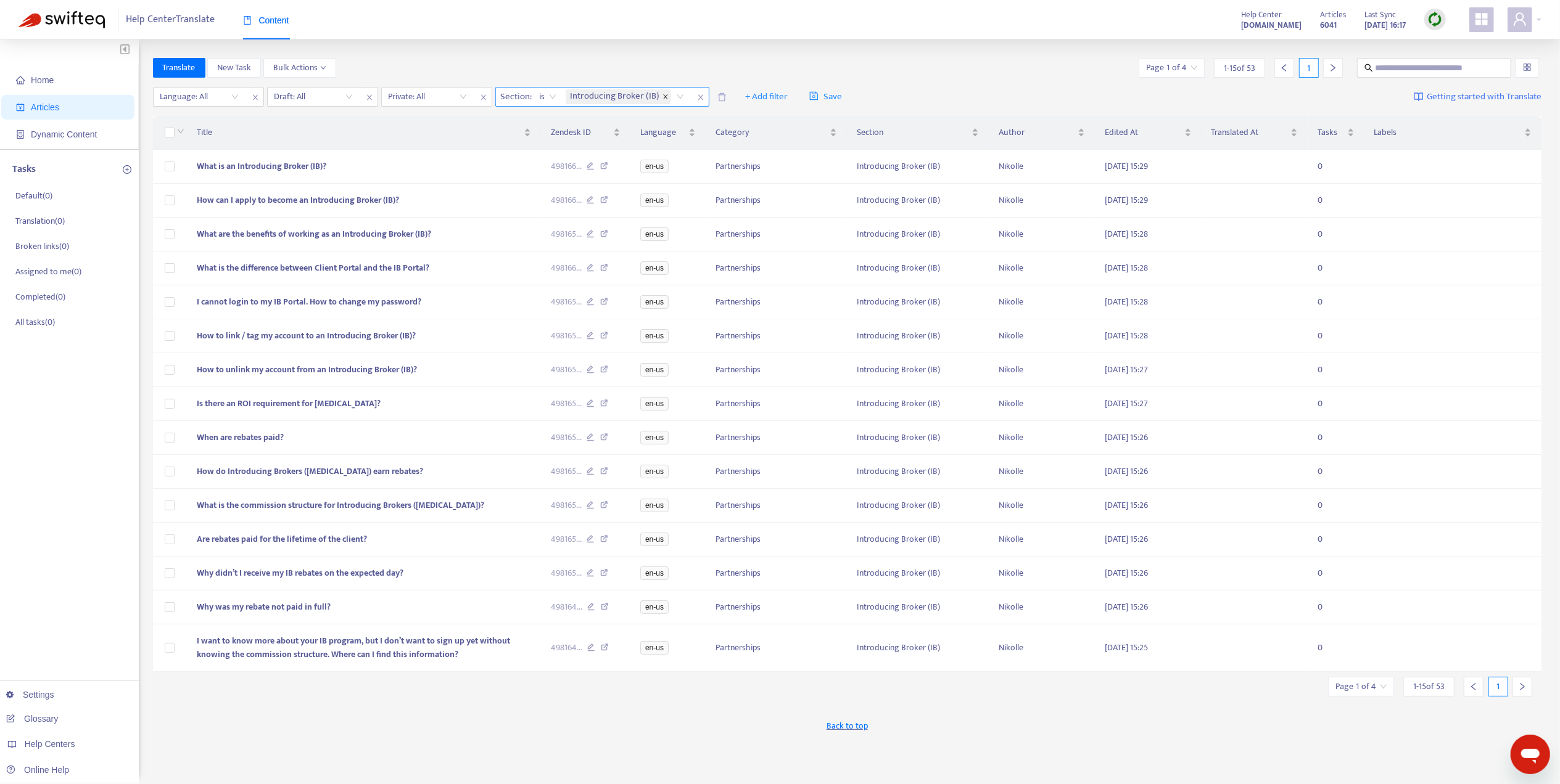
click at [665, 99] on icon "close" at bounding box center [665, 97] width 7 height 7
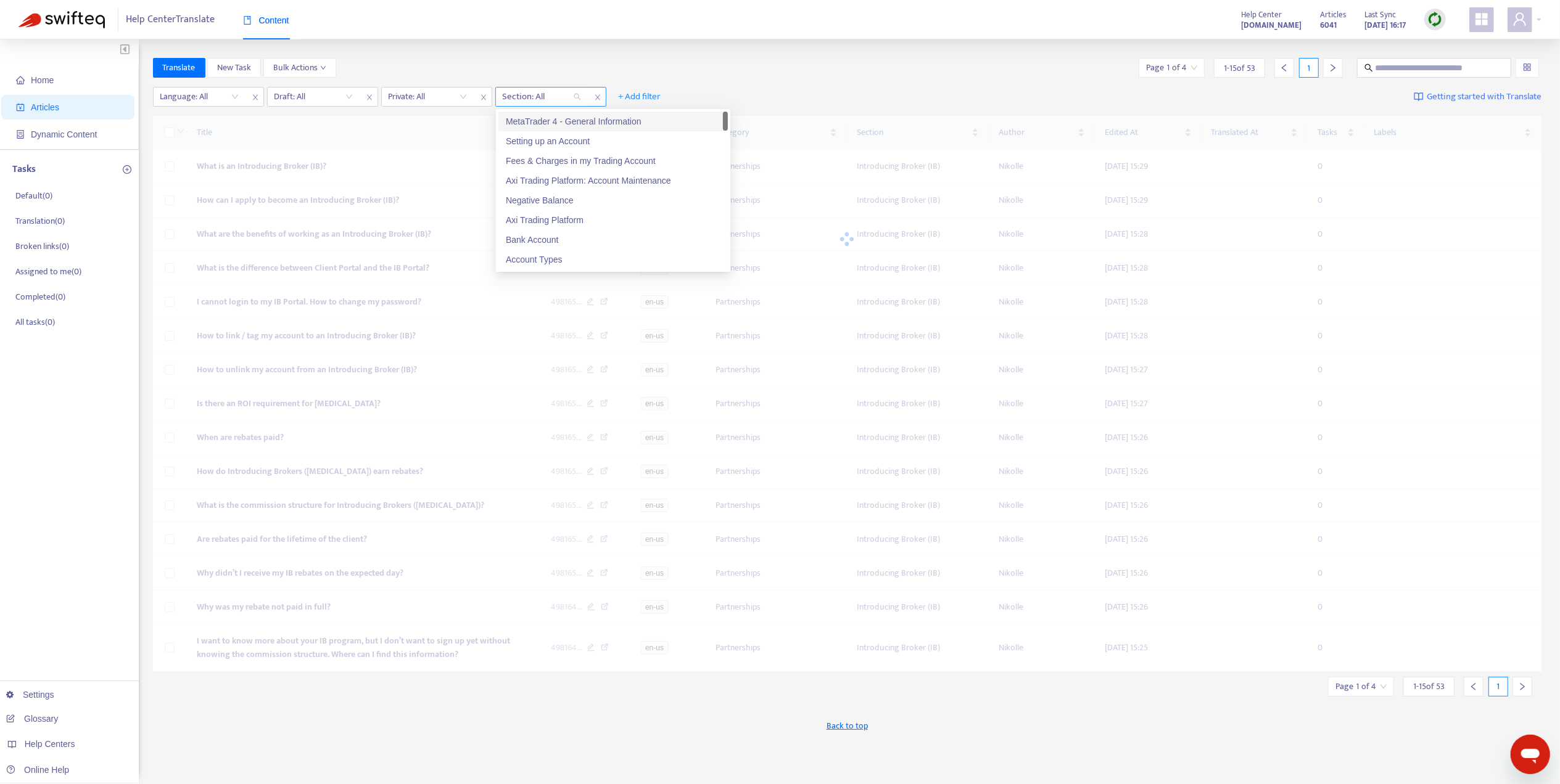
click at [550, 96] on div at bounding box center [535, 97] width 74 height 14
type input "****"
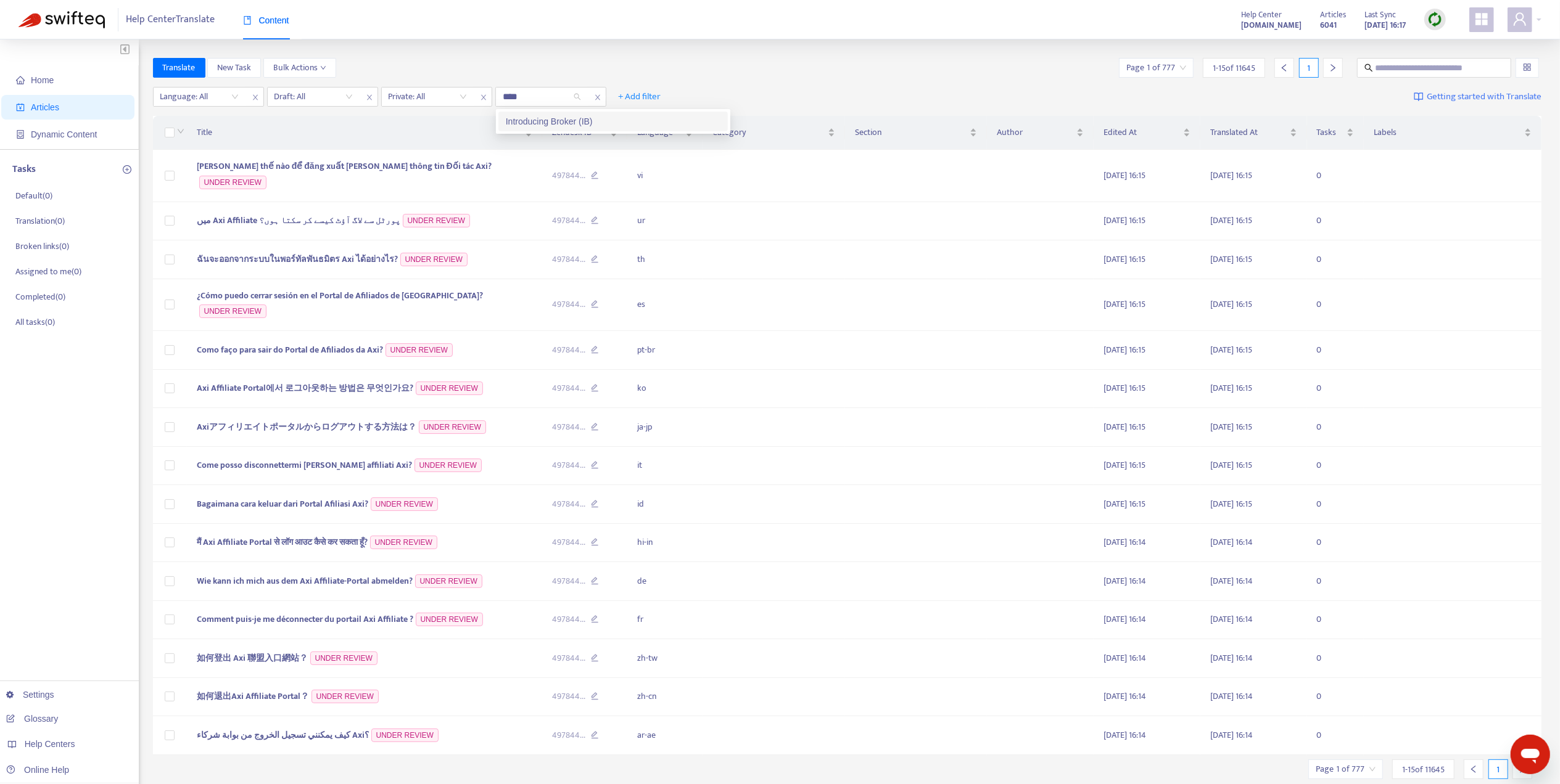
click at [676, 111] on div "Introducing Broker (IB)" at bounding box center [612, 121] width 229 height 20
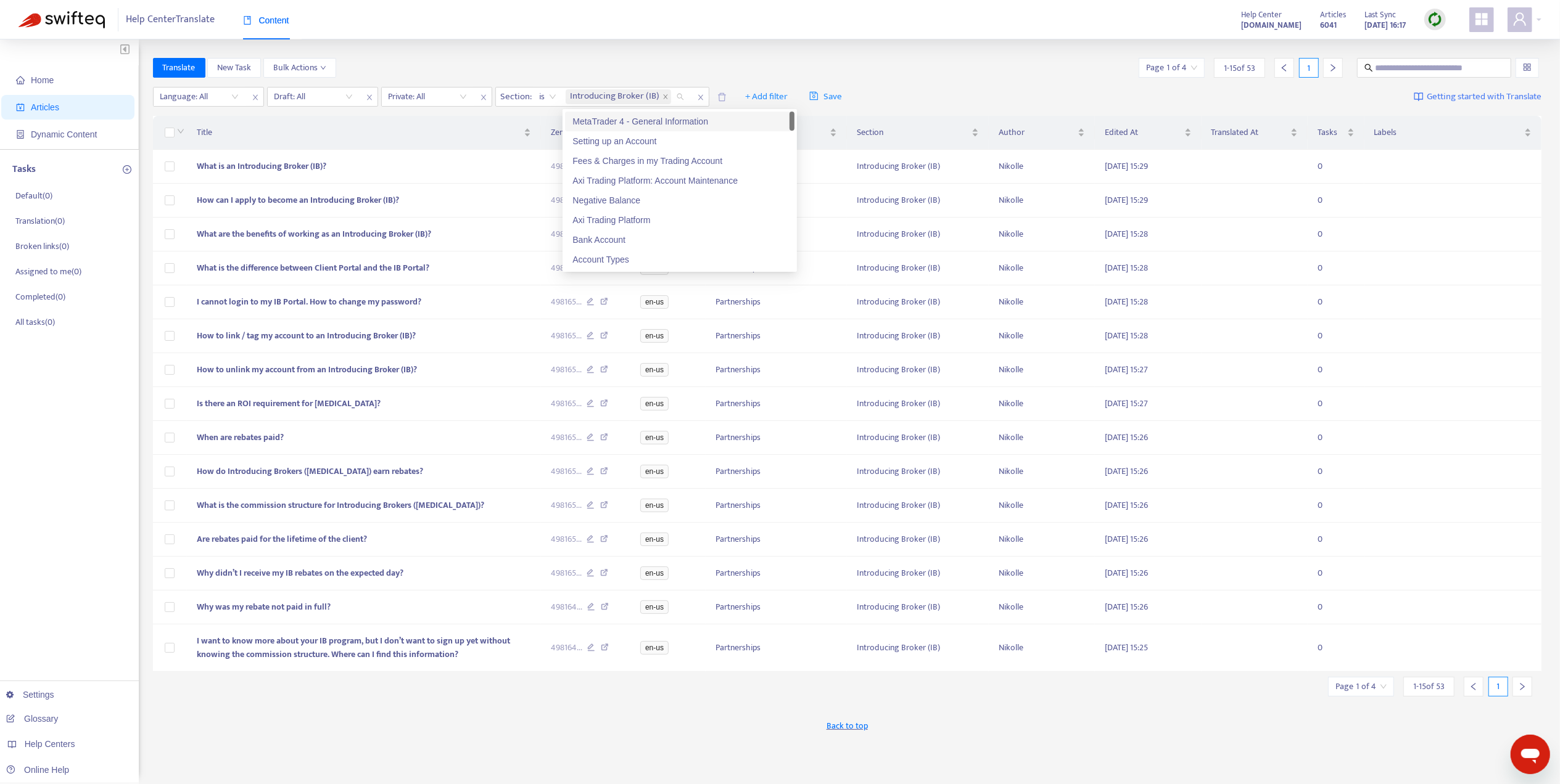
click at [588, 54] on div "Home Articles Dynamic Content Tasks Default ( 0 ) Translation ( 0 ) Broken link…" at bounding box center [780, 410] width 1560 height 740
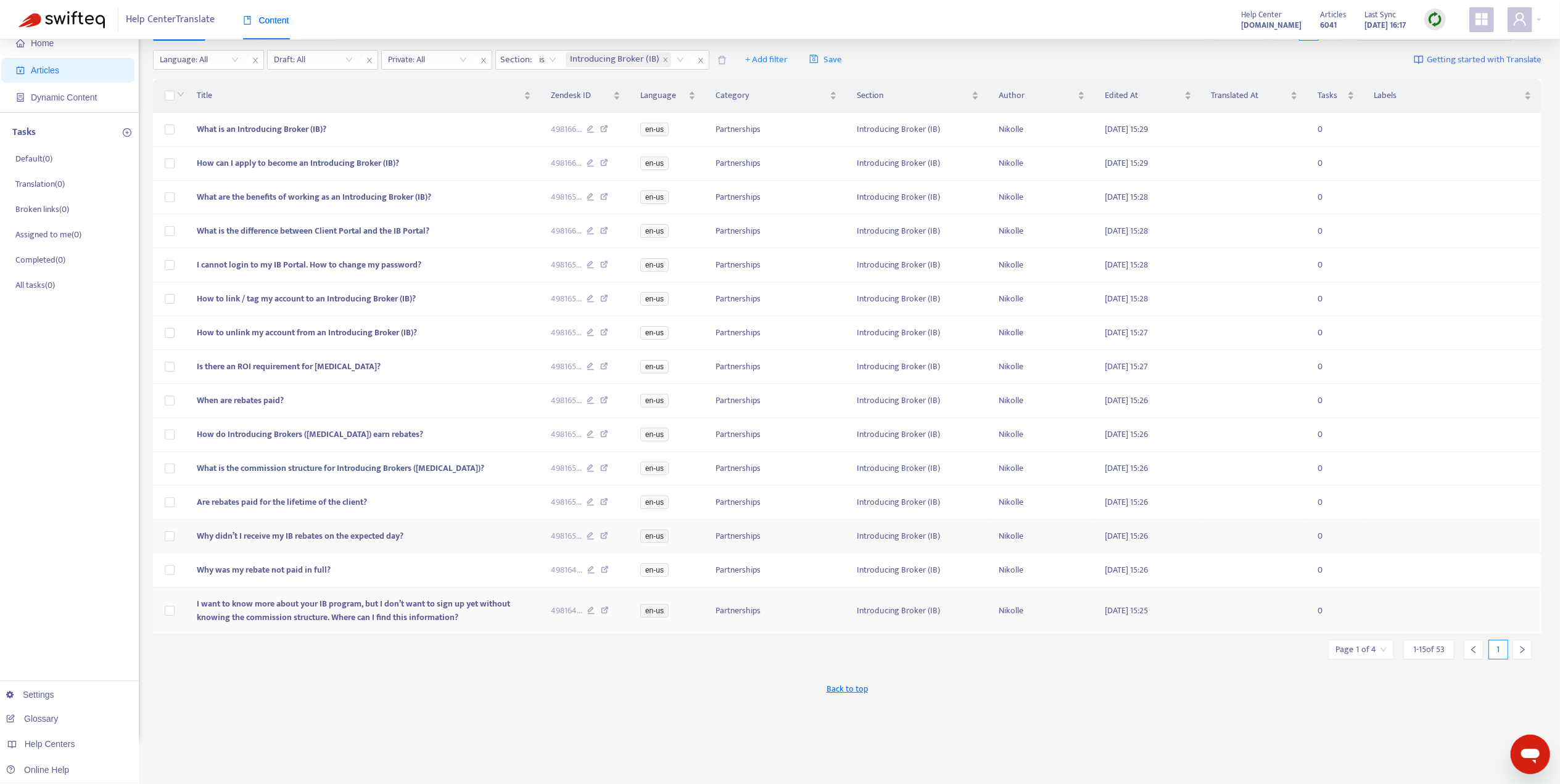
scroll to position [40, 0]
click at [1365, 657] on input "search" at bounding box center [1360, 647] width 51 height 19
click at [1343, 728] on span "15" at bounding box center [1329, 726] width 77 height 19
click at [1329, 691] on div "20" at bounding box center [1401, 682] width 229 height 20
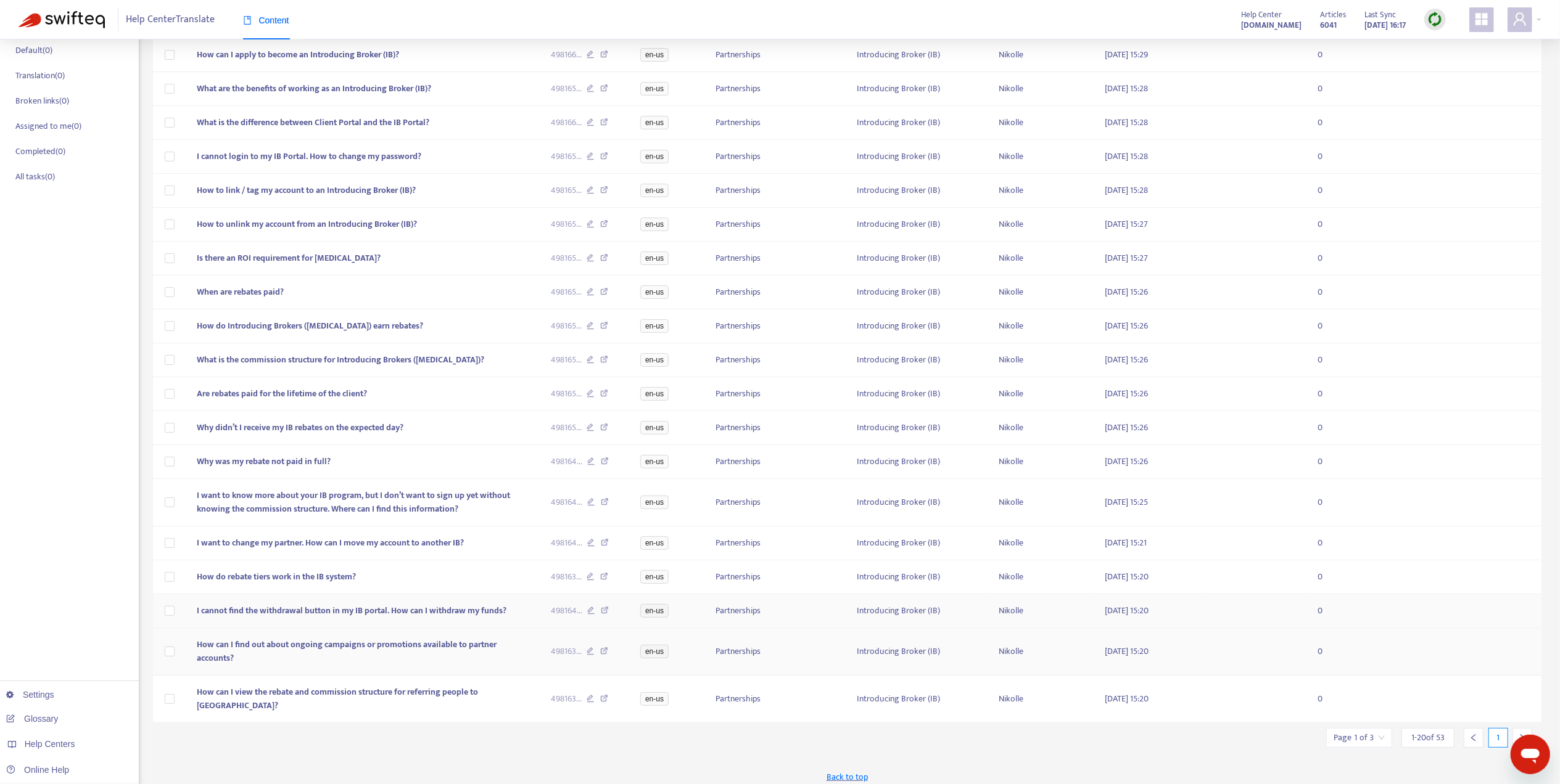
scroll to position [160, 0]
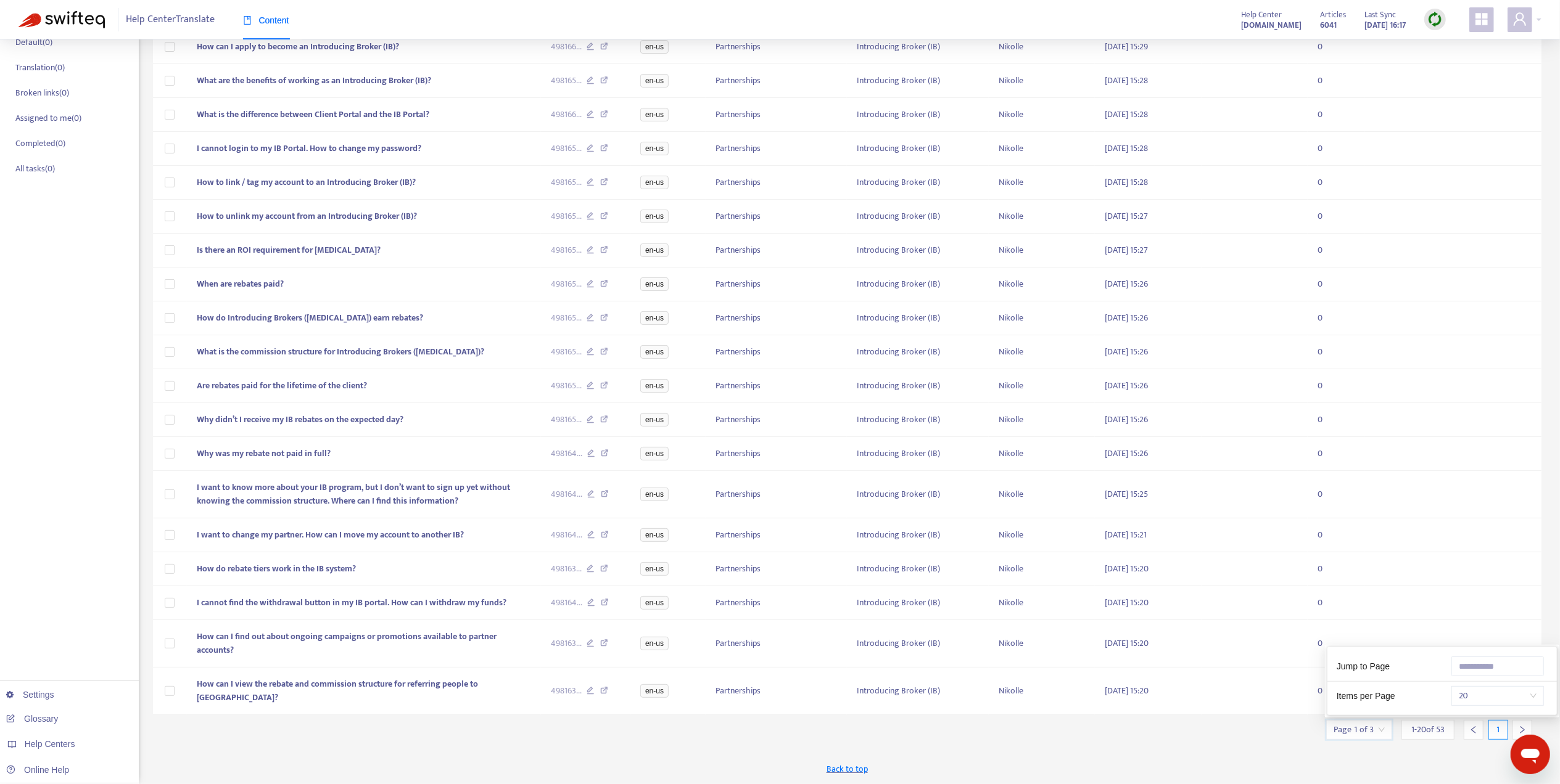
click at [1365, 721] on input "search" at bounding box center [1359, 730] width 51 height 19
click at [1490, 696] on span "20" at bounding box center [1497, 696] width 77 height 19
click at [1405, 671] on div "50" at bounding box center [1426, 677] width 215 height 14
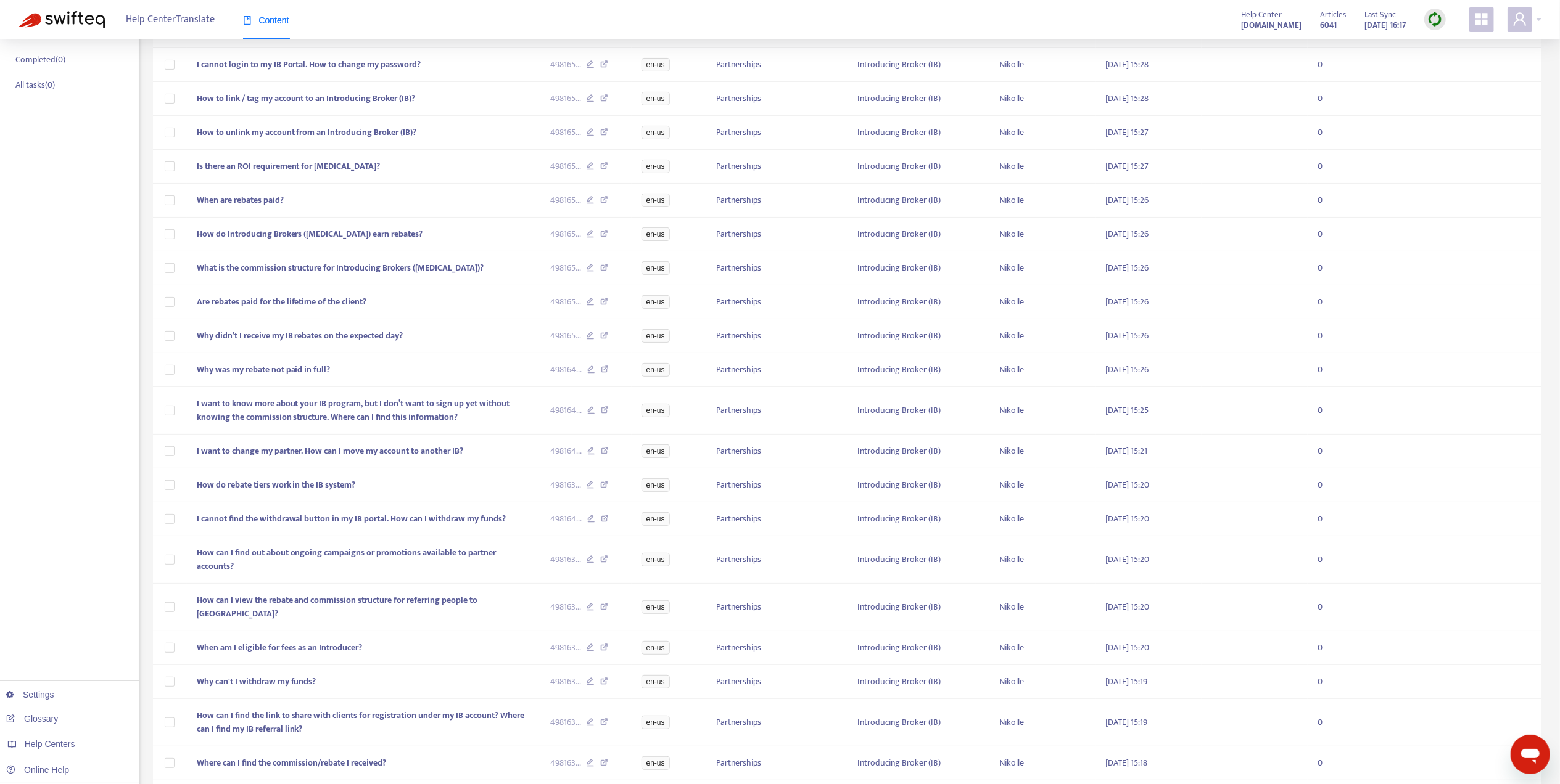
scroll to position [0, 0]
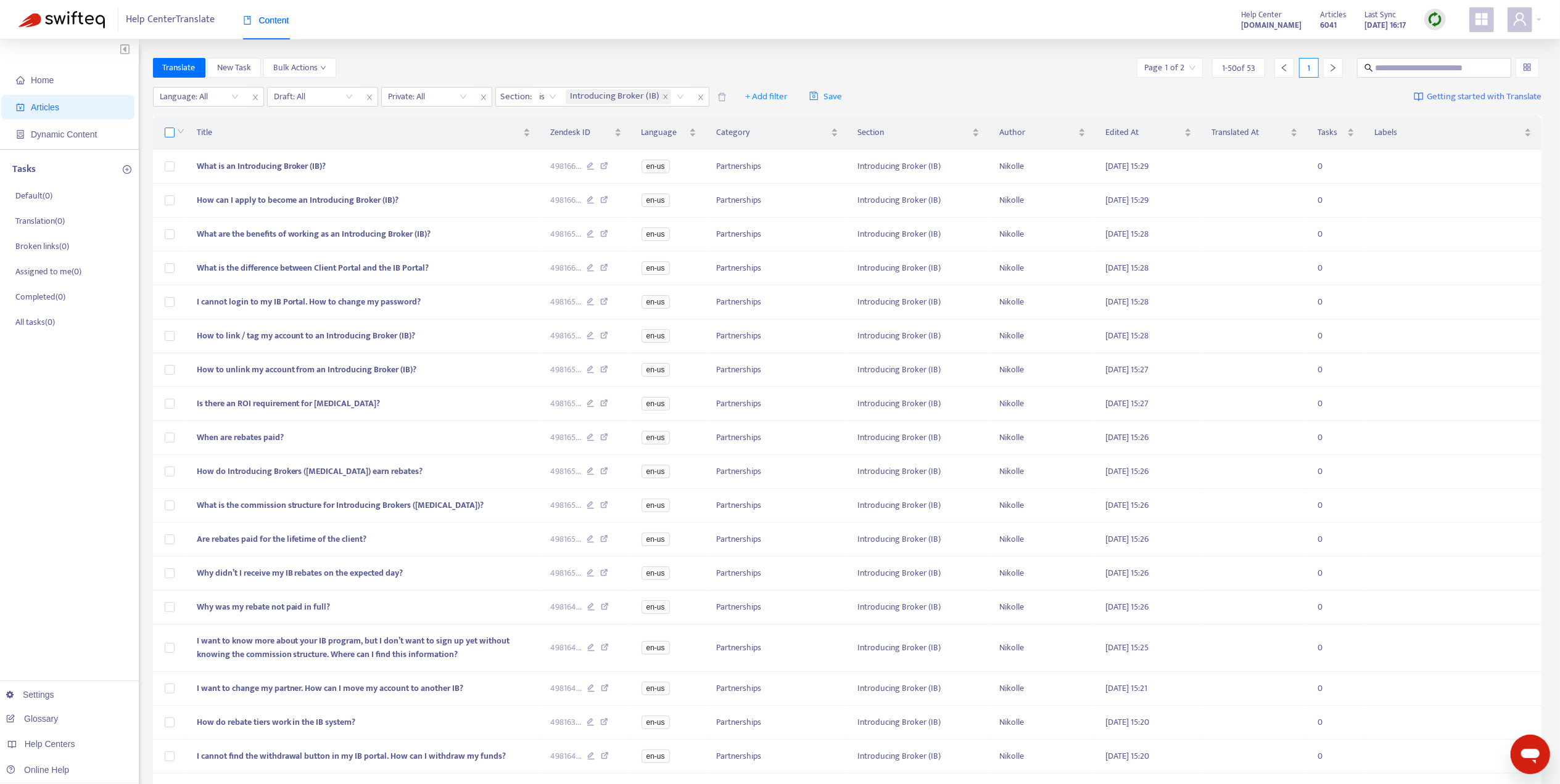
click at [166, 127] on label at bounding box center [170, 132] width 10 height 14
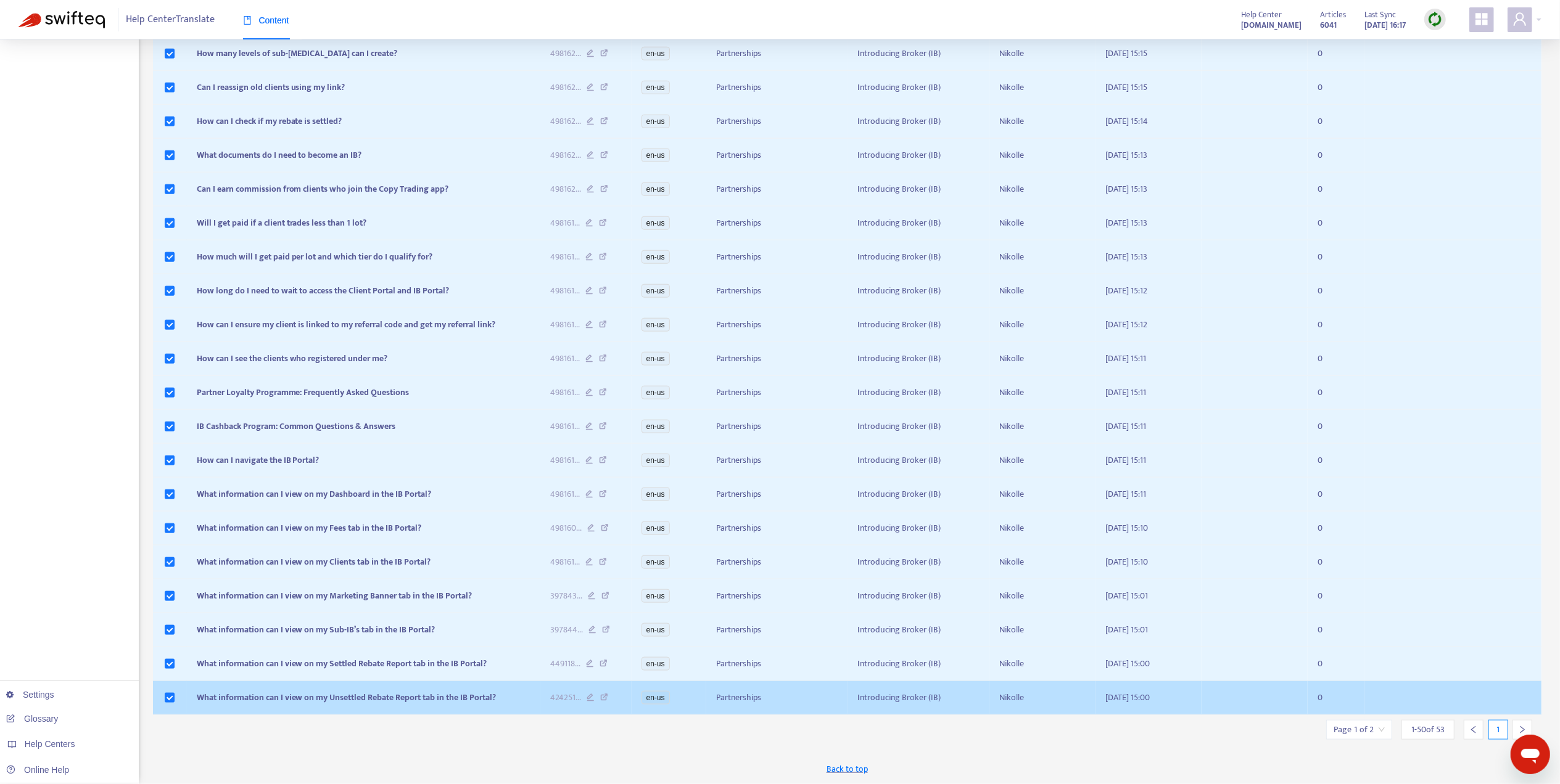
scroll to position [1244, 0]
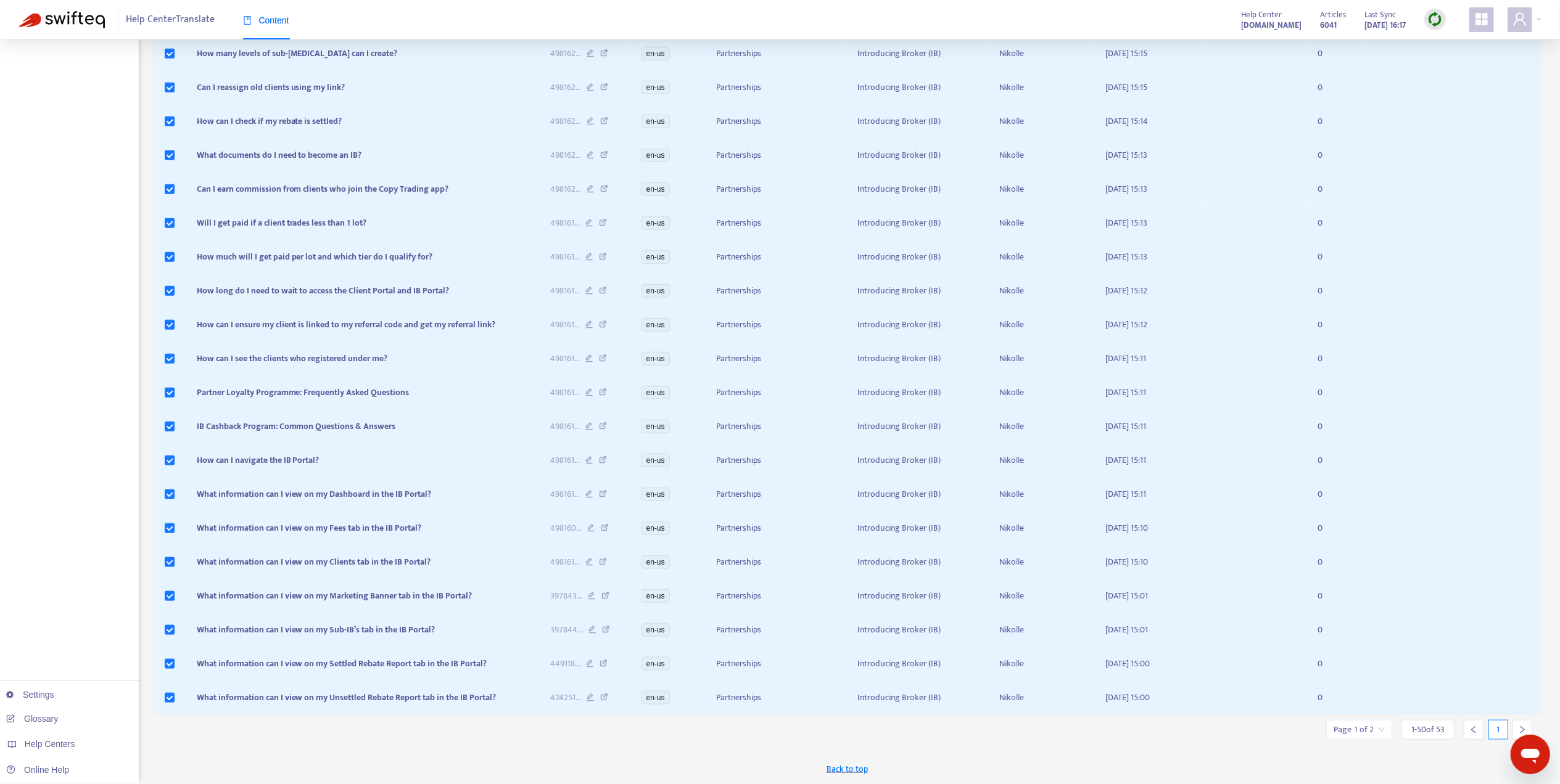
click at [1522, 728] on icon "right" at bounding box center [1522, 730] width 9 height 9
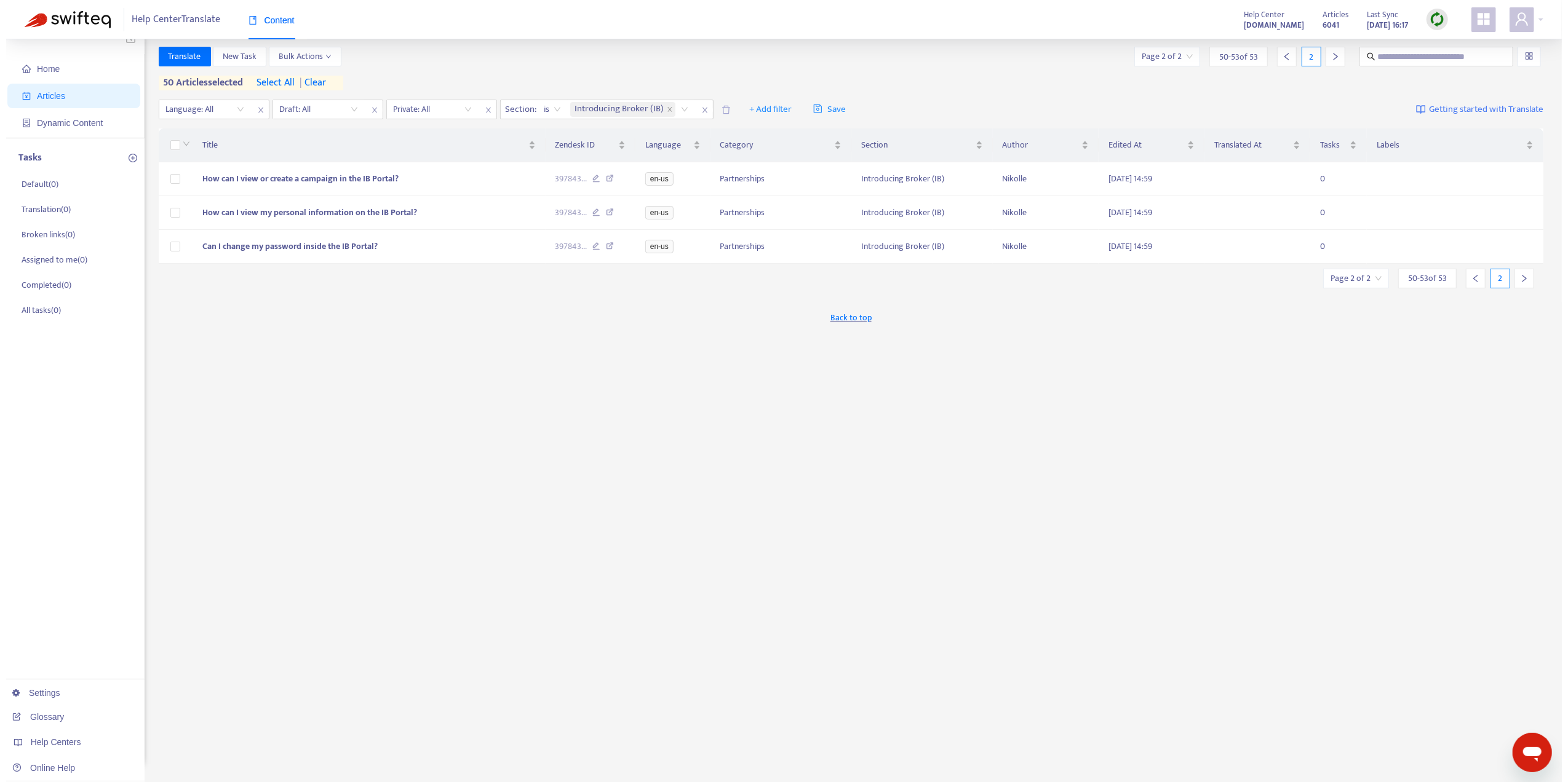
scroll to position [0, 0]
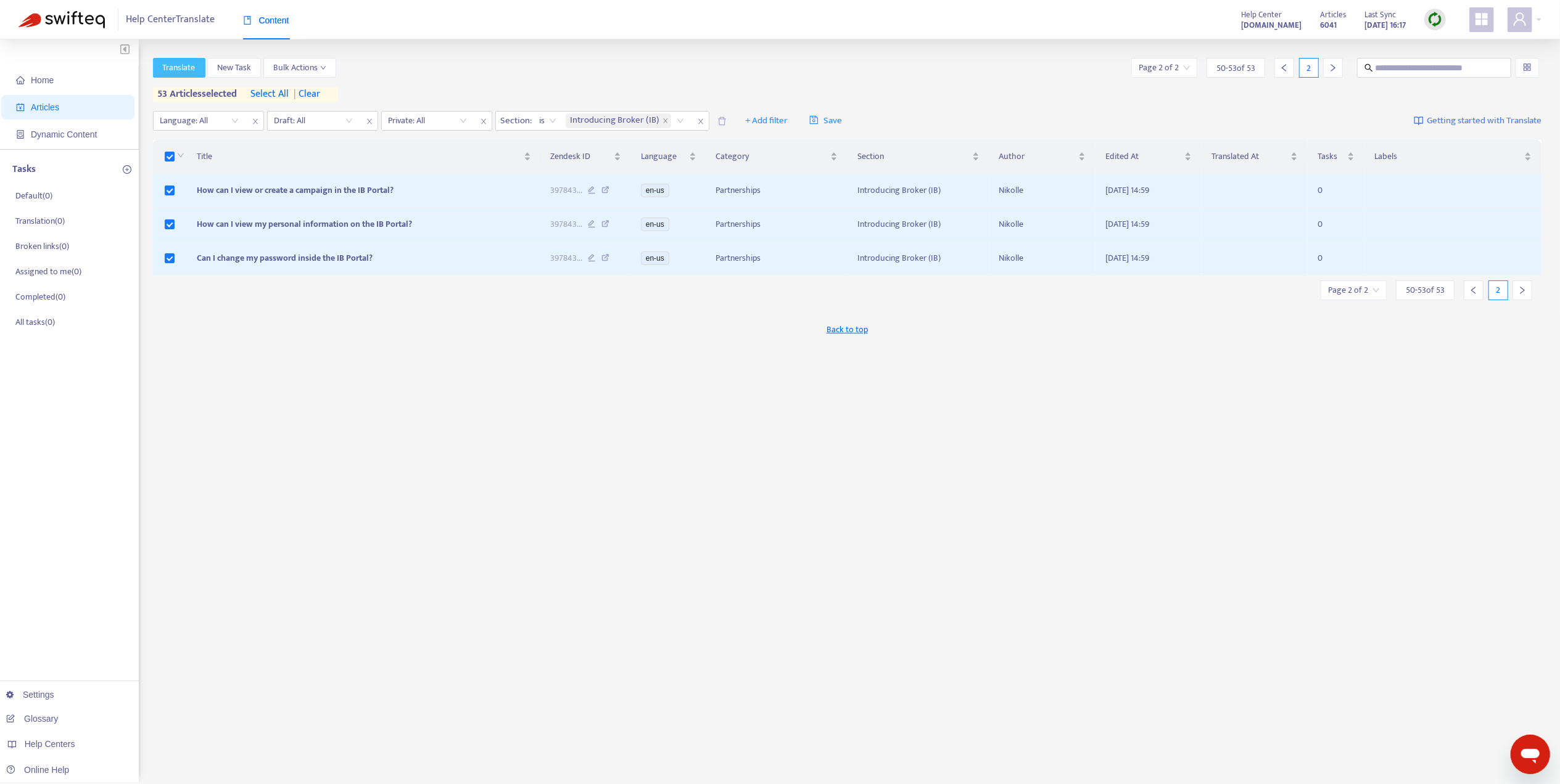
click at [169, 65] on span "Translate" at bounding box center [179, 67] width 33 height 14
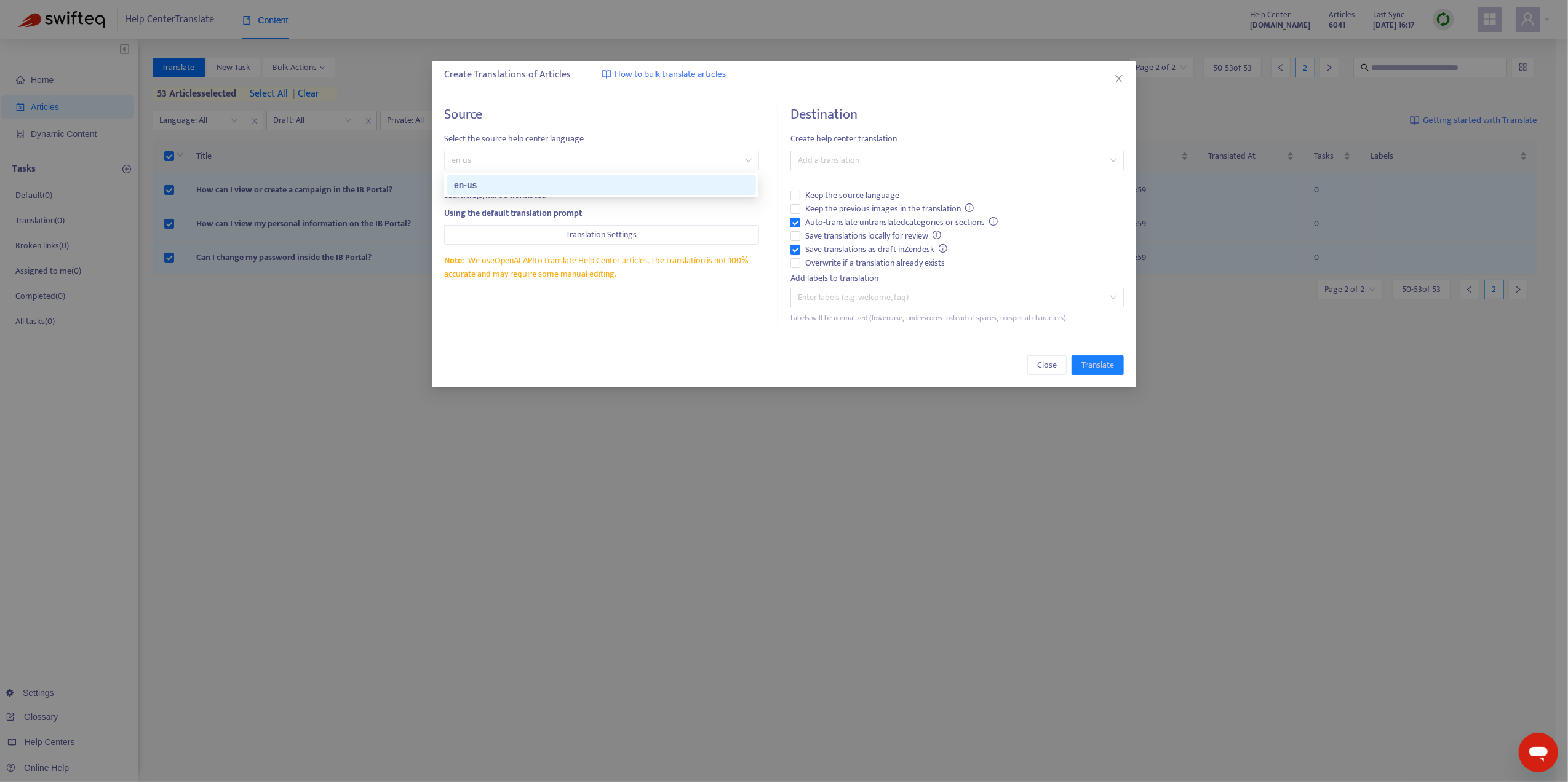
click at [526, 161] on span "en-us" at bounding box center [601, 161] width 300 height 19
click at [801, 210] on span "Keep the previous images in the translation" at bounding box center [890, 209] width 179 height 14
click at [803, 234] on span "Save translations locally for review" at bounding box center [873, 236] width 146 height 14
click at [869, 145] on span "Create help center translation" at bounding box center [957, 138] width 333 height 14
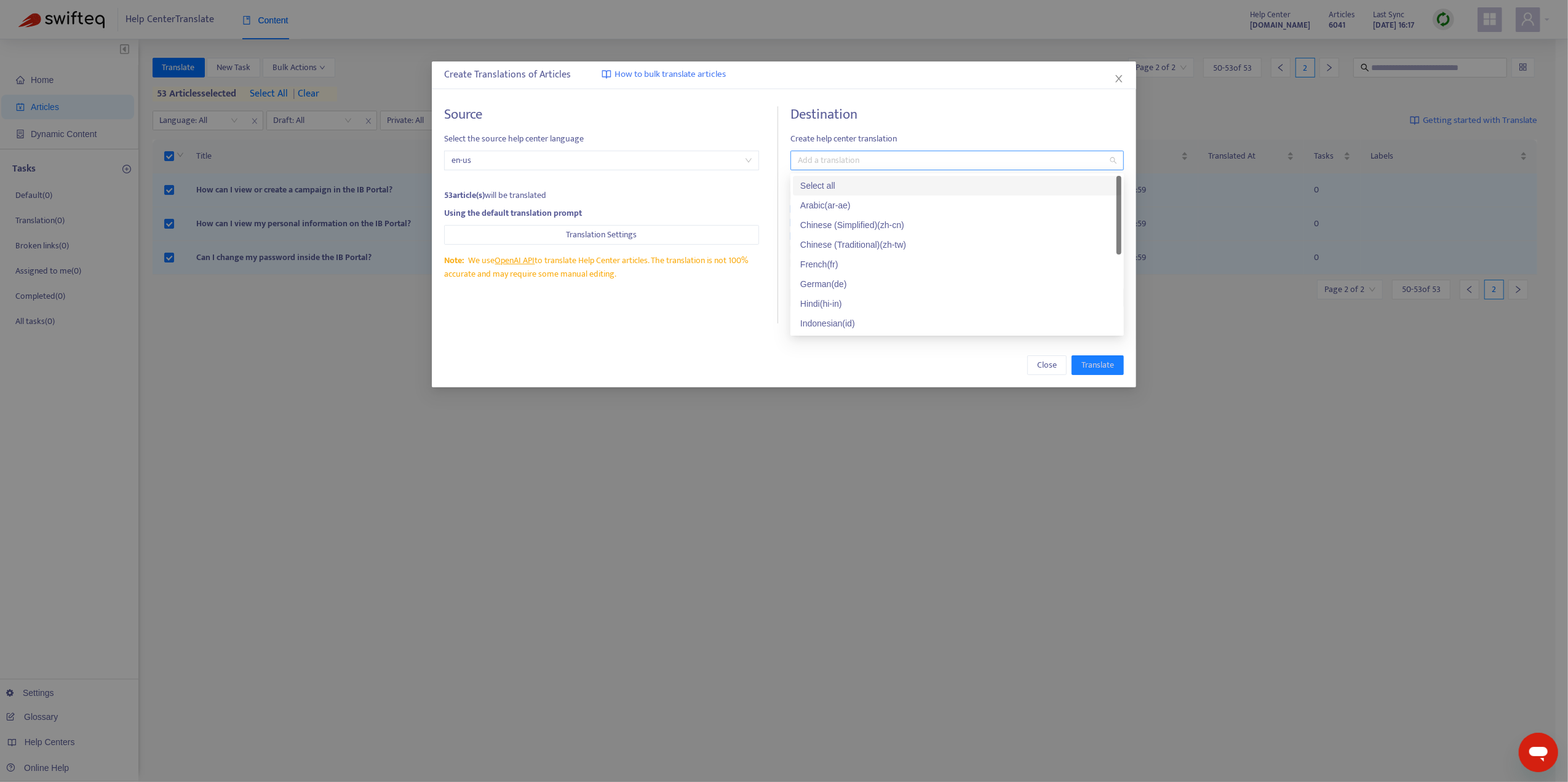
click at [867, 153] on div at bounding box center [951, 160] width 315 height 14
click at [874, 199] on div "Arabic ( ar-ae )" at bounding box center [957, 205] width 314 height 14
click at [874, 216] on div "Chinese (Simplified) ( zh-cn )" at bounding box center [957, 225] width 329 height 19
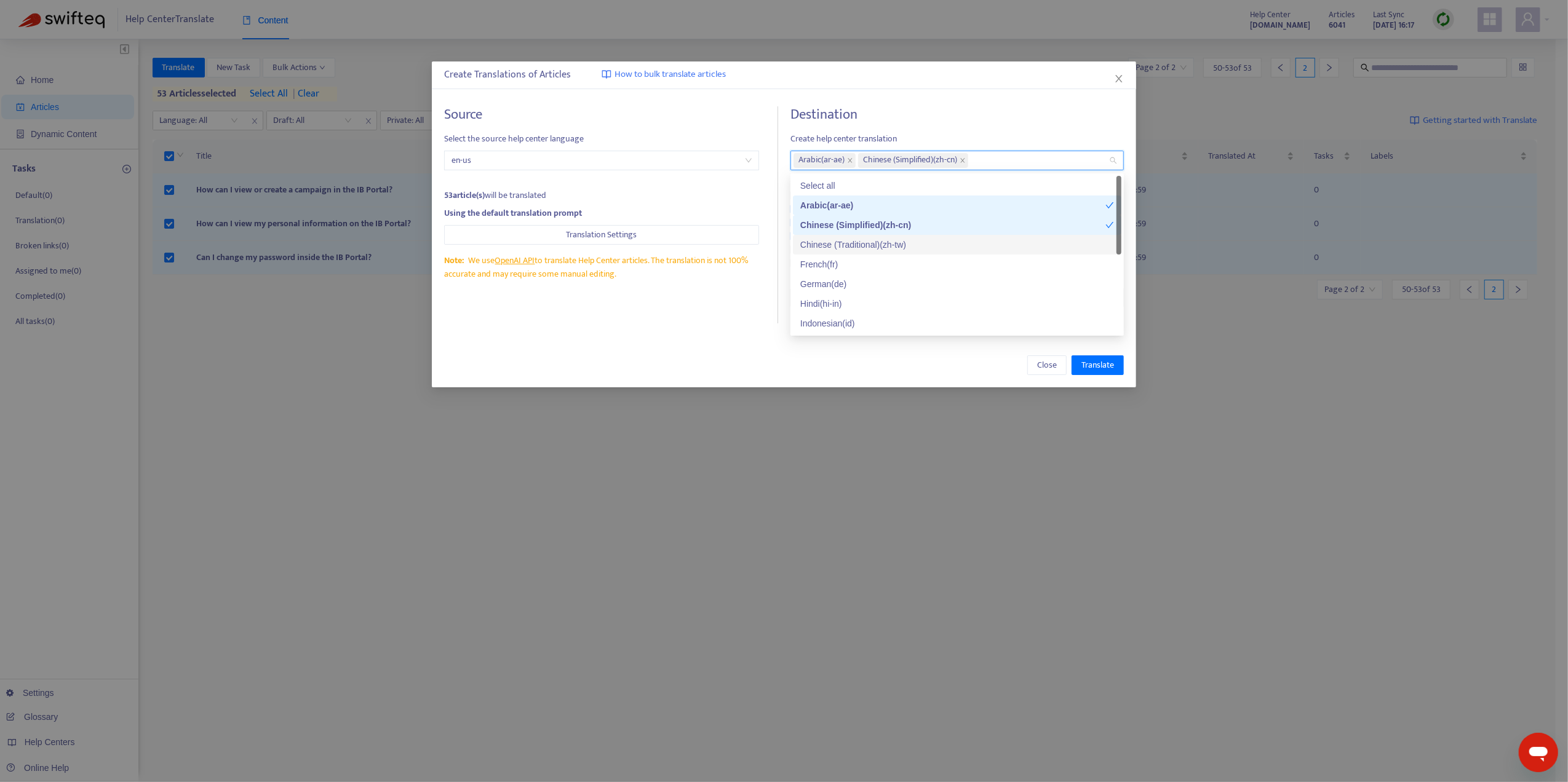
click at [871, 241] on div "Chinese (Traditional) ( zh-tw )" at bounding box center [957, 244] width 314 height 14
click at [862, 271] on div "French ( fr )" at bounding box center [957, 264] width 329 height 19
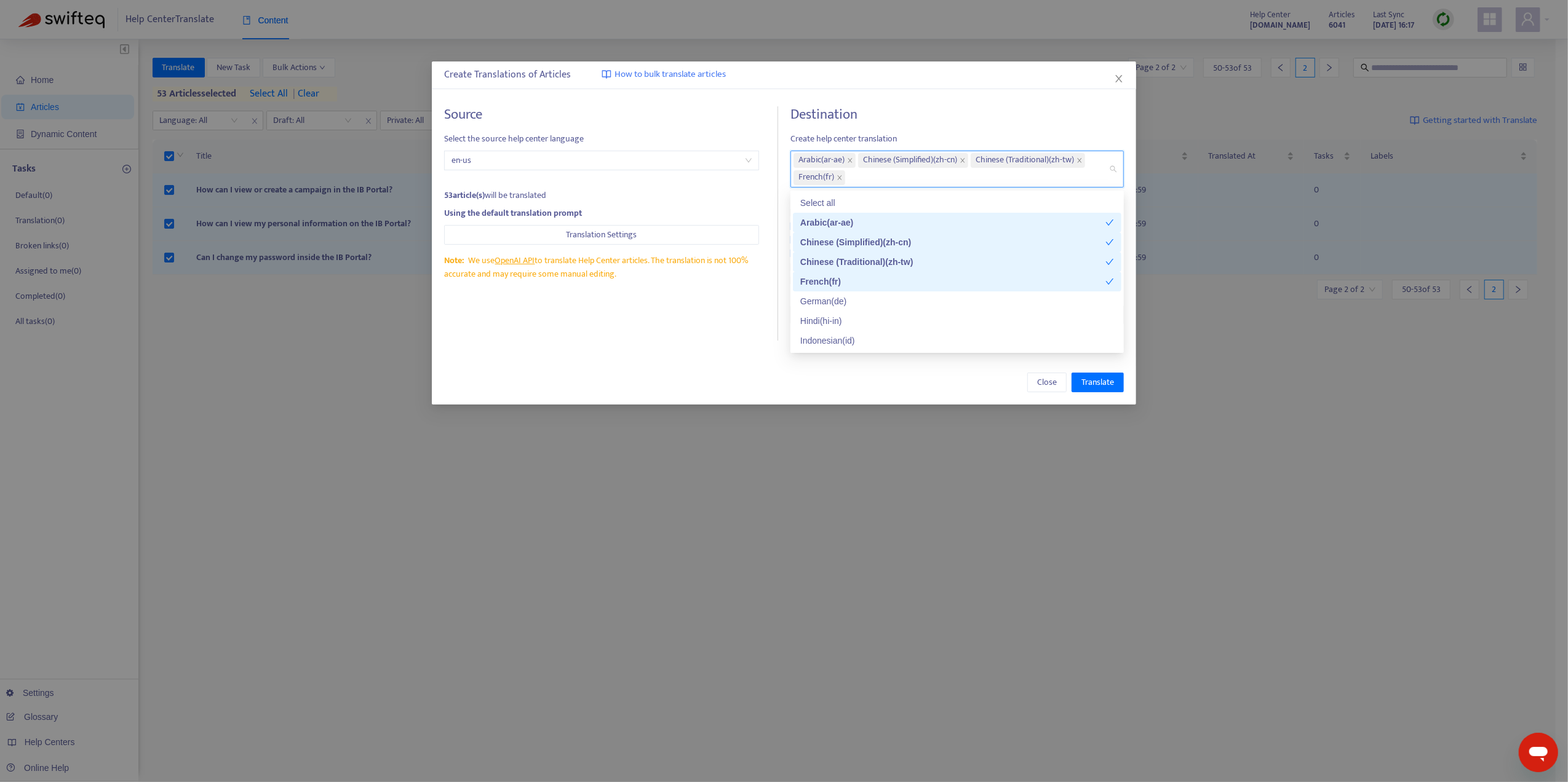
click at [856, 290] on div "French ( fr )" at bounding box center [957, 281] width 329 height 19
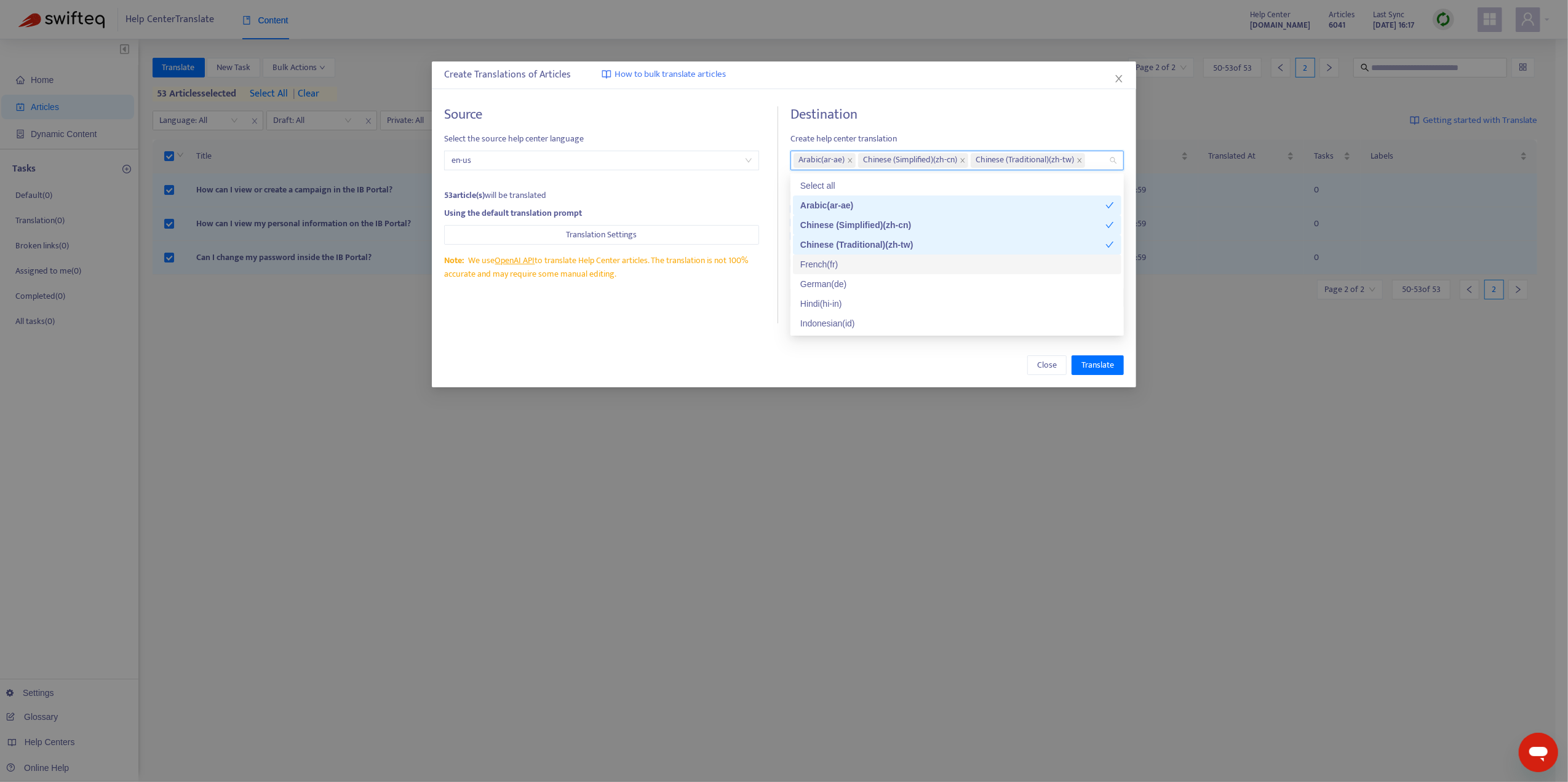
click at [849, 261] on div "French ( fr )" at bounding box center [957, 264] width 314 height 14
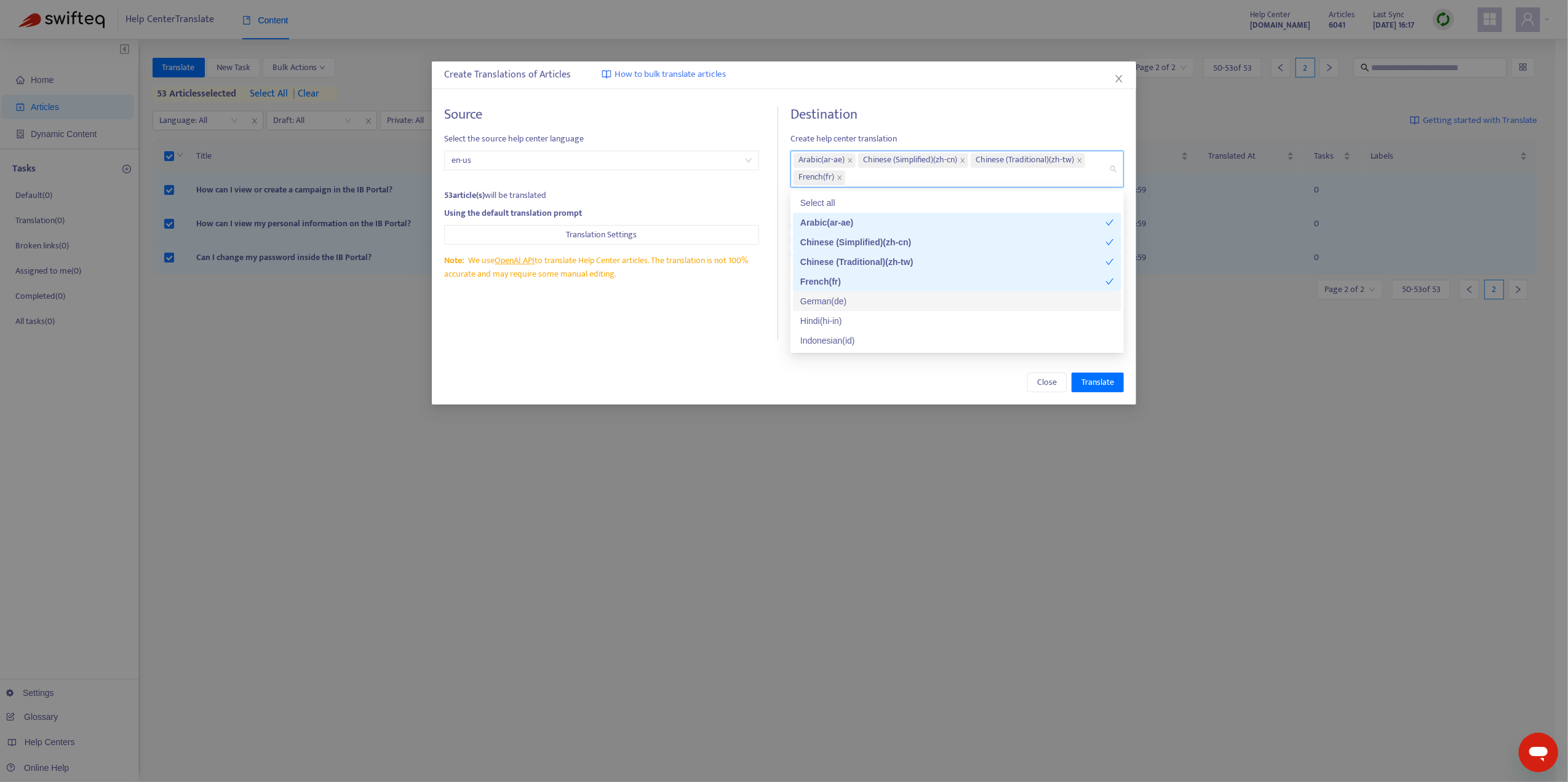
click at [846, 295] on div "German ( de )" at bounding box center [957, 301] width 314 height 14
click at [845, 323] on div "Hindi ( hi-in )" at bounding box center [957, 321] width 314 height 14
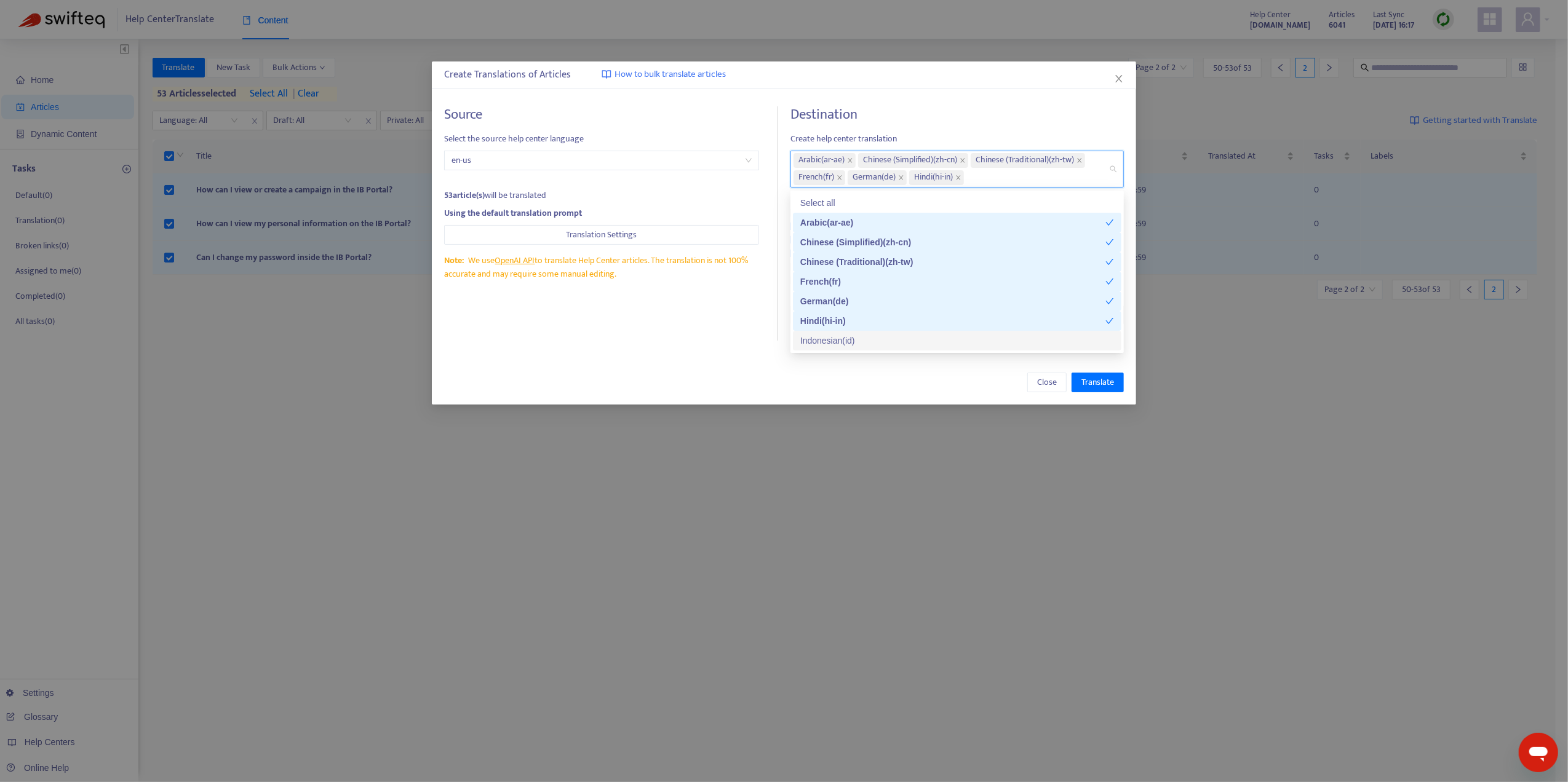
click at [845, 334] on div "Indonesian ( id )" at bounding box center [957, 340] width 314 height 14
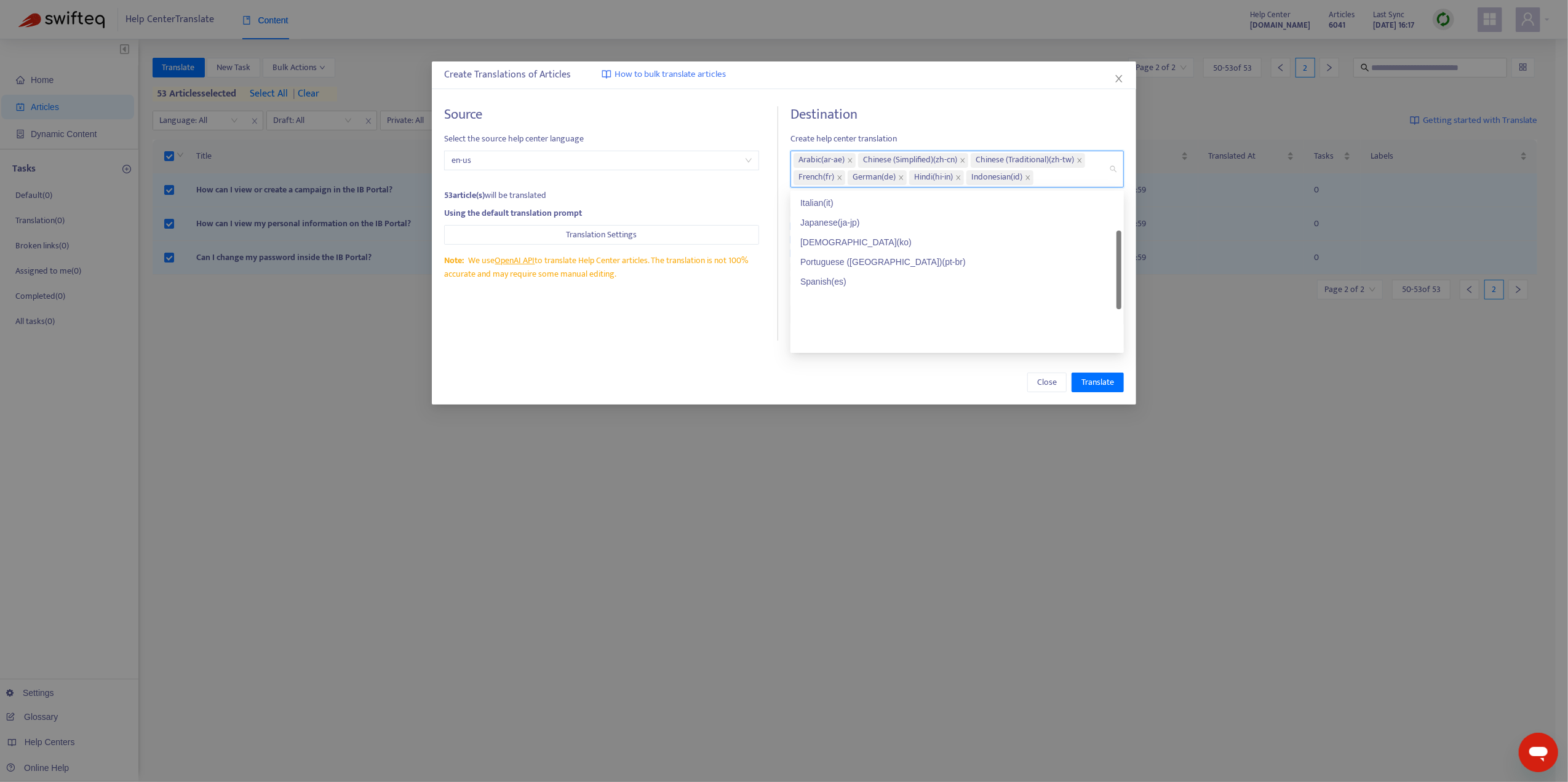
scroll to position [75, 0]
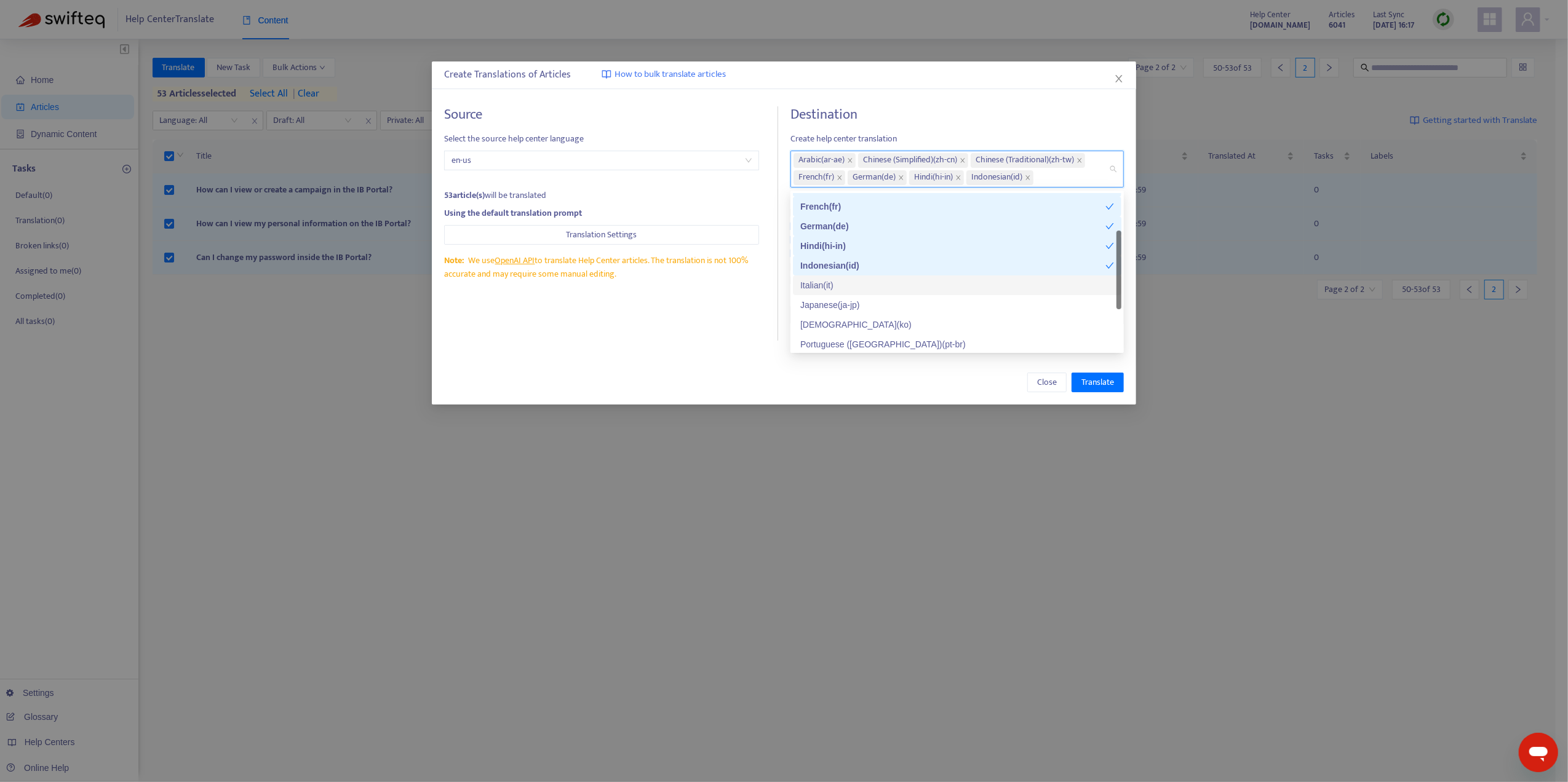
click at [852, 283] on div "Italian ( it )" at bounding box center [957, 285] width 314 height 14
click at [852, 308] on div "Japanese ( ja-jp )" at bounding box center [957, 305] width 314 height 14
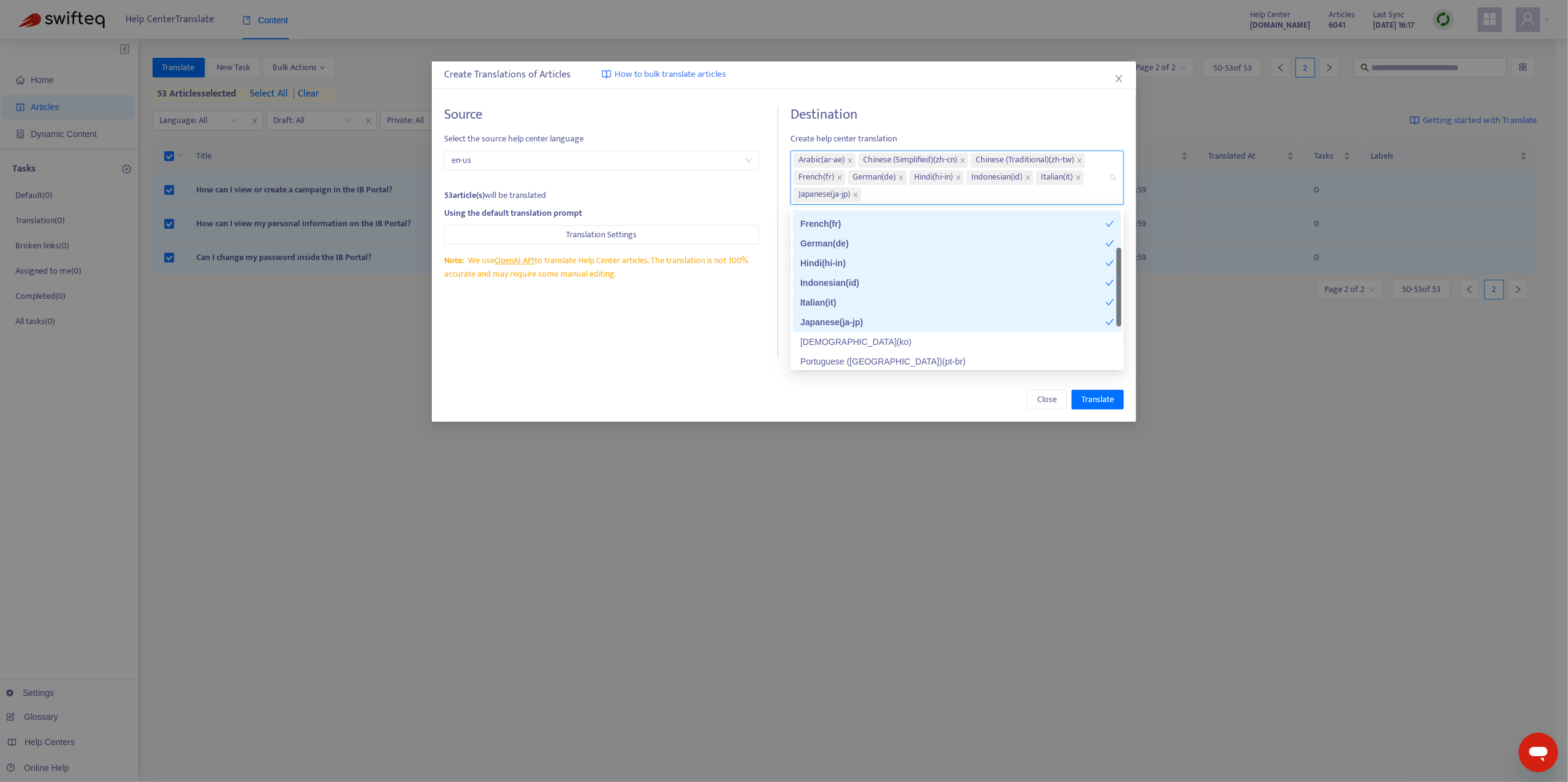
click at [844, 325] on div "Japanese ( ja-jp )" at bounding box center [952, 322] width 305 height 14
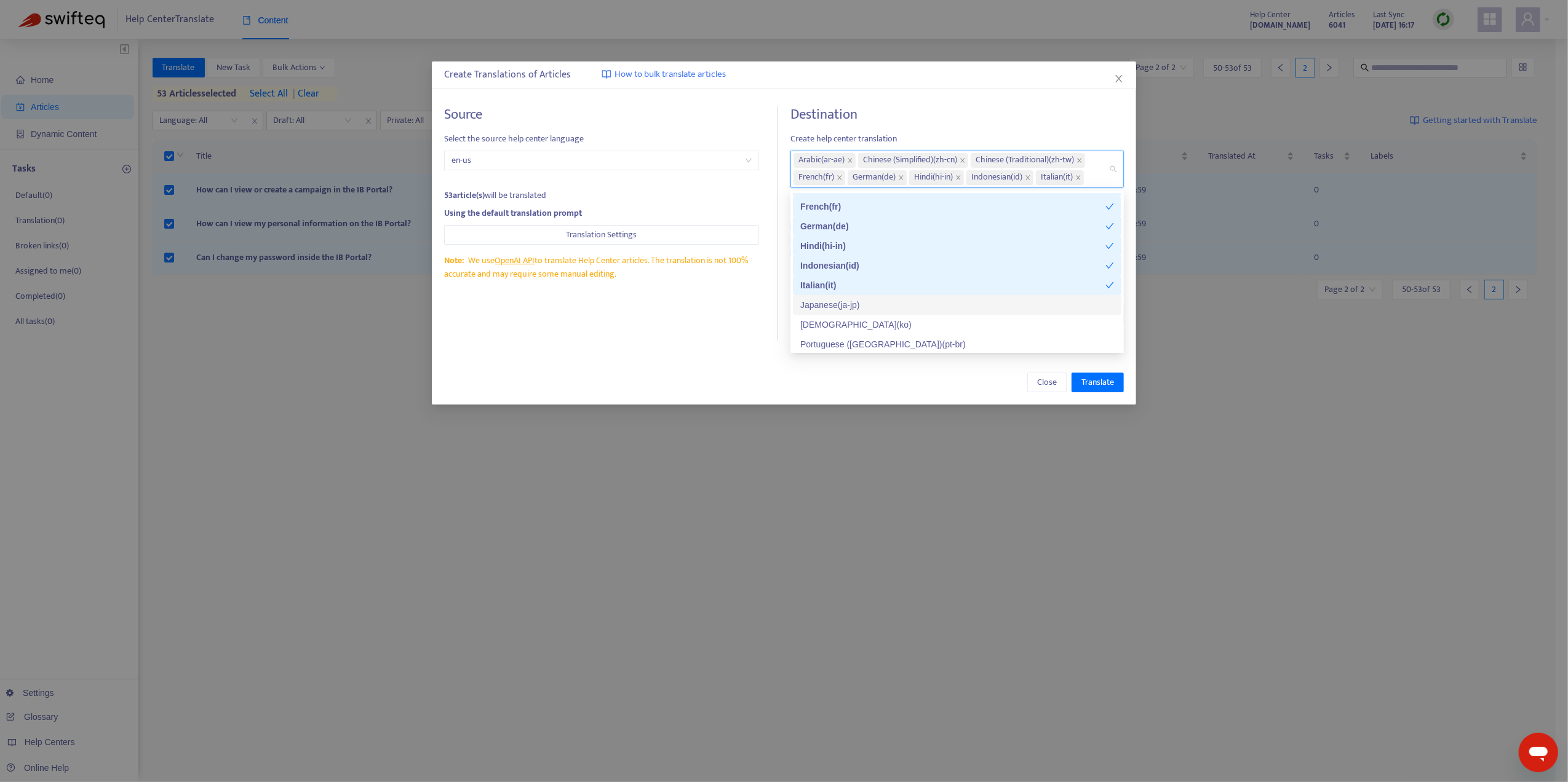
click at [840, 311] on div "Japanese ( ja-jp )" at bounding box center [957, 305] width 314 height 14
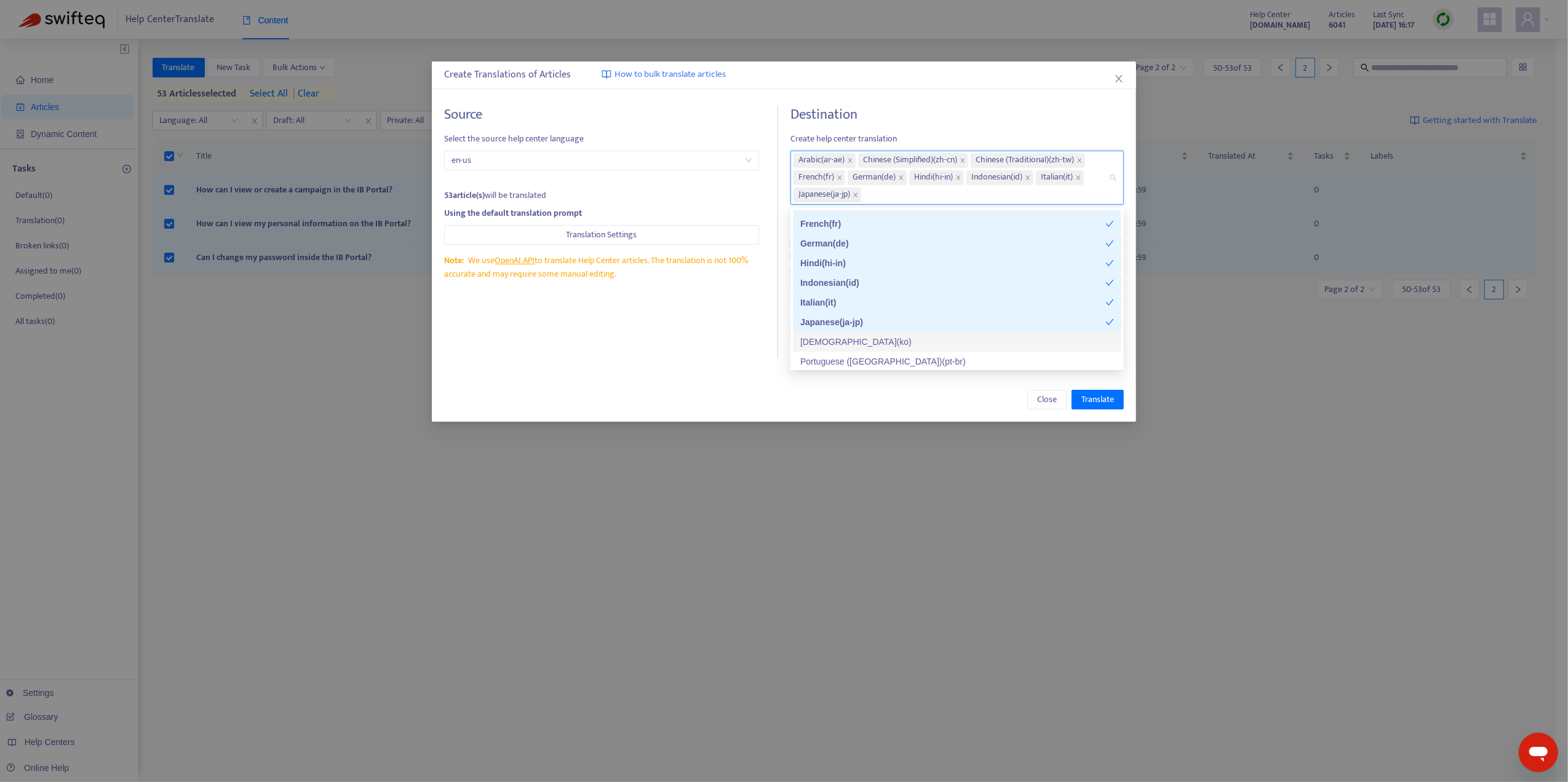
click at [840, 332] on div "[DEMOGRAPHIC_DATA] ( ko )" at bounding box center [957, 342] width 329 height 19
click at [841, 350] on div "[DEMOGRAPHIC_DATA] ( ko )" at bounding box center [957, 342] width 329 height 19
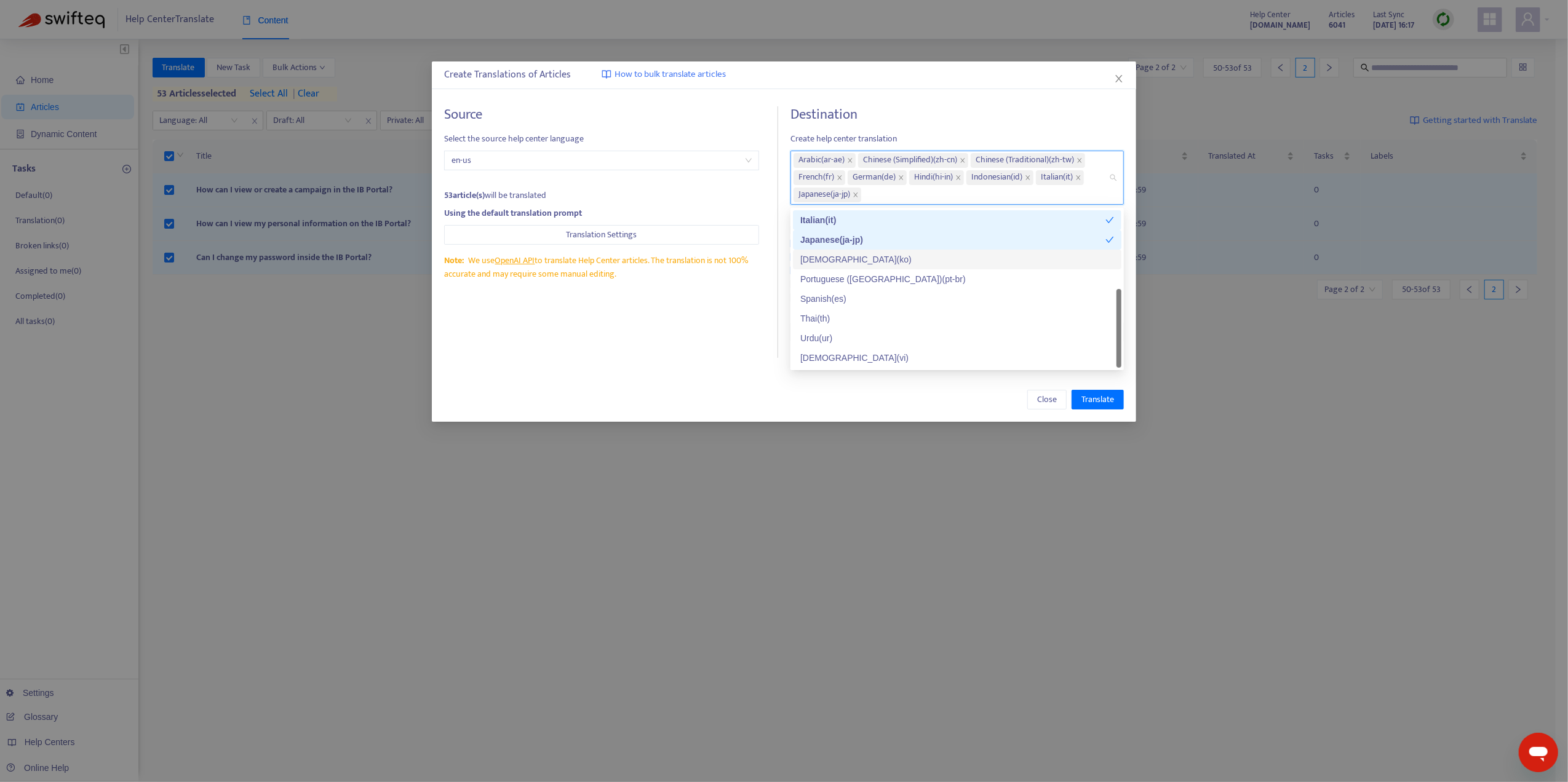
click at [842, 261] on div "[DEMOGRAPHIC_DATA] ( ko )" at bounding box center [957, 259] width 314 height 14
click at [842, 283] on div "Portuguese ([GEOGRAPHIC_DATA]) ( pt-br )" at bounding box center [957, 279] width 314 height 14
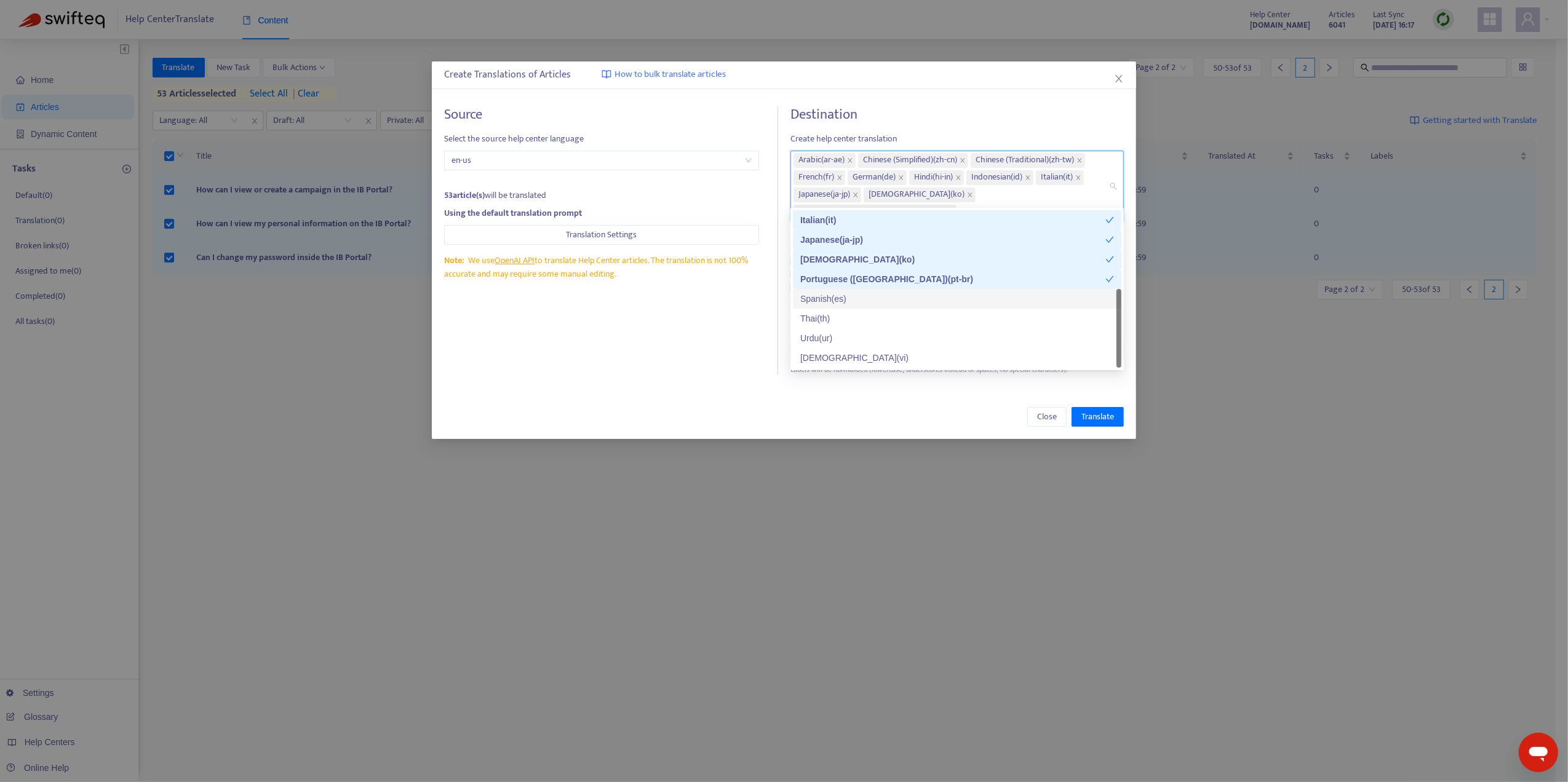
click at [841, 303] on div "Spanish ( es )" at bounding box center [957, 298] width 314 height 14
drag, startPoint x: 837, startPoint y: 322, endPoint x: 836, endPoint y: 329, distance: 7.1
click at [836, 324] on div "Thai ( th )" at bounding box center [957, 319] width 314 height 14
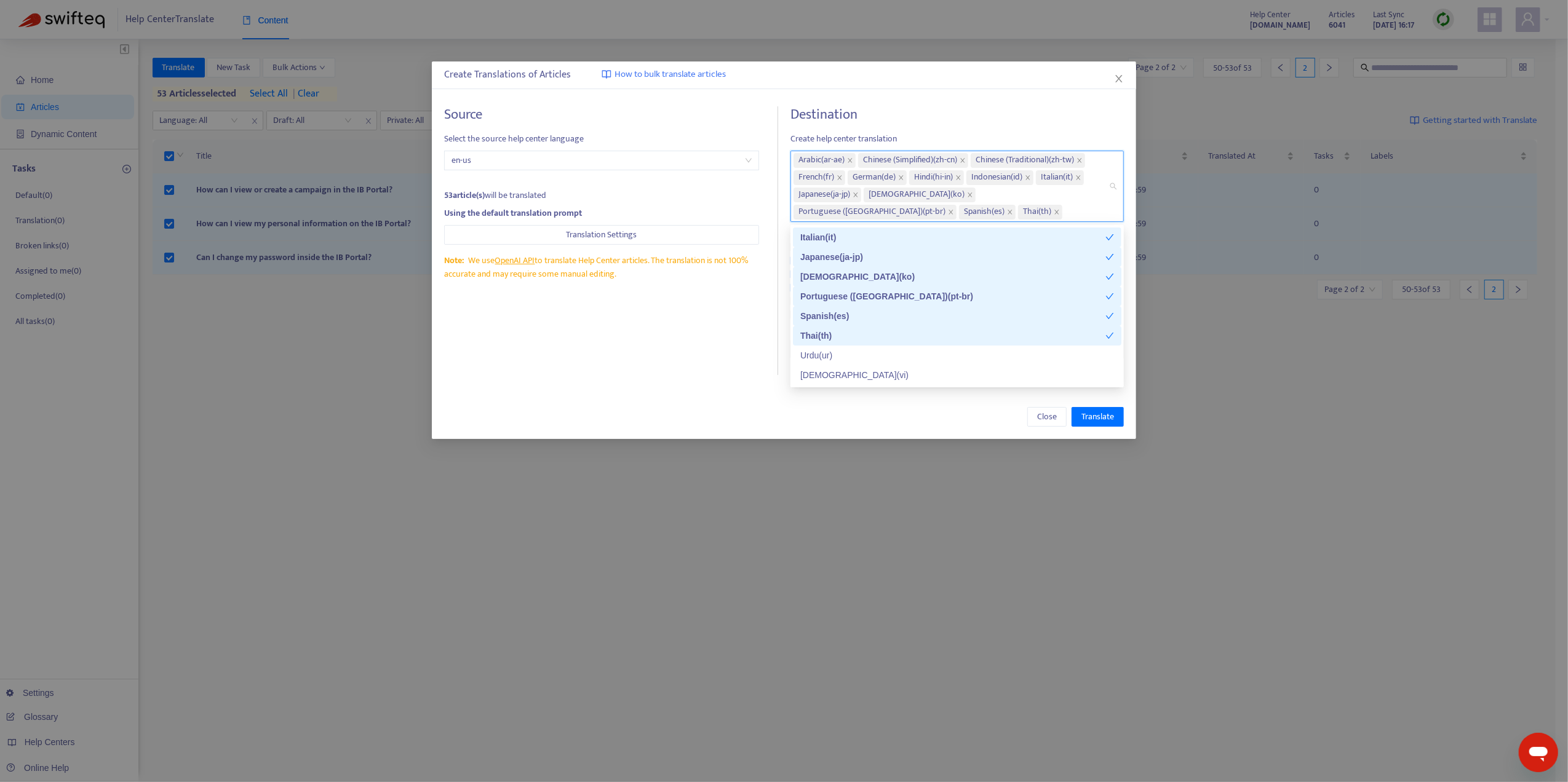
click at [836, 336] on div "Thai ( th )" at bounding box center [952, 335] width 305 height 14
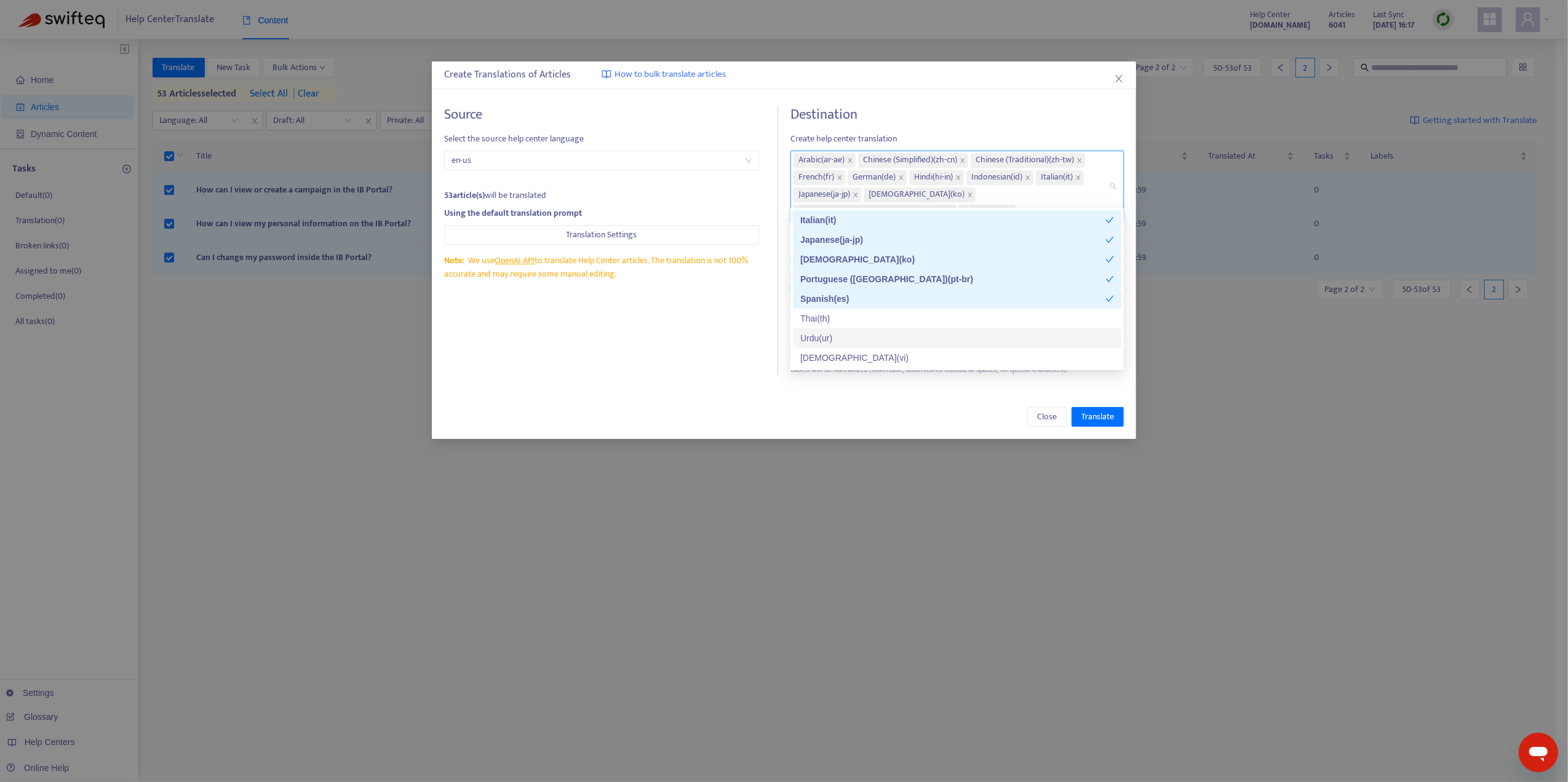
click at [836, 345] on div "Urdu ( ur )" at bounding box center [957, 338] width 329 height 19
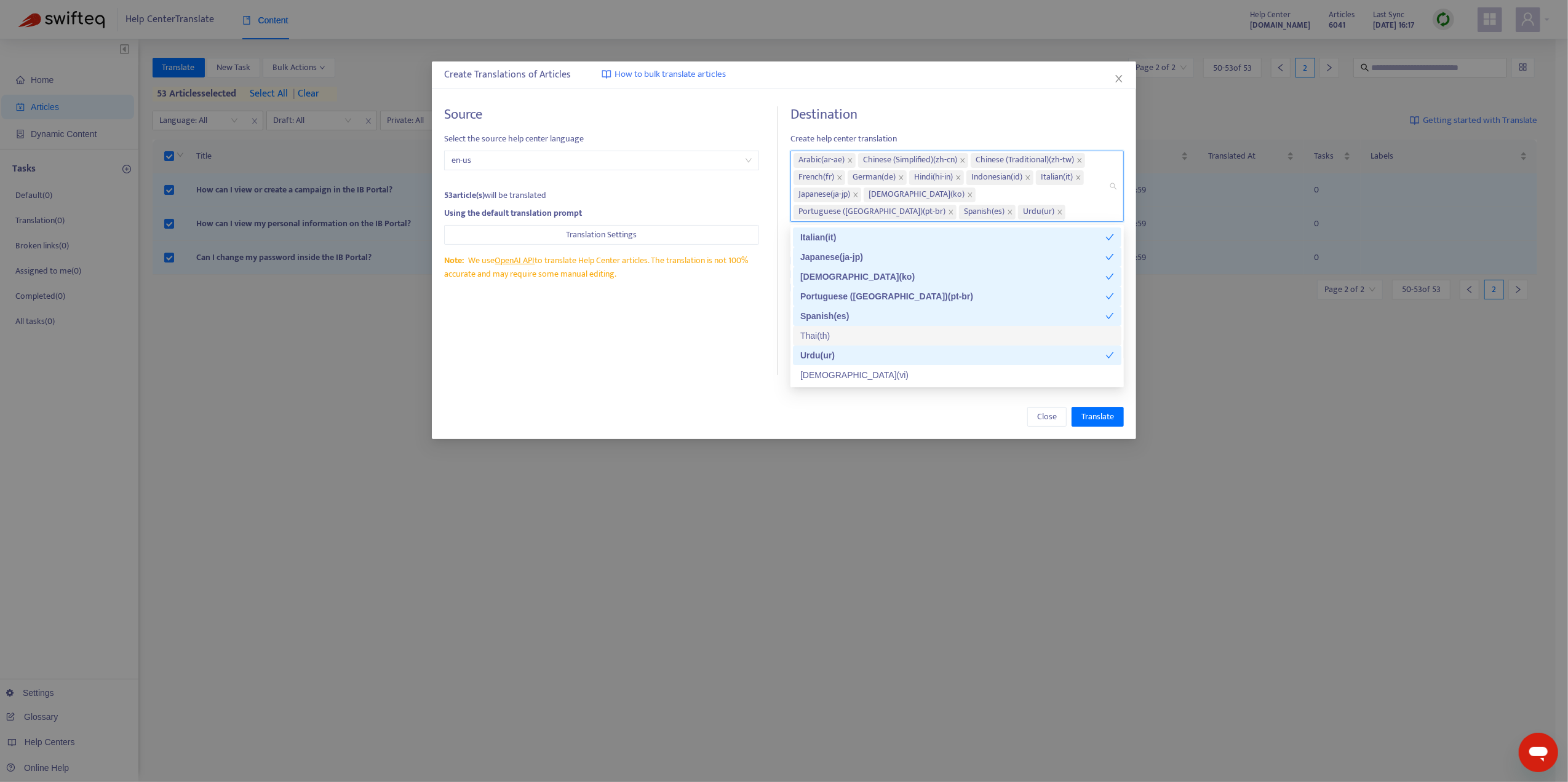
click at [836, 343] on div "Thai ( th )" at bounding box center [957, 335] width 329 height 19
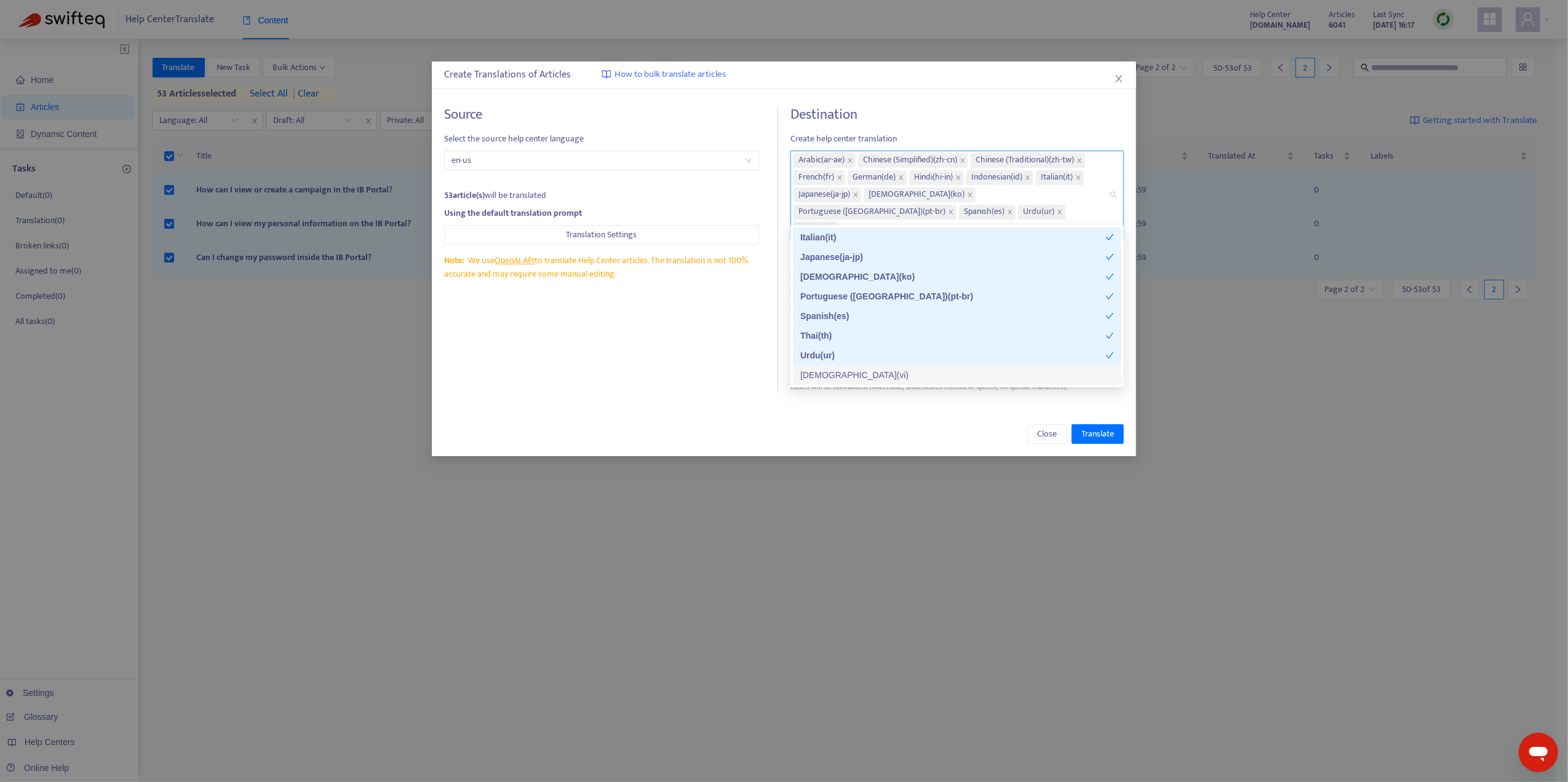
click at [833, 378] on div "[DEMOGRAPHIC_DATA] ( vi )" at bounding box center [957, 375] width 314 height 14
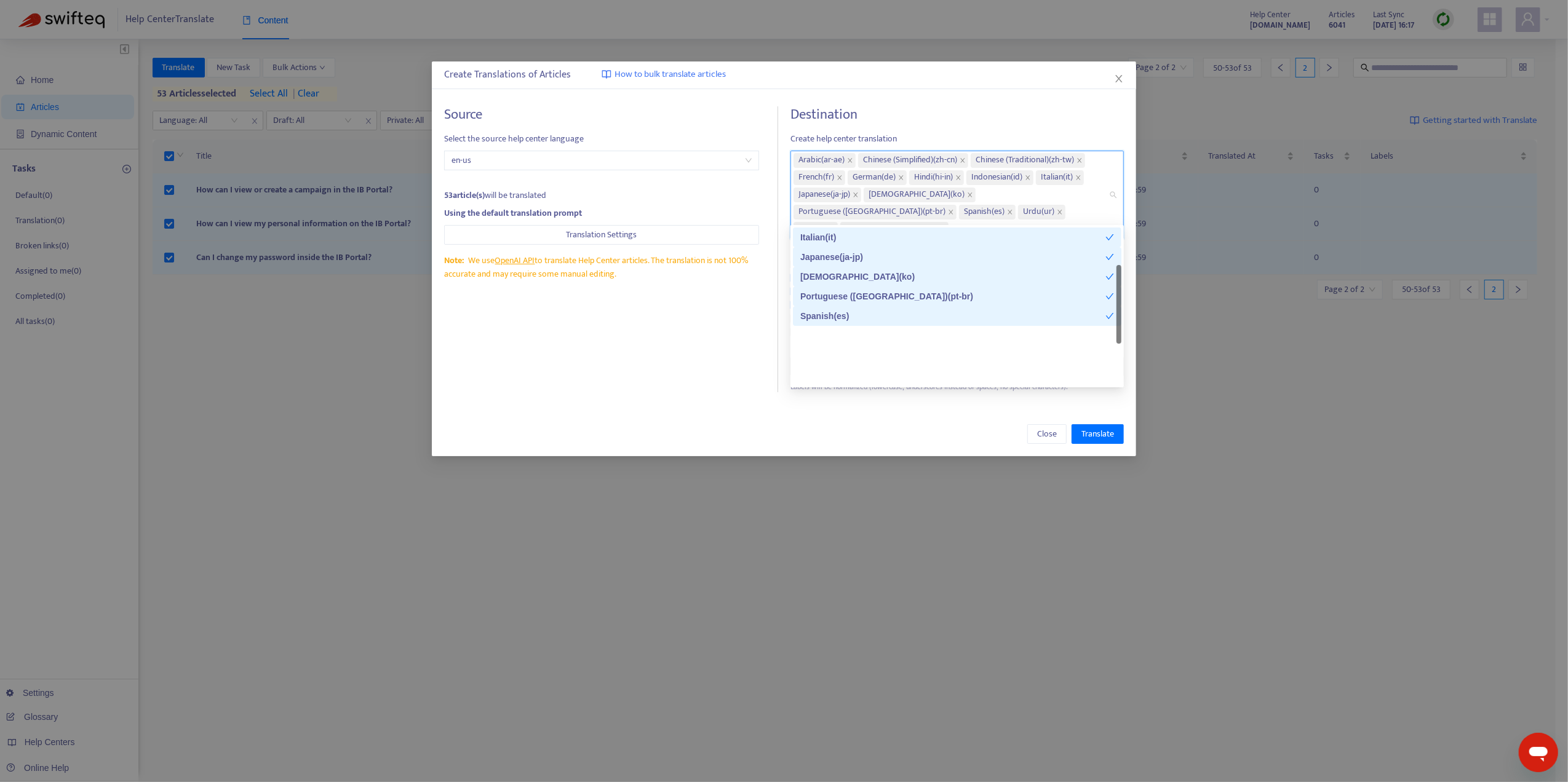
scroll to position [0, 0]
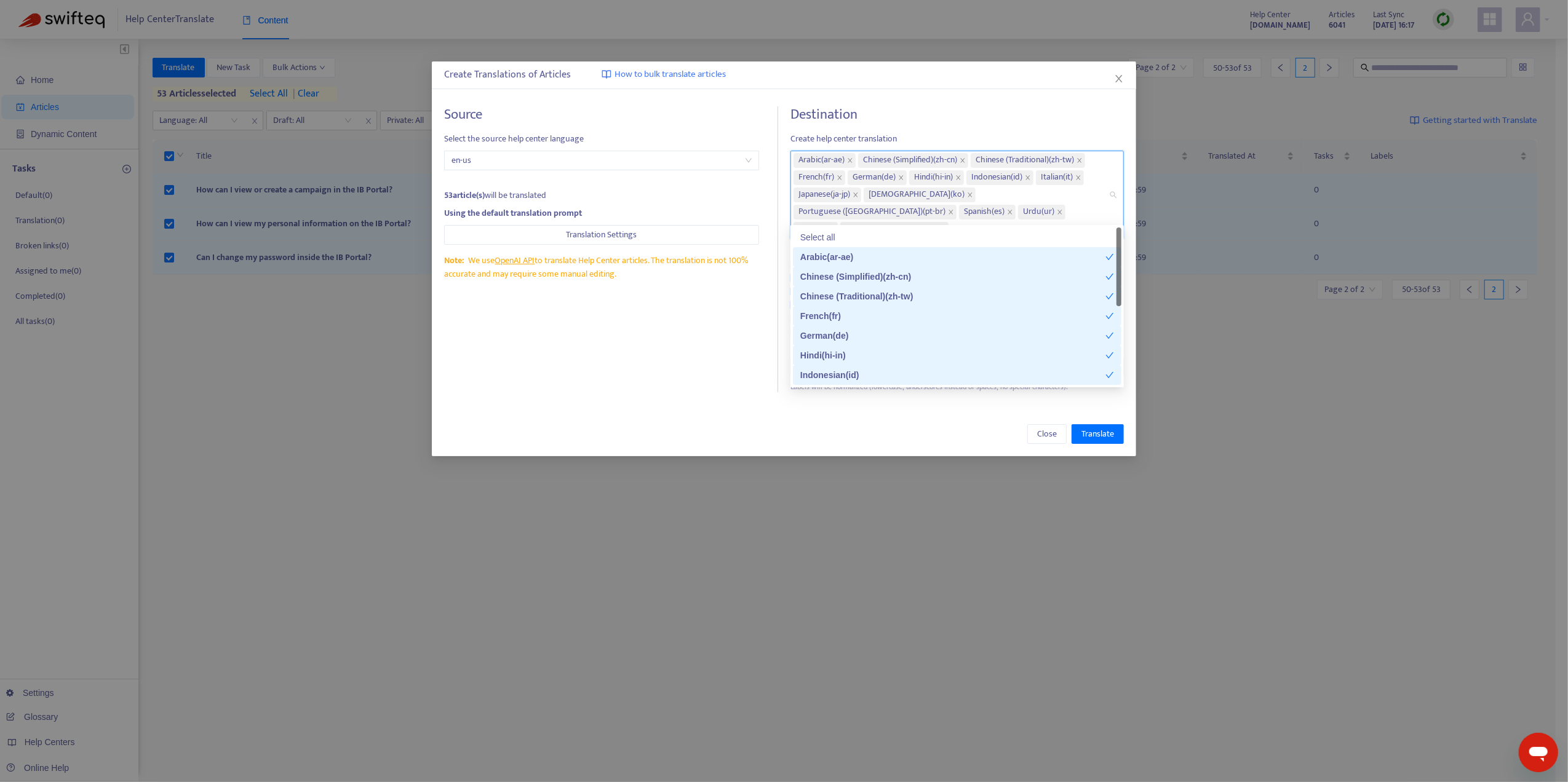
click at [957, 425] on div "Close Translate" at bounding box center [784, 434] width 680 height 19
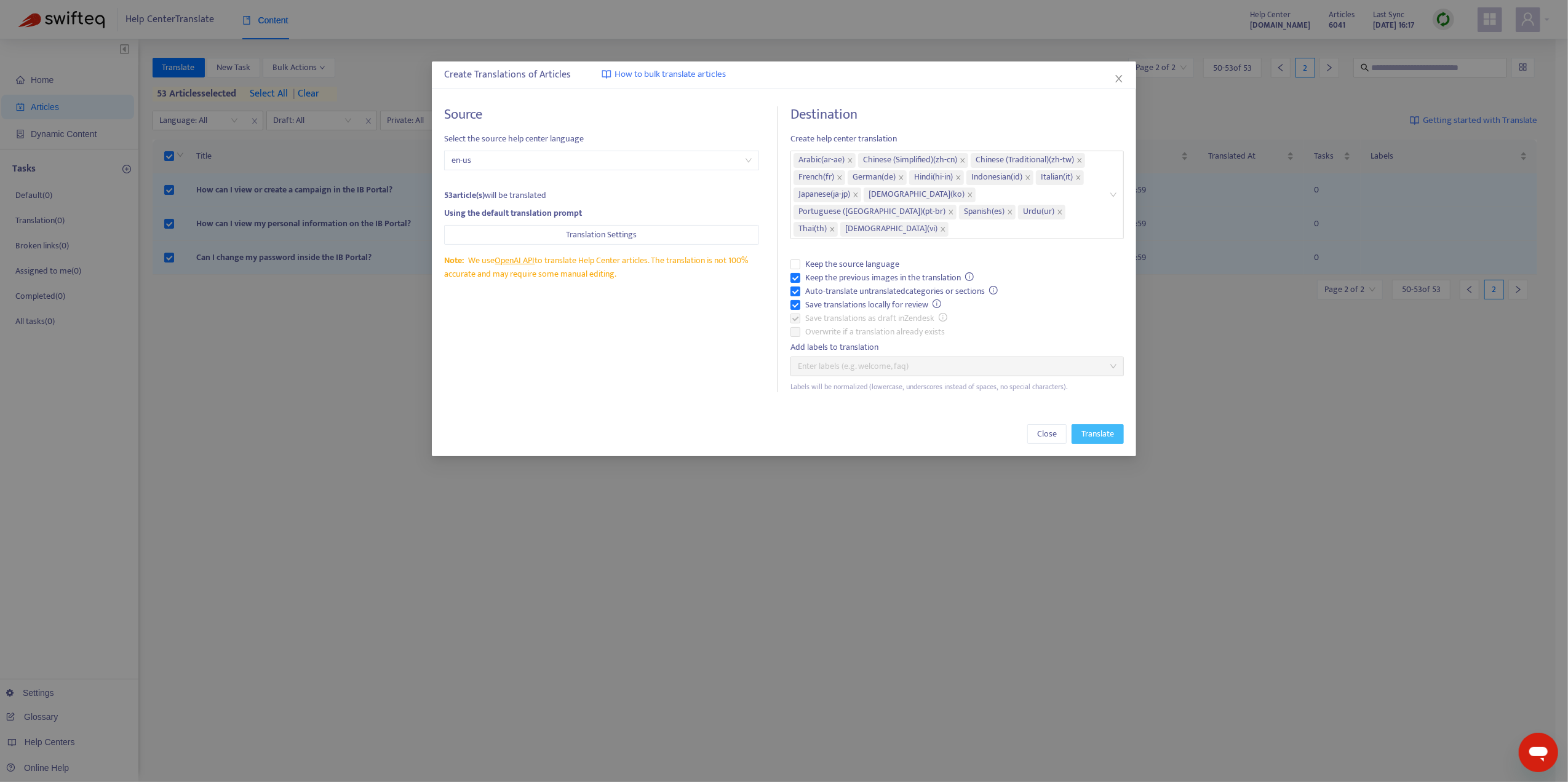
click at [1085, 427] on span "Translate" at bounding box center [1097, 434] width 32 height 14
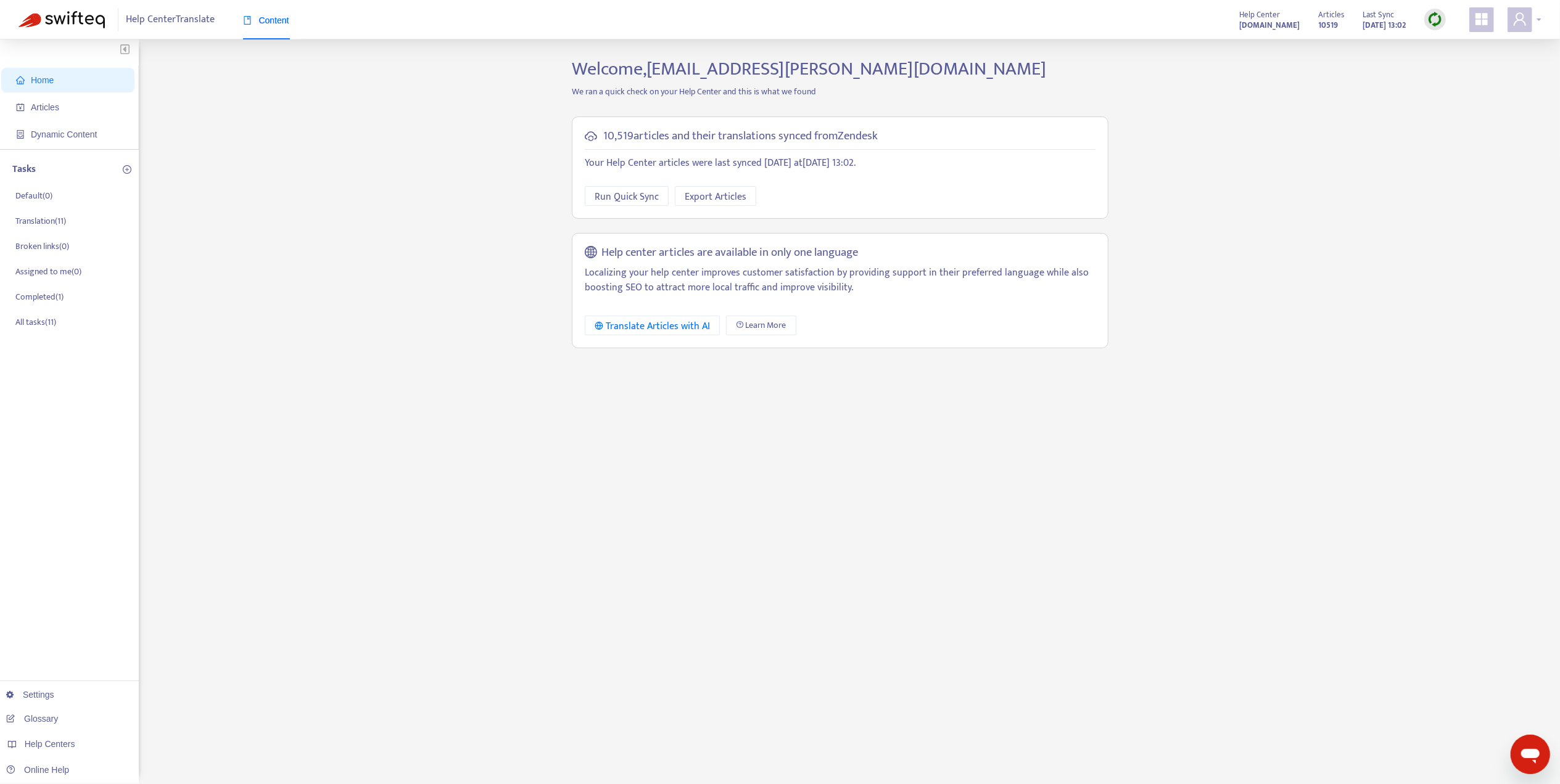
click at [1518, 30] on span at bounding box center [1520, 20] width 25 height 25
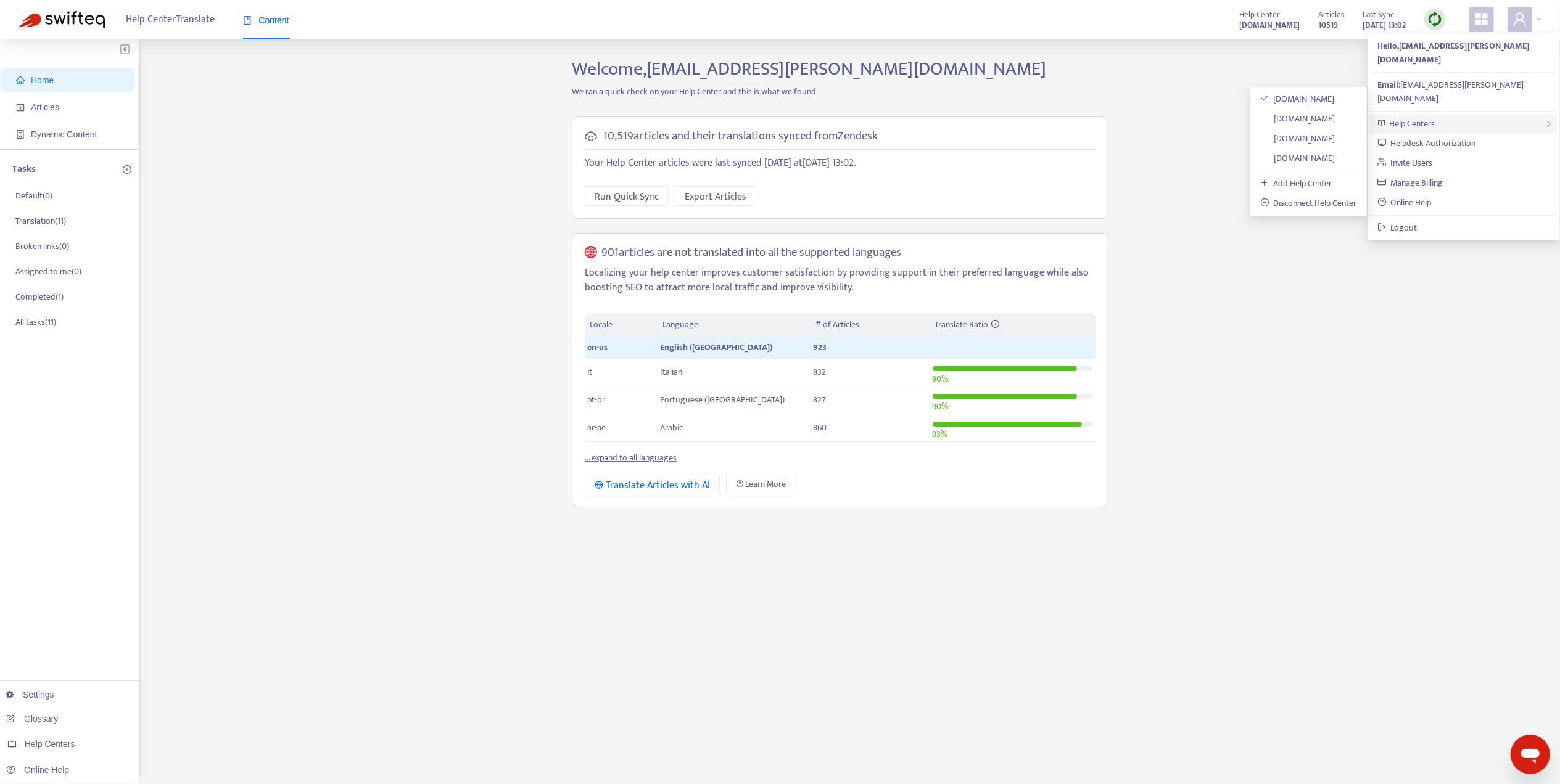
click at [1434, 116] on span "Help Centers" at bounding box center [1411, 124] width 46 height 14
click at [1319, 121] on link "help.axi.com" at bounding box center [1298, 119] width 75 height 14
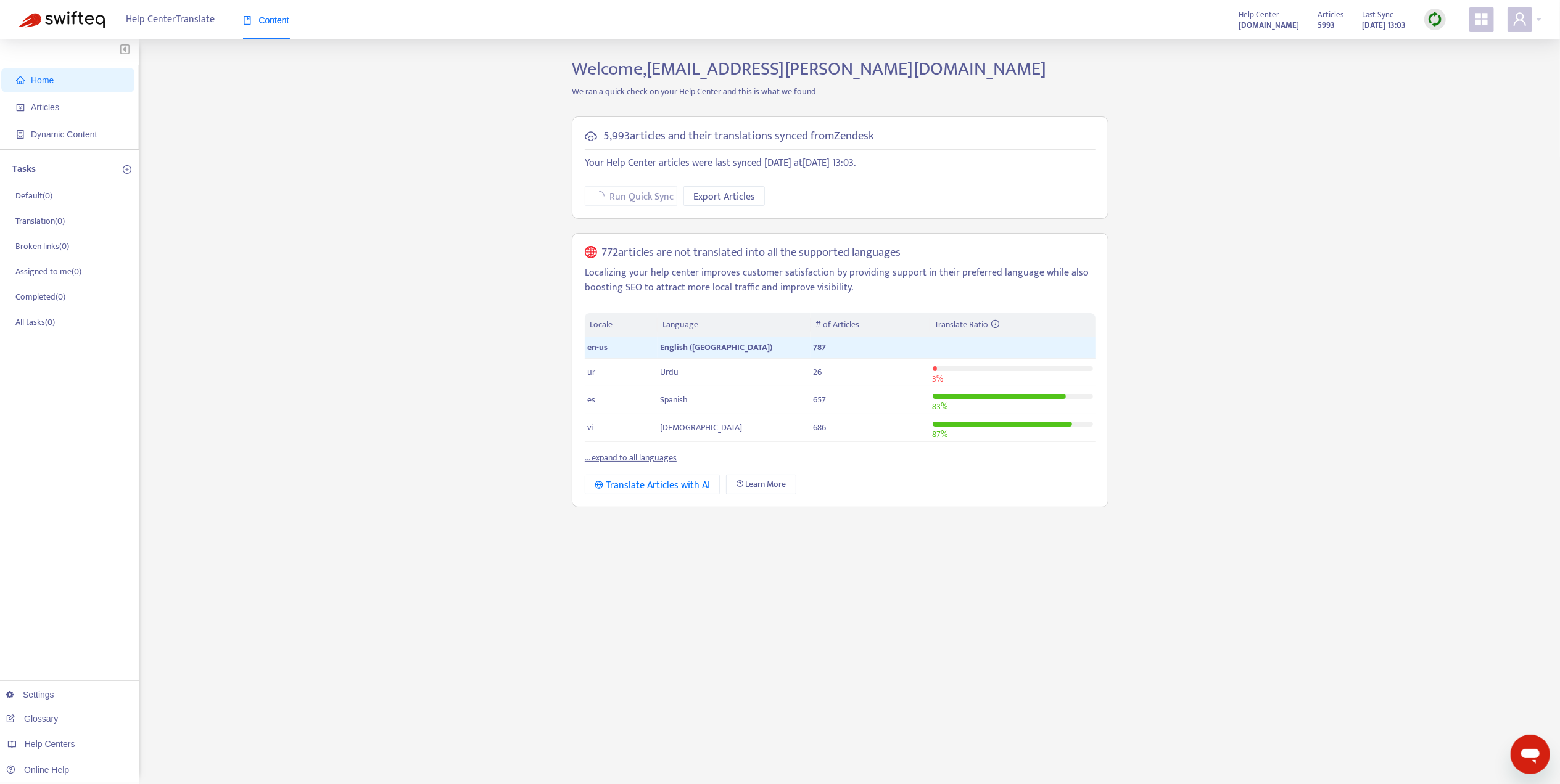
click at [1257, 365] on div "Home Articles Dynamic Content Tasks Default ( 0 ) Translation ( 0 ) Broken link…" at bounding box center [780, 418] width 1522 height 721
